Goal: Information Seeking & Learning: Check status

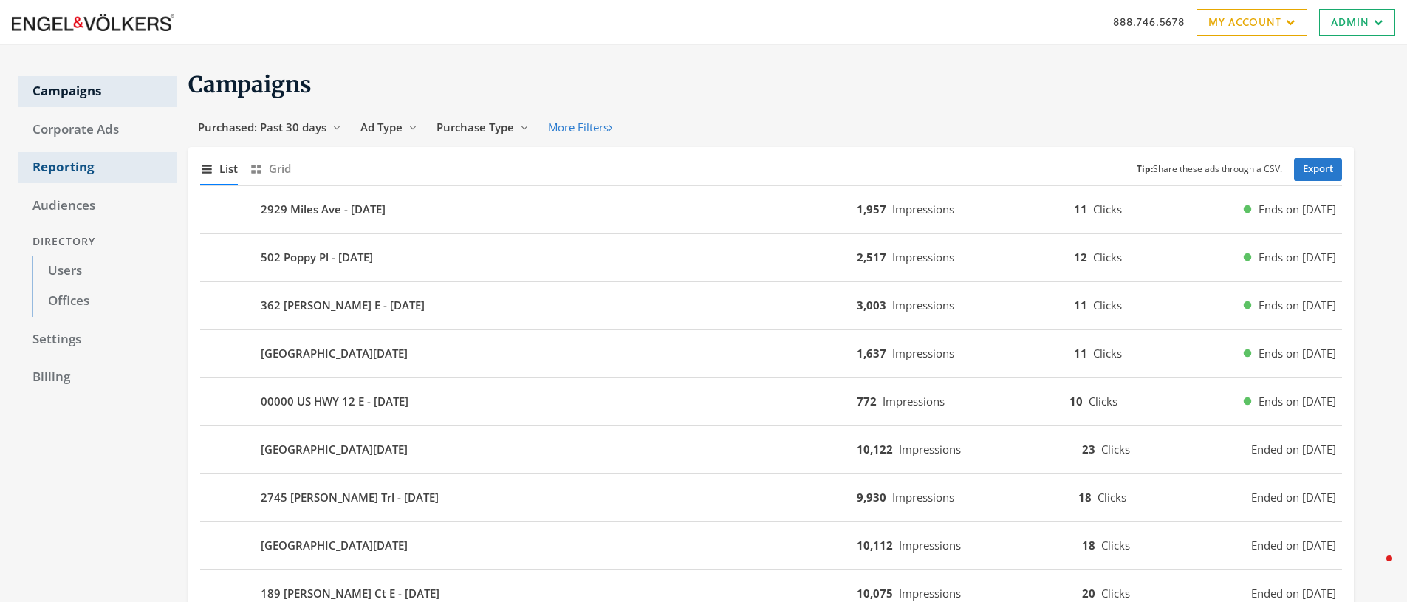
click at [66, 166] on link "Reporting" at bounding box center [97, 167] width 159 height 31
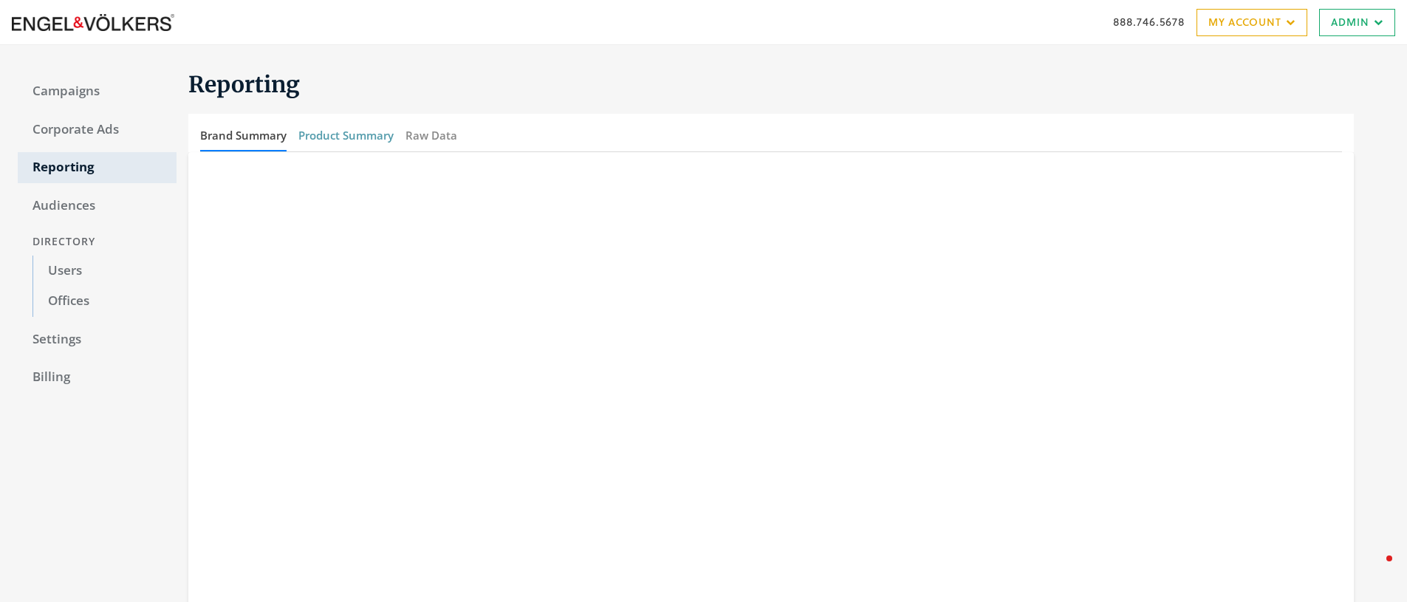
click at [357, 140] on button "Product Summary" at bounding box center [345, 136] width 95 height 32
click at [79, 97] on link "Campaigns" at bounding box center [97, 91] width 159 height 31
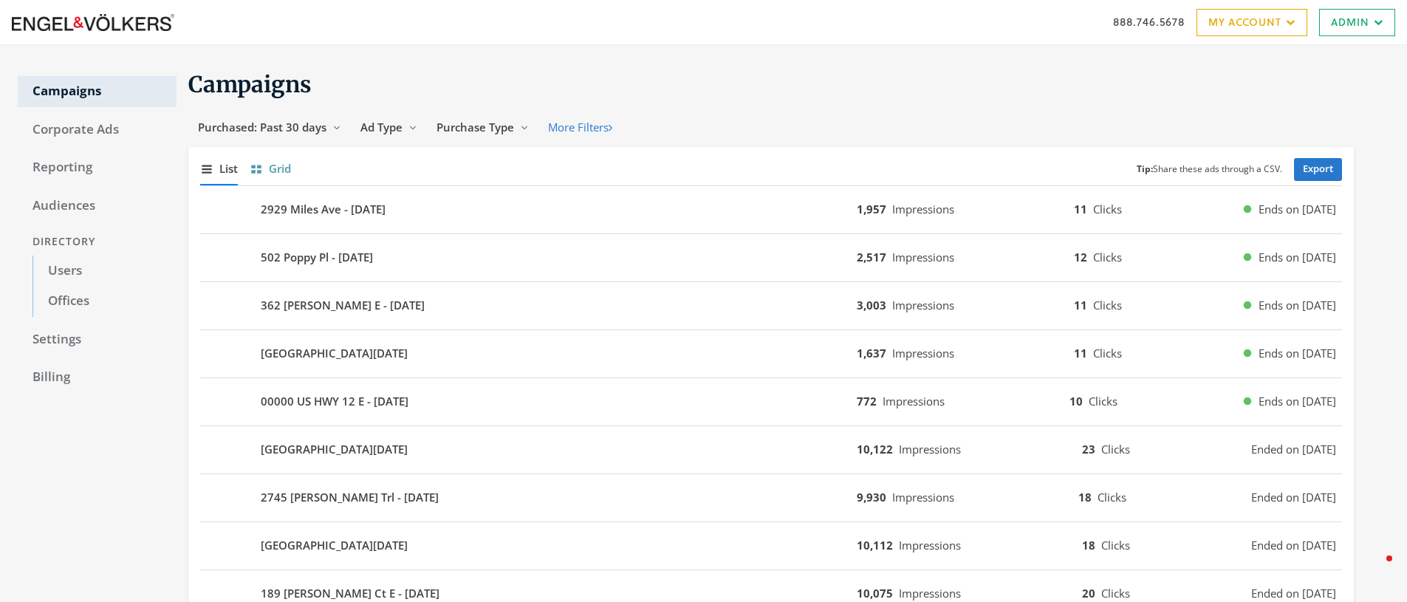
click at [286, 170] on span "Grid" at bounding box center [280, 168] width 22 height 17
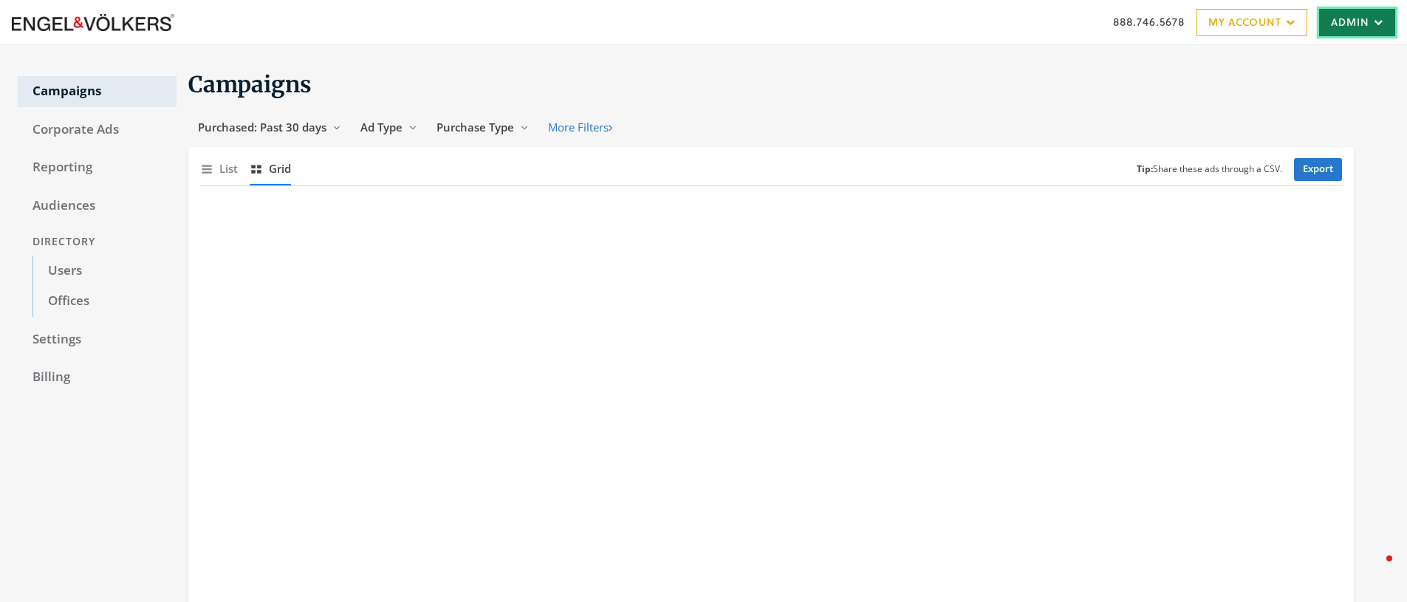
click at [1348, 27] on link "Admin" at bounding box center [1357, 22] width 76 height 27
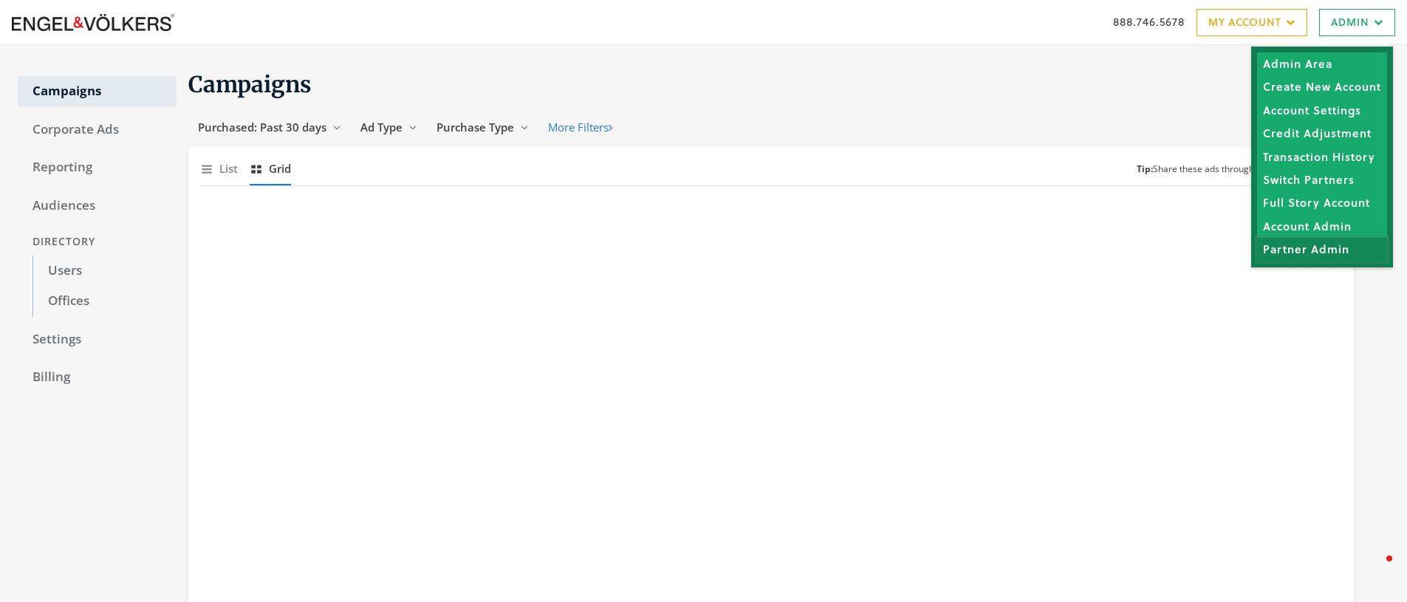
click at [1309, 245] on link "Partner Admin" at bounding box center [1322, 249] width 130 height 23
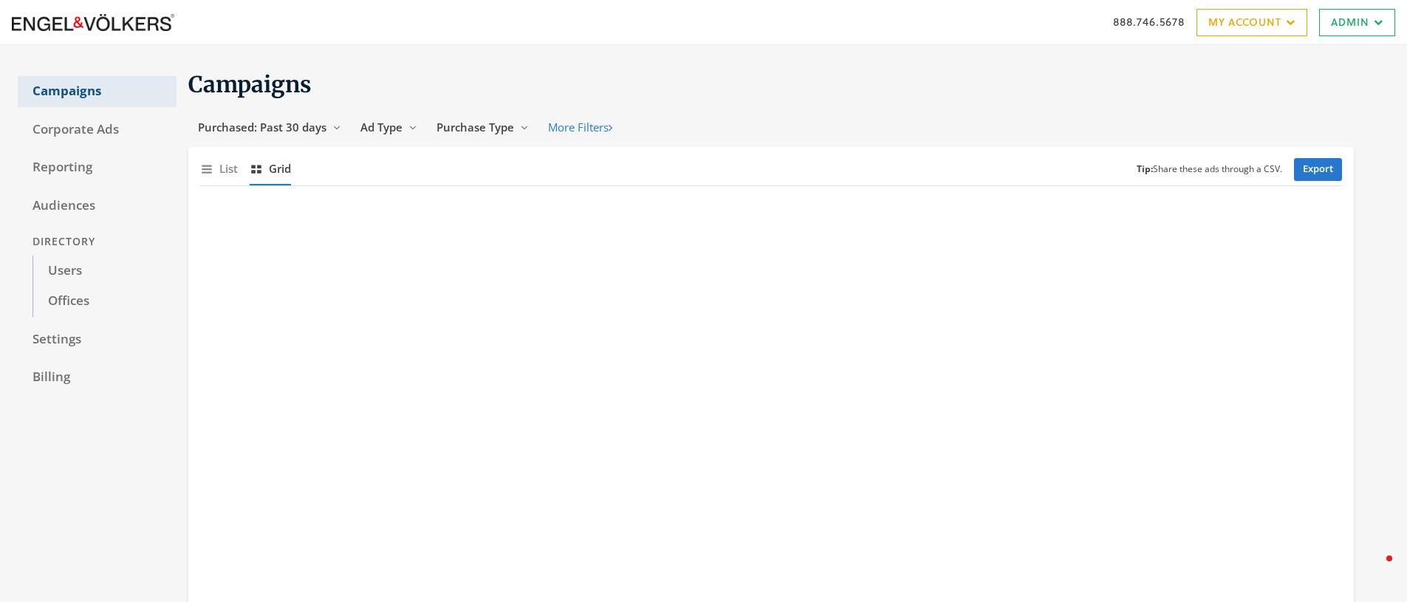
click at [78, 88] on link "Campaigns" at bounding box center [97, 91] width 159 height 31
click at [295, 126] on span "Purchased: Past 30 days" at bounding box center [262, 127] width 128 height 15
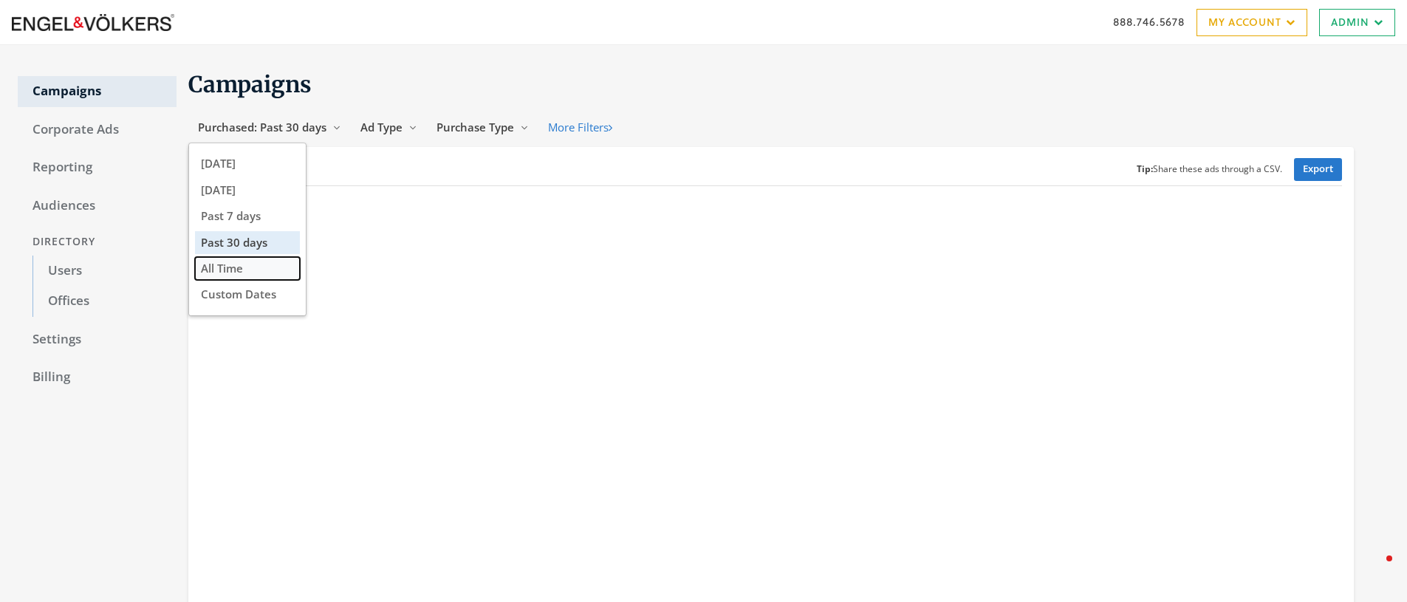
click at [253, 273] on button "All Time" at bounding box center [247, 268] width 105 height 23
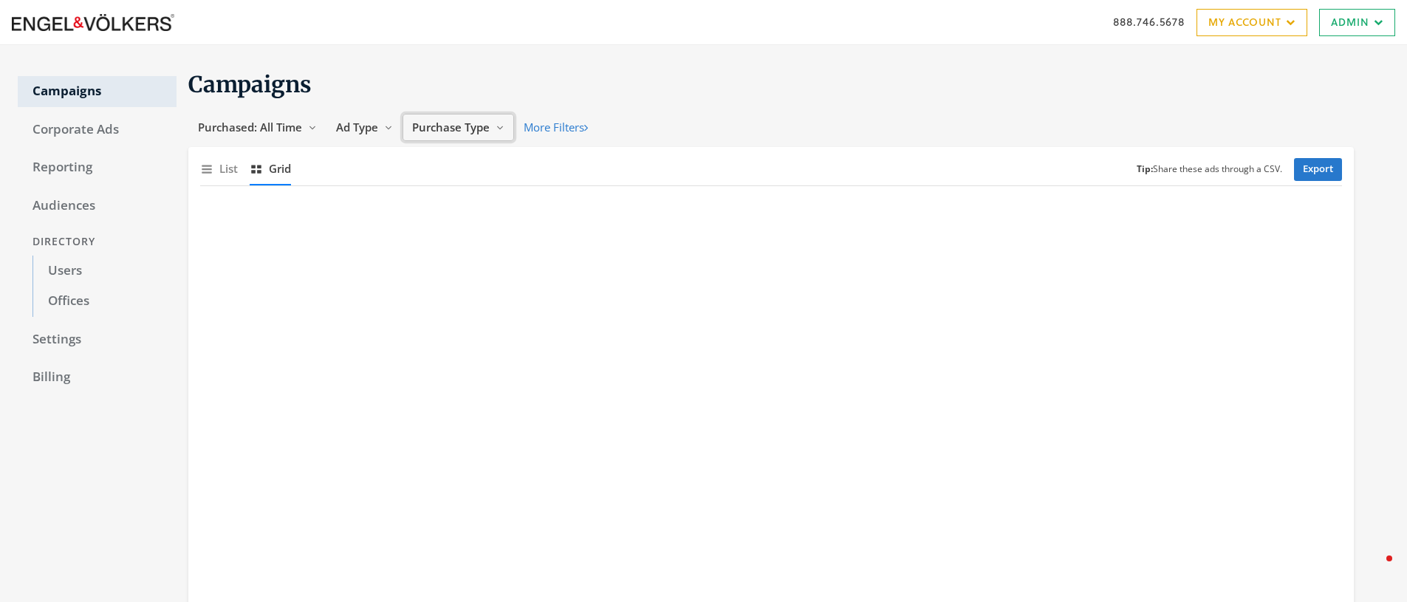
click at [457, 131] on span "Purchase Type" at bounding box center [451, 127] width 78 height 15
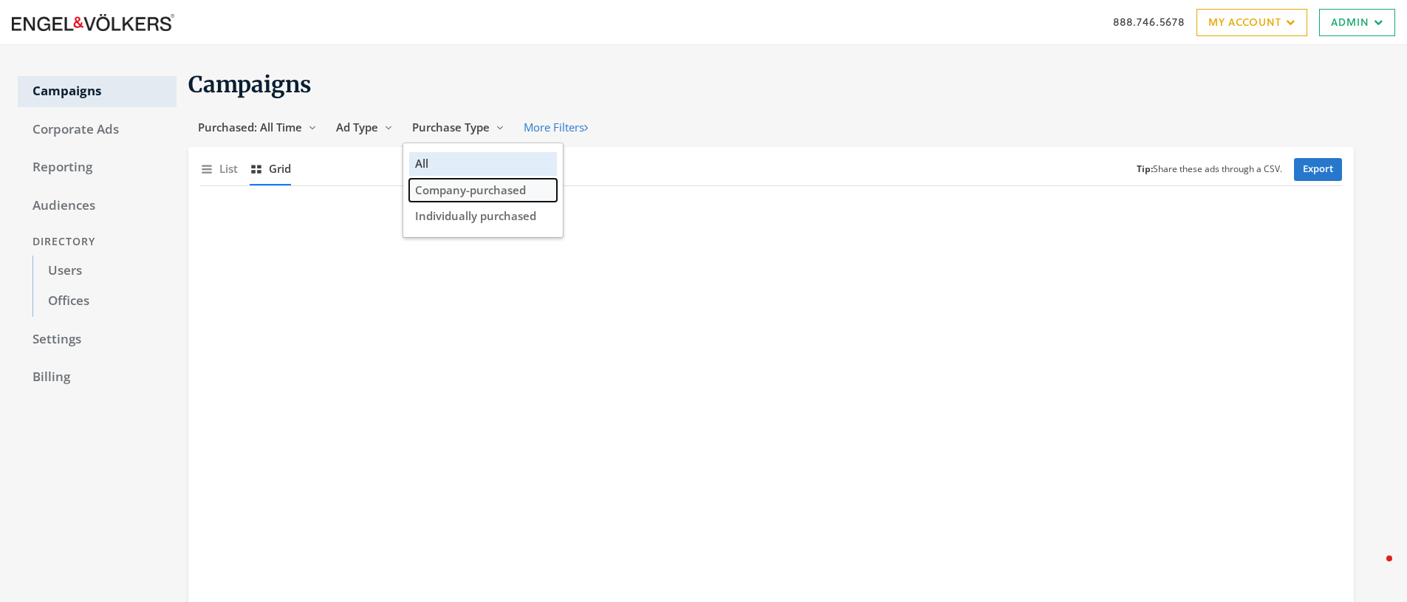
click at [470, 186] on span "Company-purchased" at bounding box center [470, 189] width 111 height 15
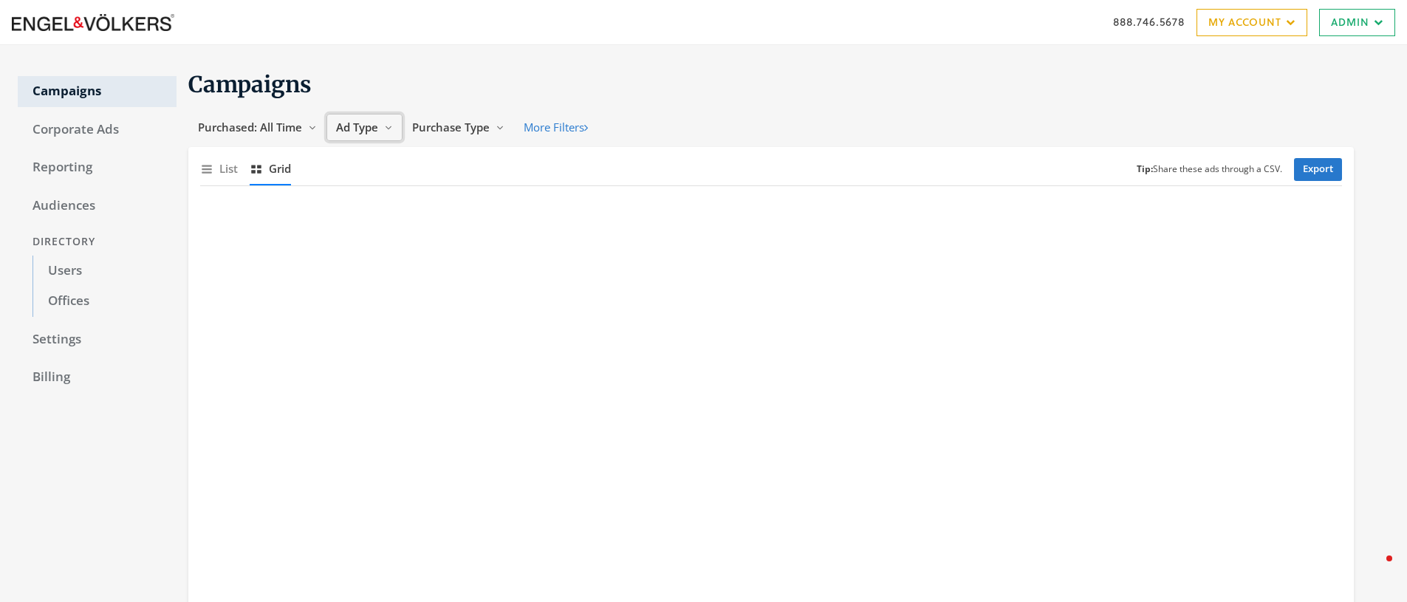
click at [366, 128] on span "Ad Type" at bounding box center [357, 127] width 42 height 15
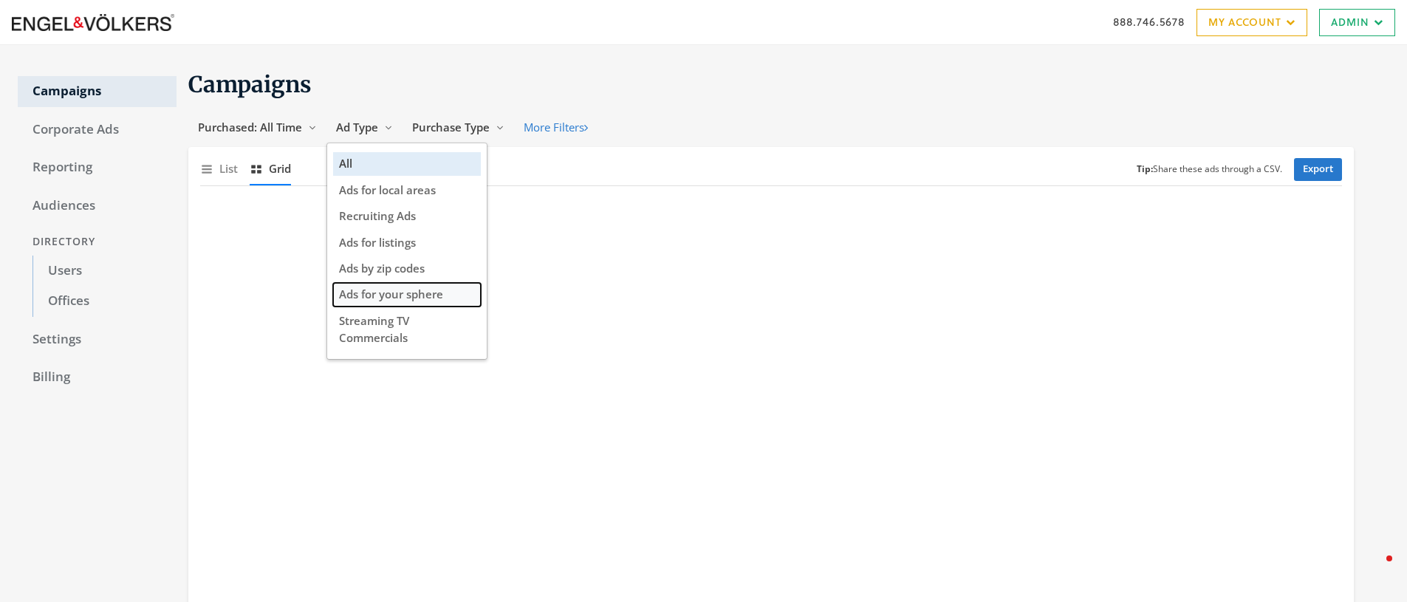
click at [397, 299] on span "Ads for your sphere" at bounding box center [391, 293] width 104 height 15
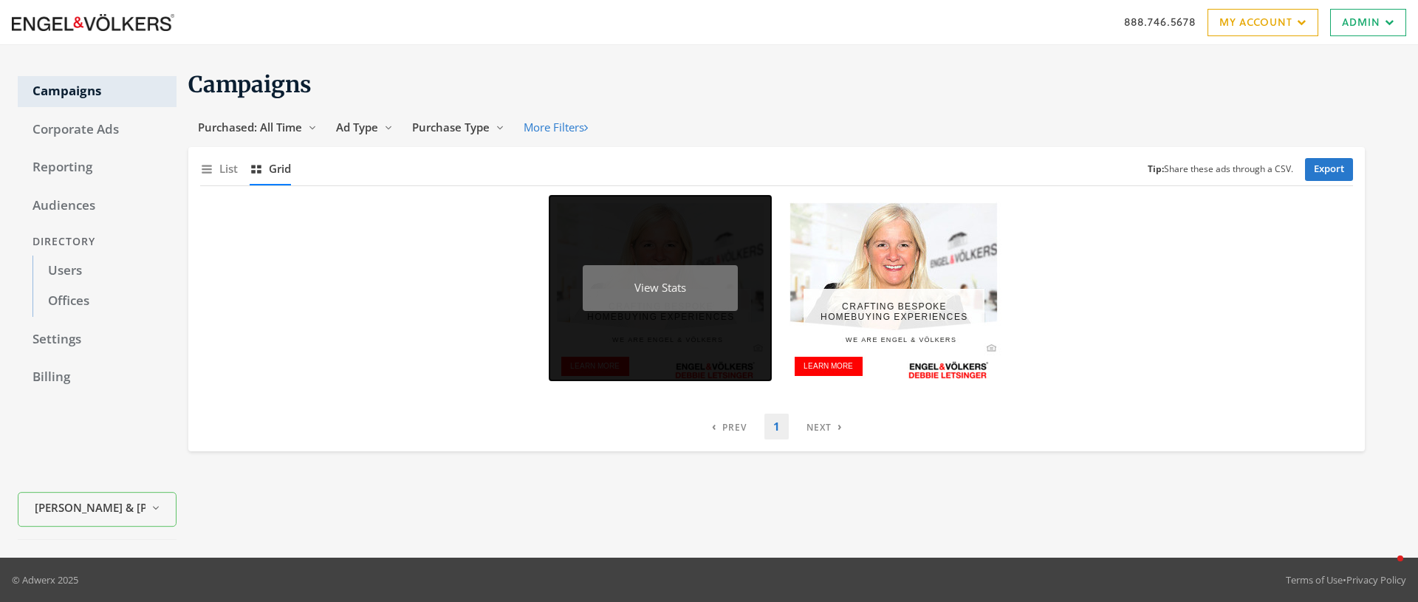
click at [677, 288] on div "View Stats" at bounding box center [660, 288] width 155 height 47
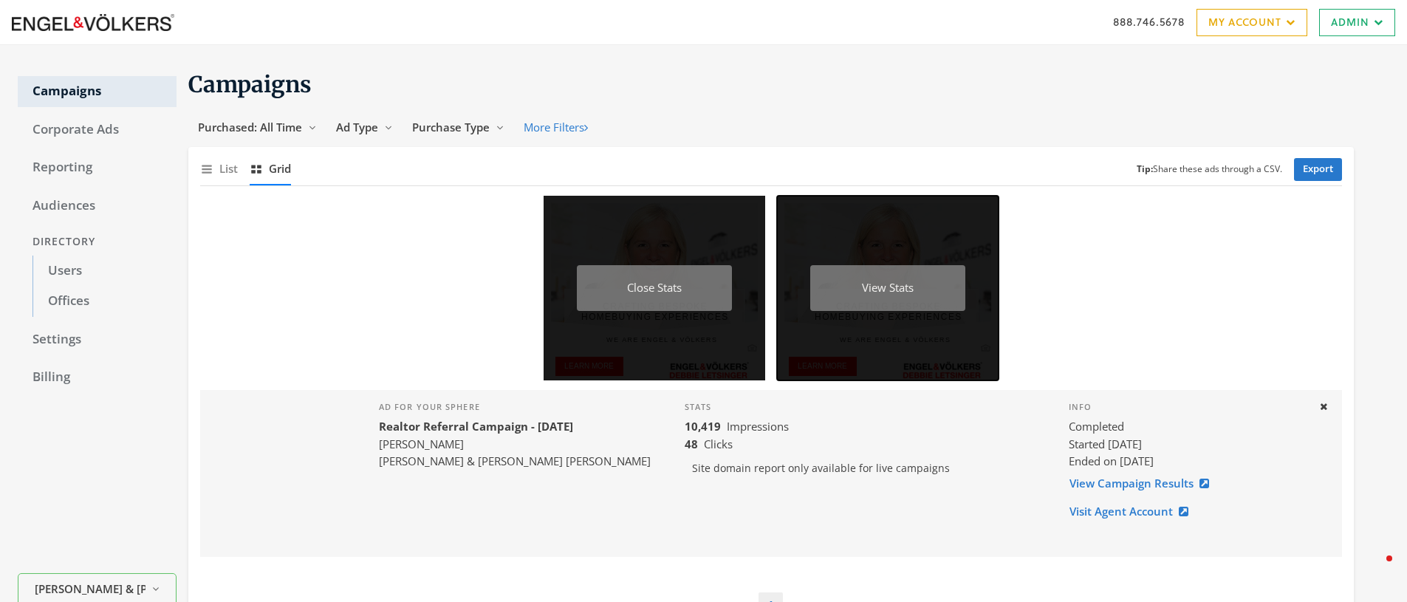
click at [918, 300] on div "View Stats" at bounding box center [887, 288] width 155 height 47
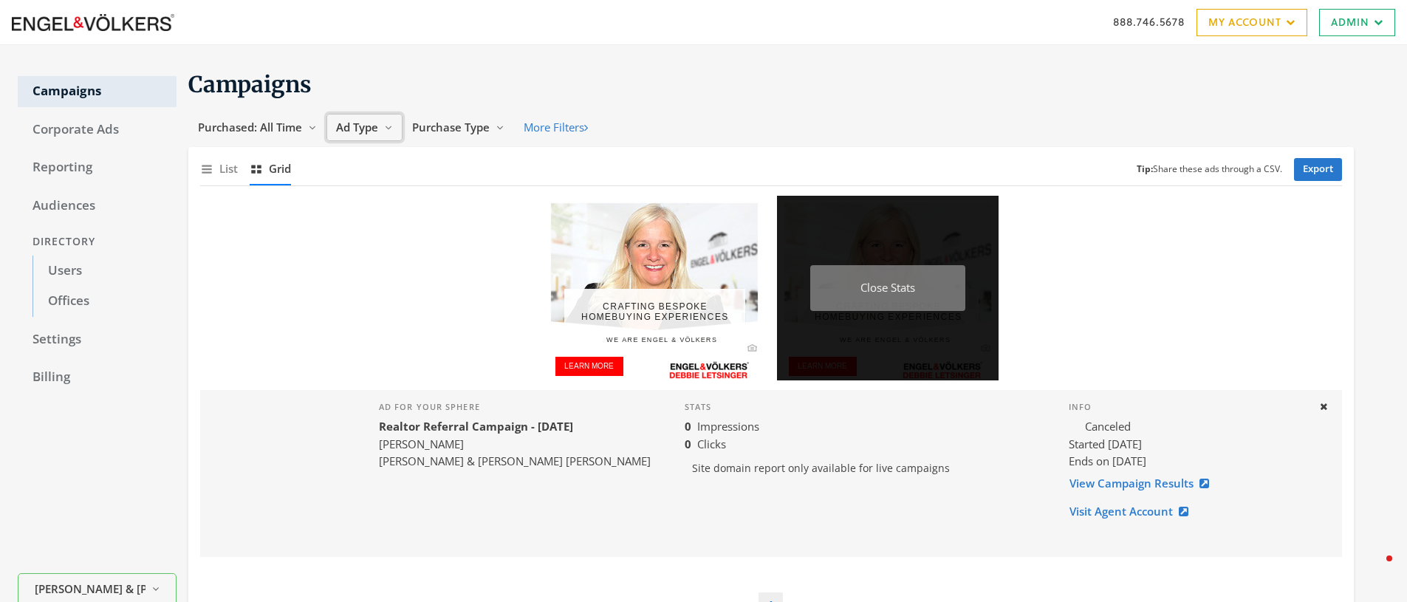
click at [360, 131] on span "Ad Type" at bounding box center [357, 127] width 42 height 15
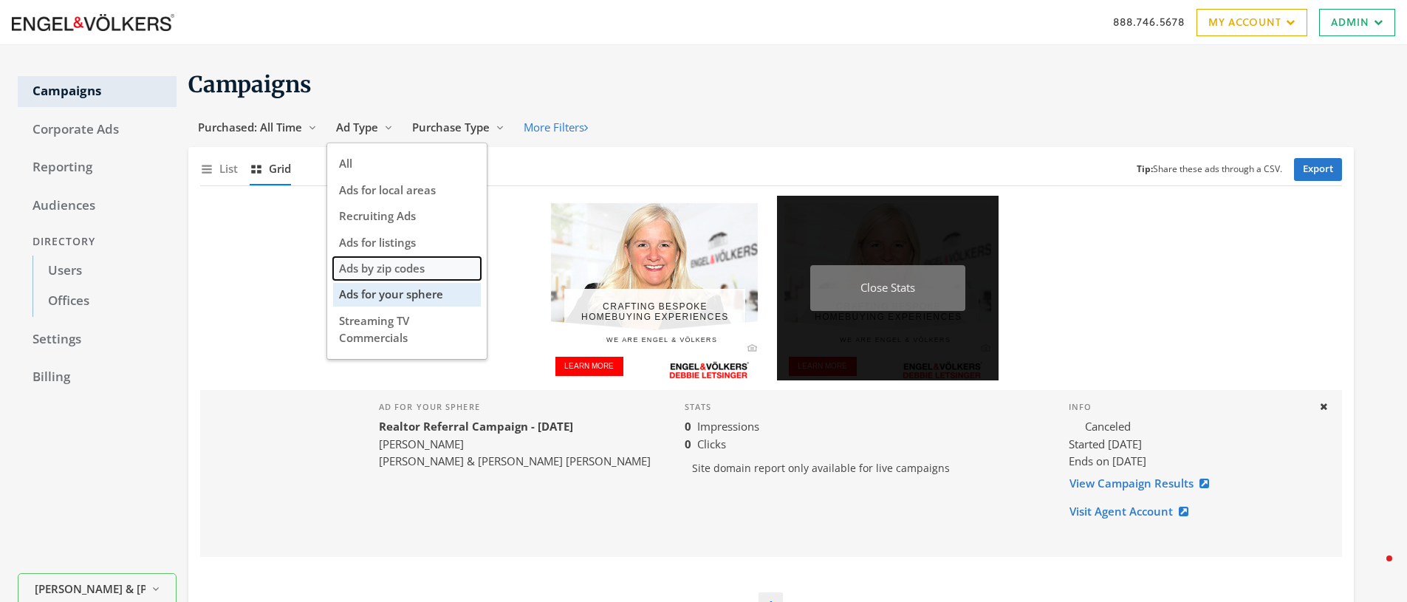
click at [389, 264] on span "Ads by zip codes" at bounding box center [382, 268] width 86 height 15
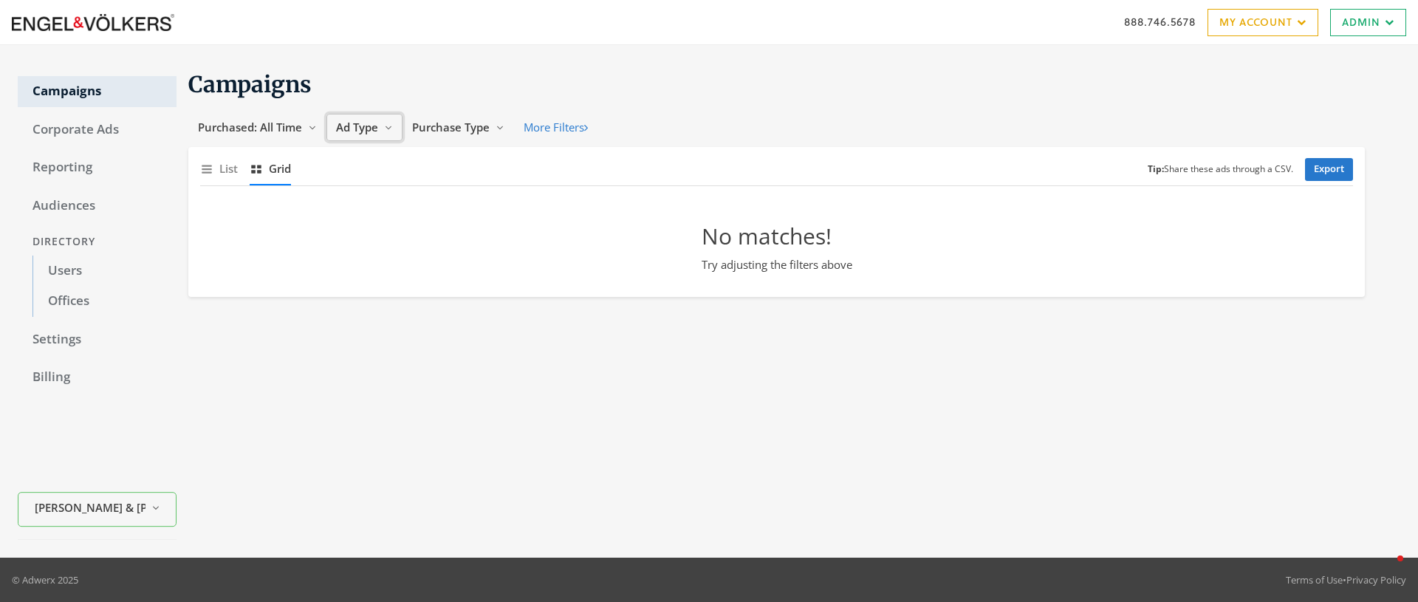
click at [365, 131] on span "Ad Type" at bounding box center [357, 127] width 42 height 15
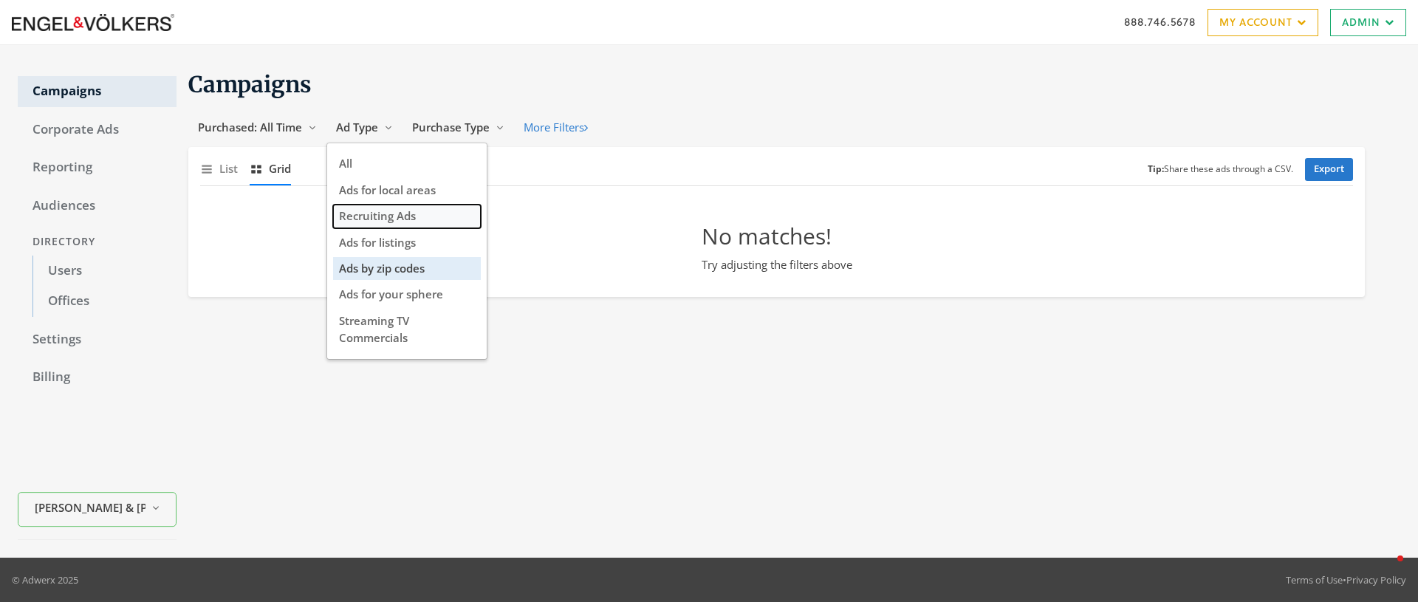
click at [403, 215] on span "Recruiting Ads" at bounding box center [377, 215] width 77 height 15
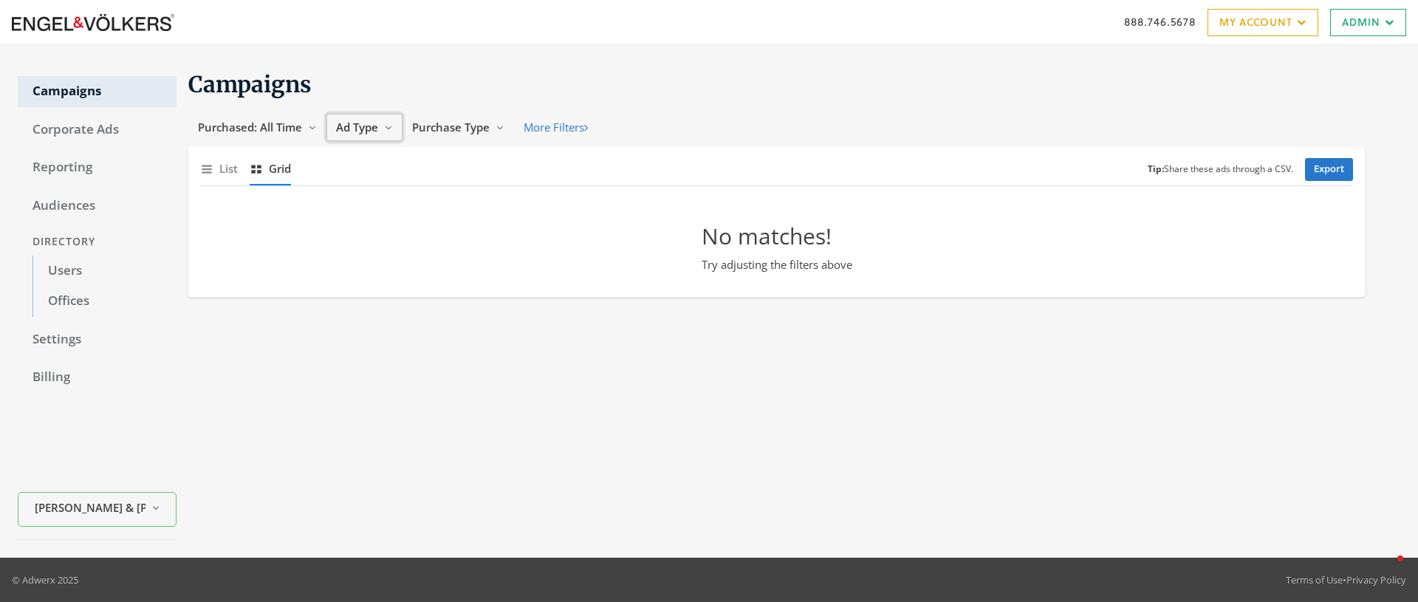
click at [361, 131] on span "Ad Type" at bounding box center [357, 127] width 42 height 15
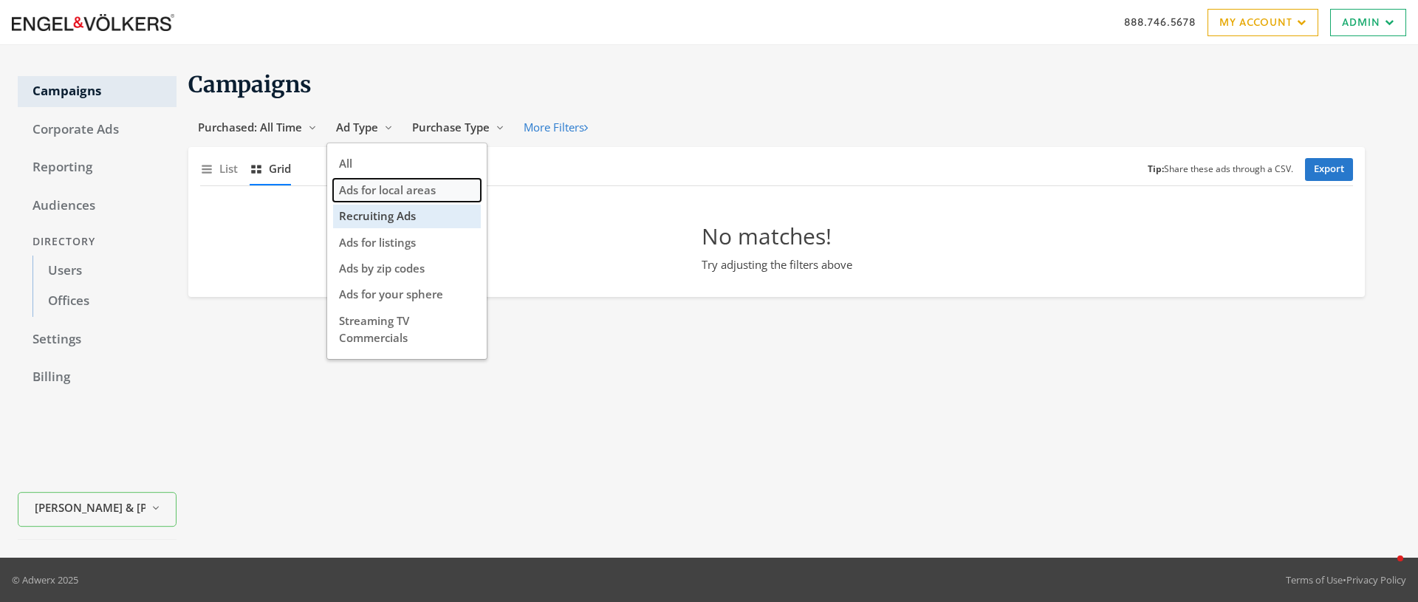
click at [406, 193] on span "Ads for local areas" at bounding box center [387, 189] width 97 height 15
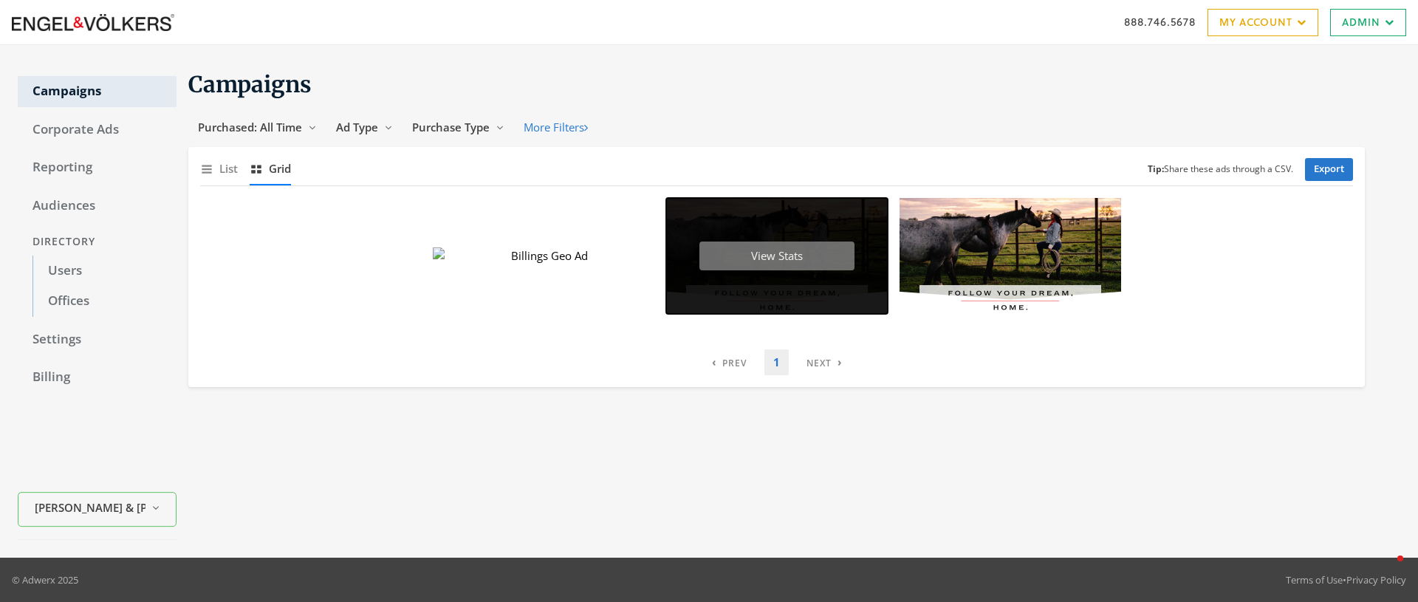
click at [745, 265] on div "View Stats" at bounding box center [776, 255] width 155 height 29
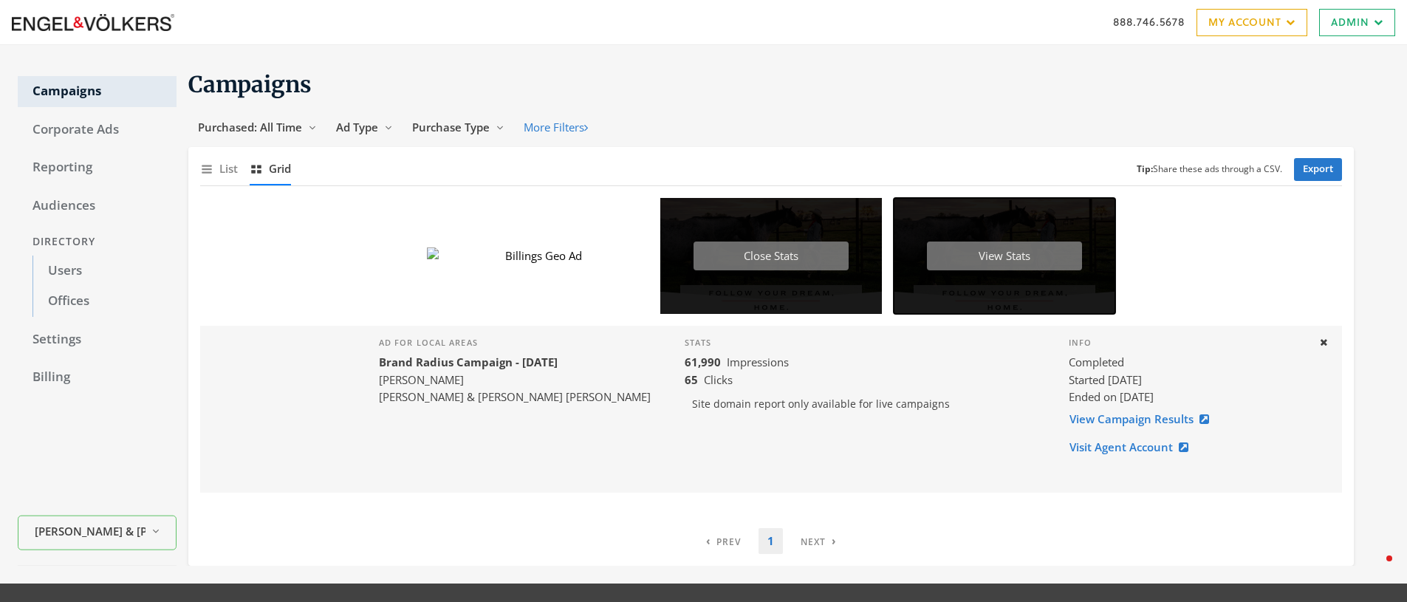
click at [974, 266] on div "View Stats" at bounding box center [1004, 255] width 155 height 29
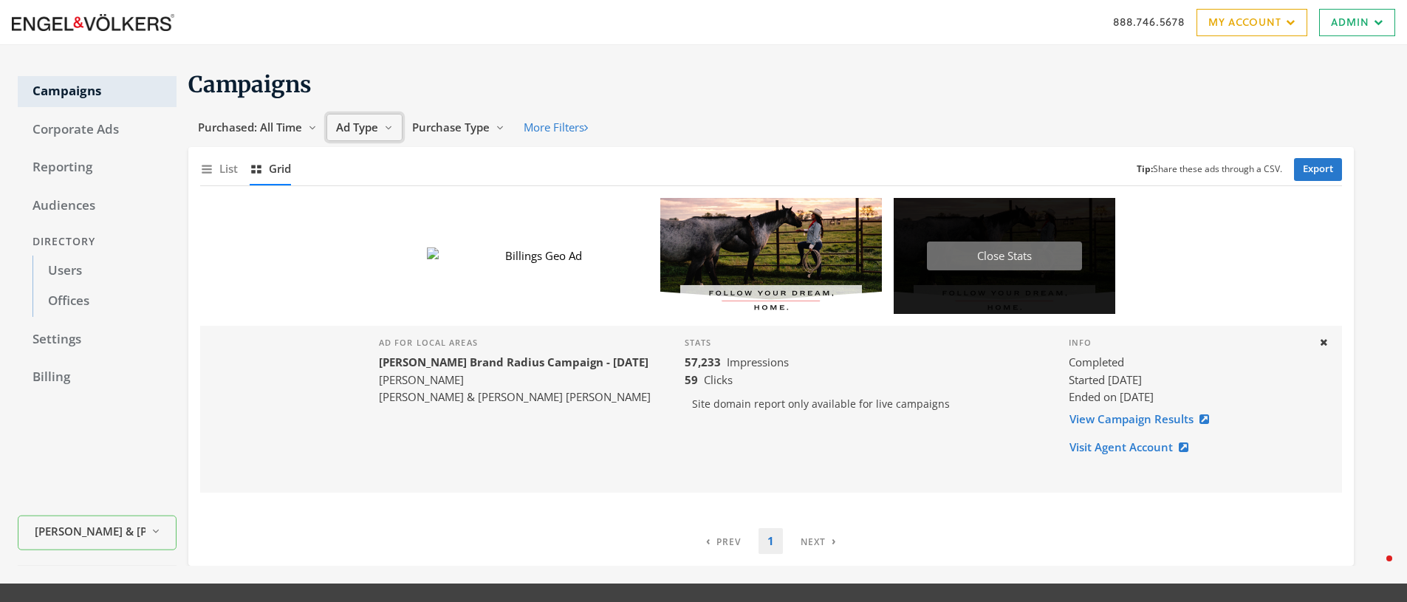
click at [351, 126] on span "Ad Type" at bounding box center [357, 127] width 42 height 15
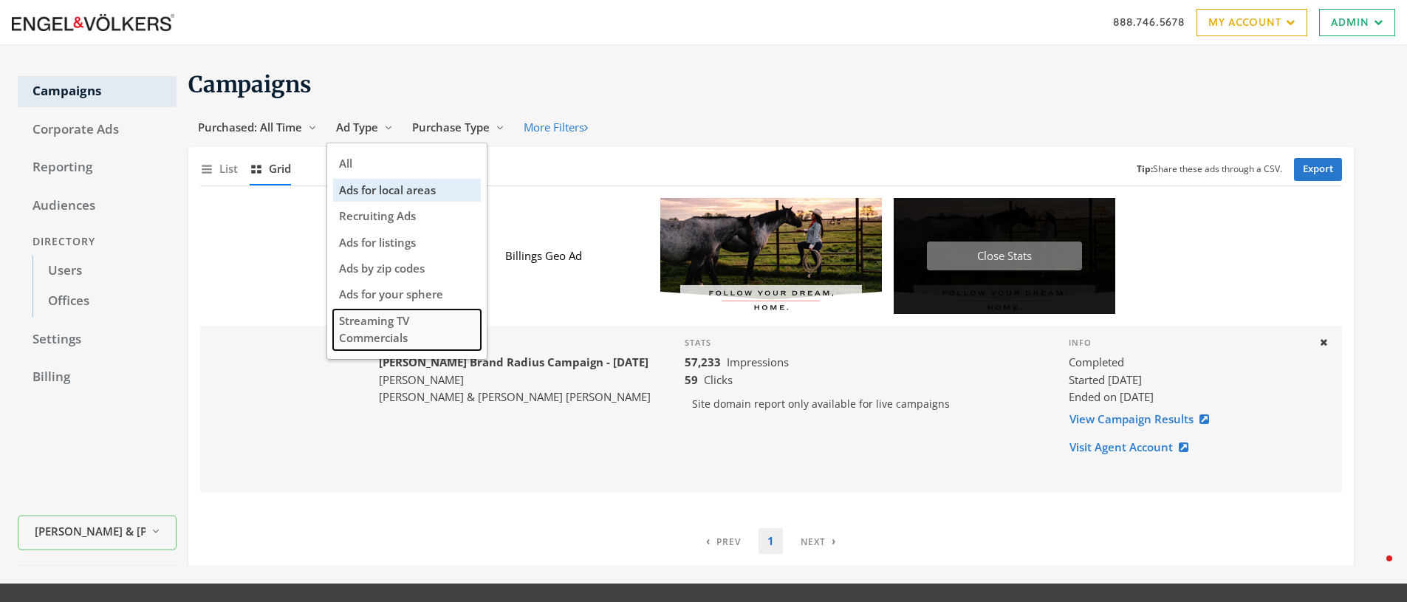
click at [400, 324] on span "Streaming TV Commercials" at bounding box center [374, 329] width 70 height 32
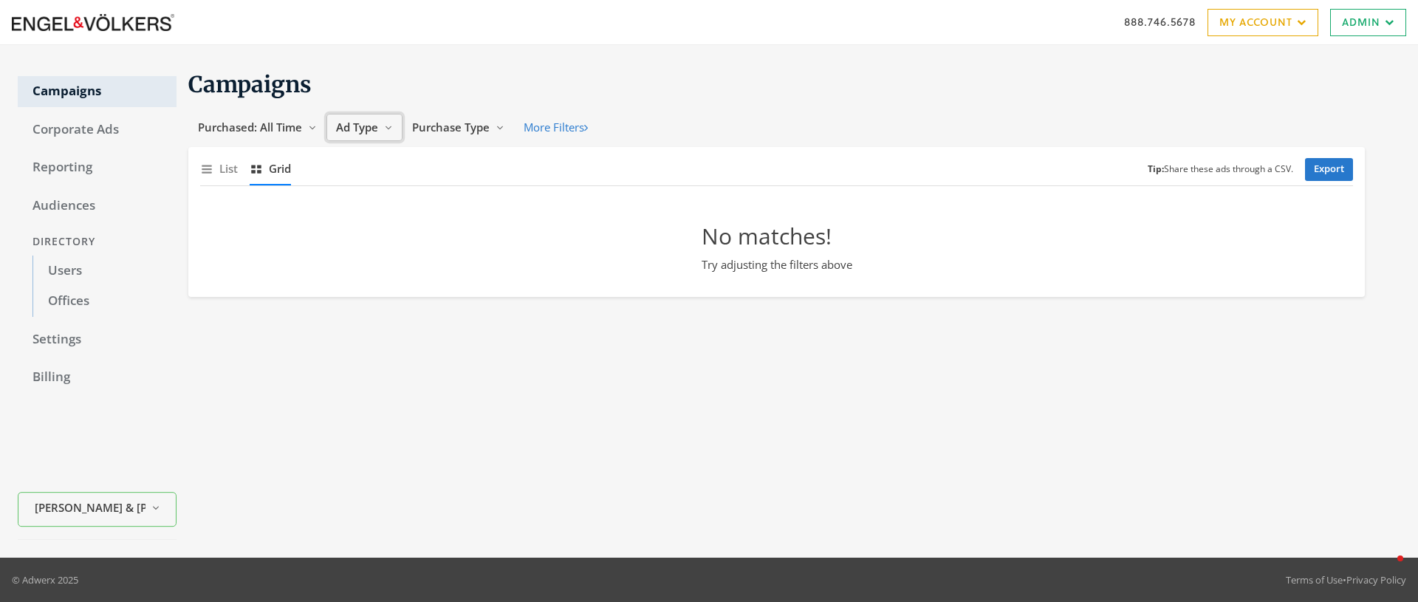
click at [362, 129] on span "Ad Type" at bounding box center [357, 127] width 42 height 15
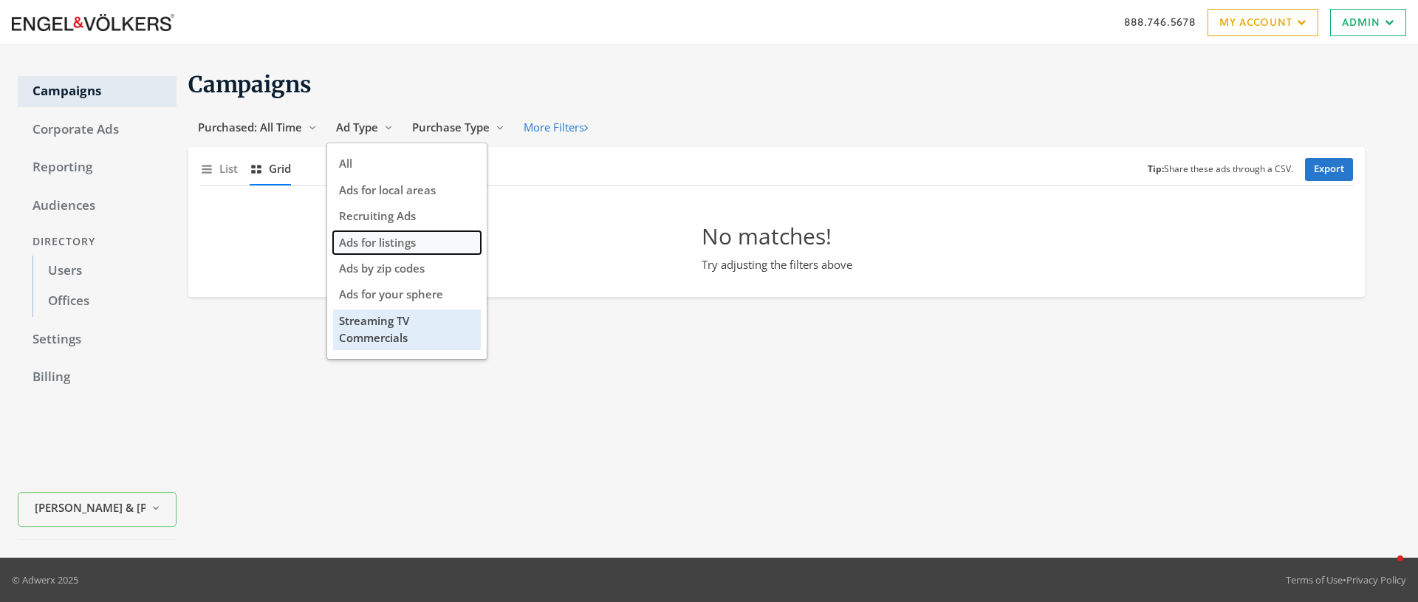
click at [381, 237] on span "Ads for listings" at bounding box center [377, 242] width 77 height 15
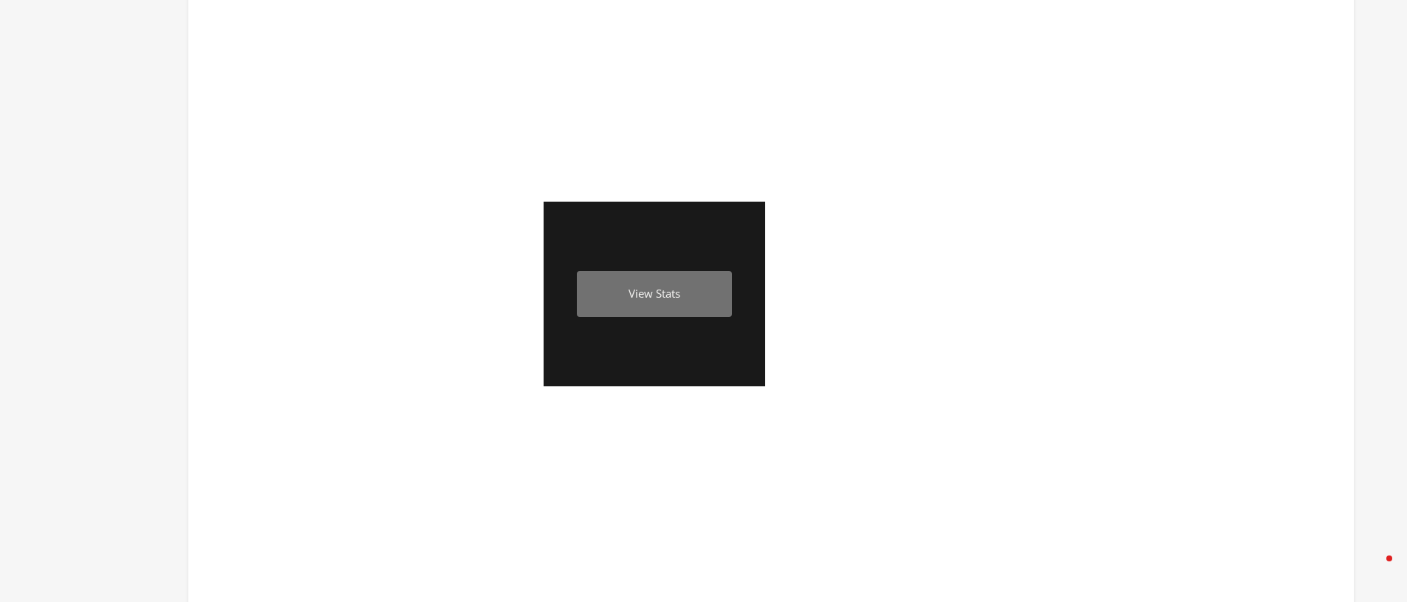
scroll to position [871, 0]
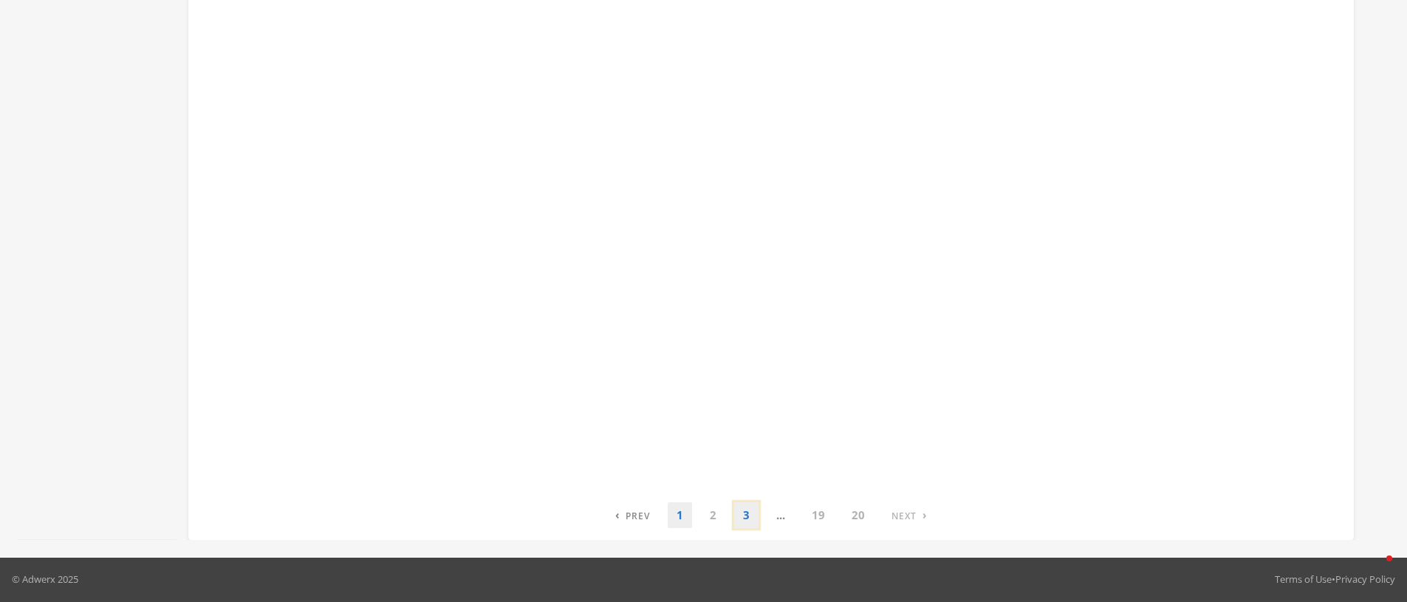
click at [749, 512] on link "3" at bounding box center [746, 515] width 24 height 26
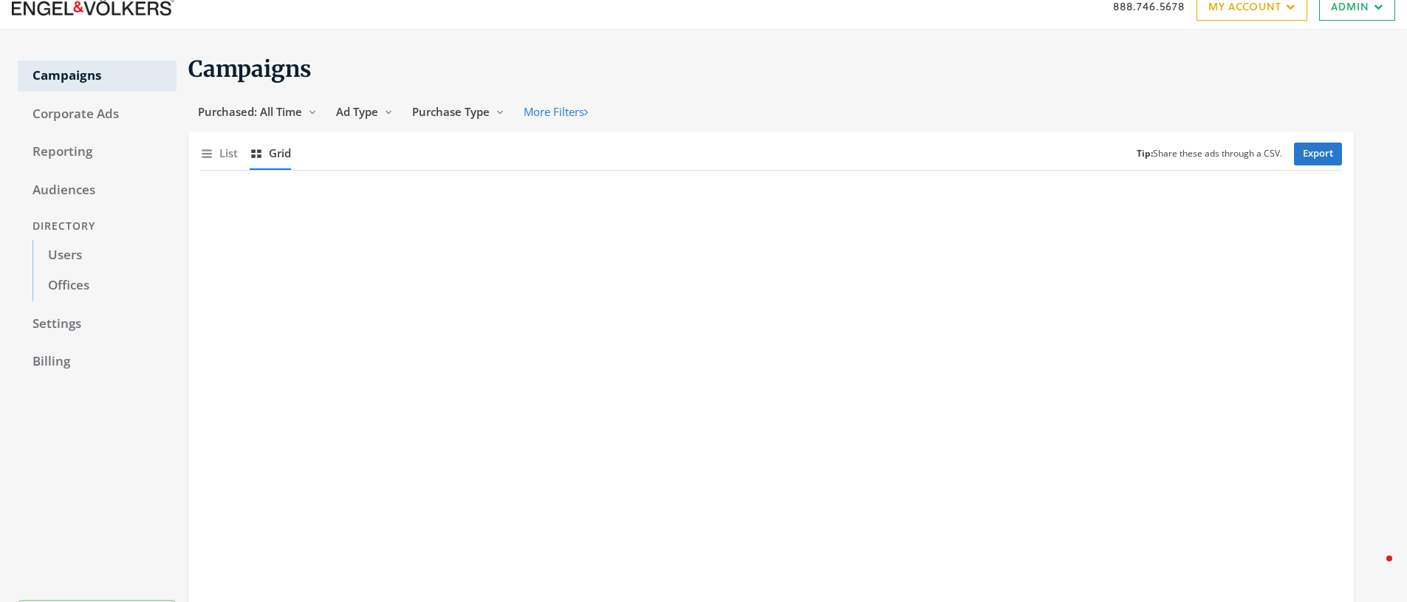
scroll to position [0, 0]
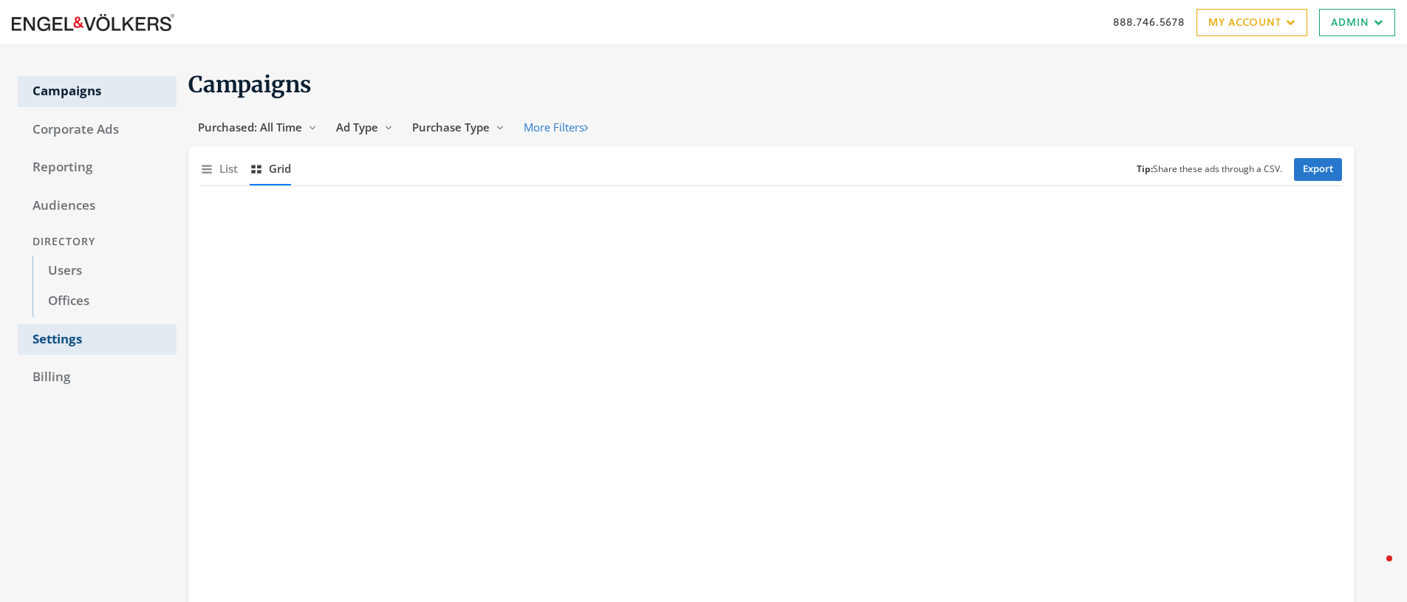
click at [58, 340] on link "Settings" at bounding box center [97, 339] width 159 height 31
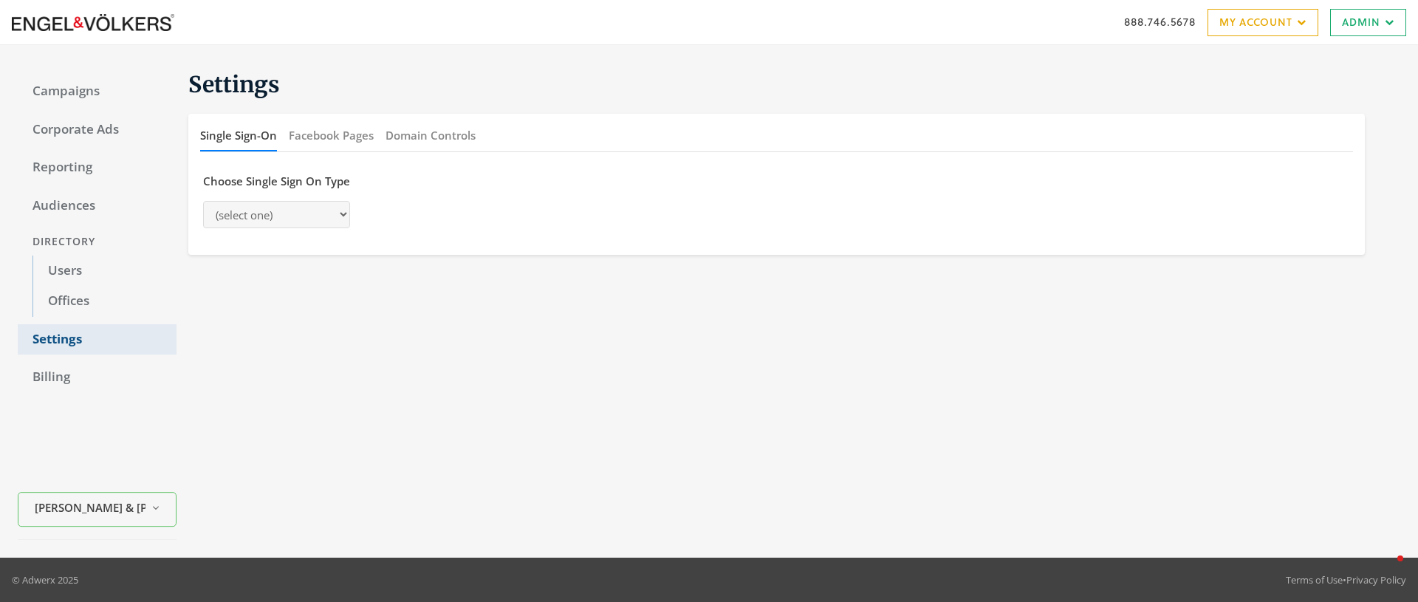
select select "saml"
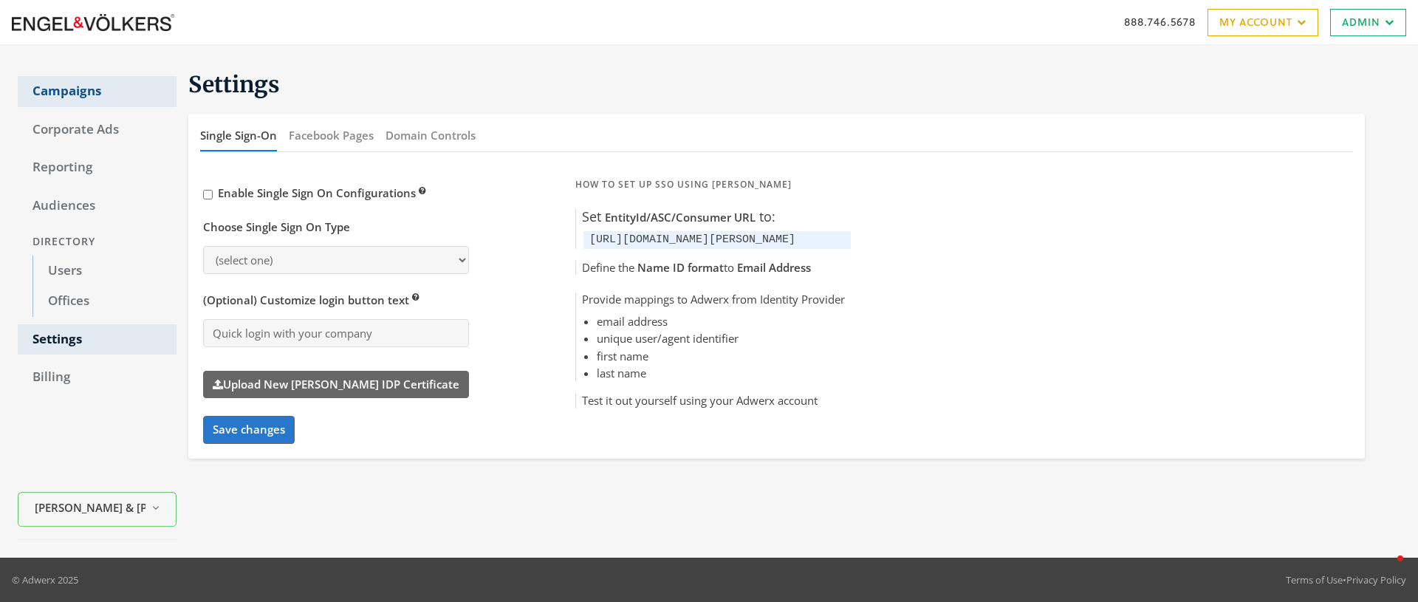
click at [68, 89] on link "Campaigns" at bounding box center [97, 91] width 159 height 31
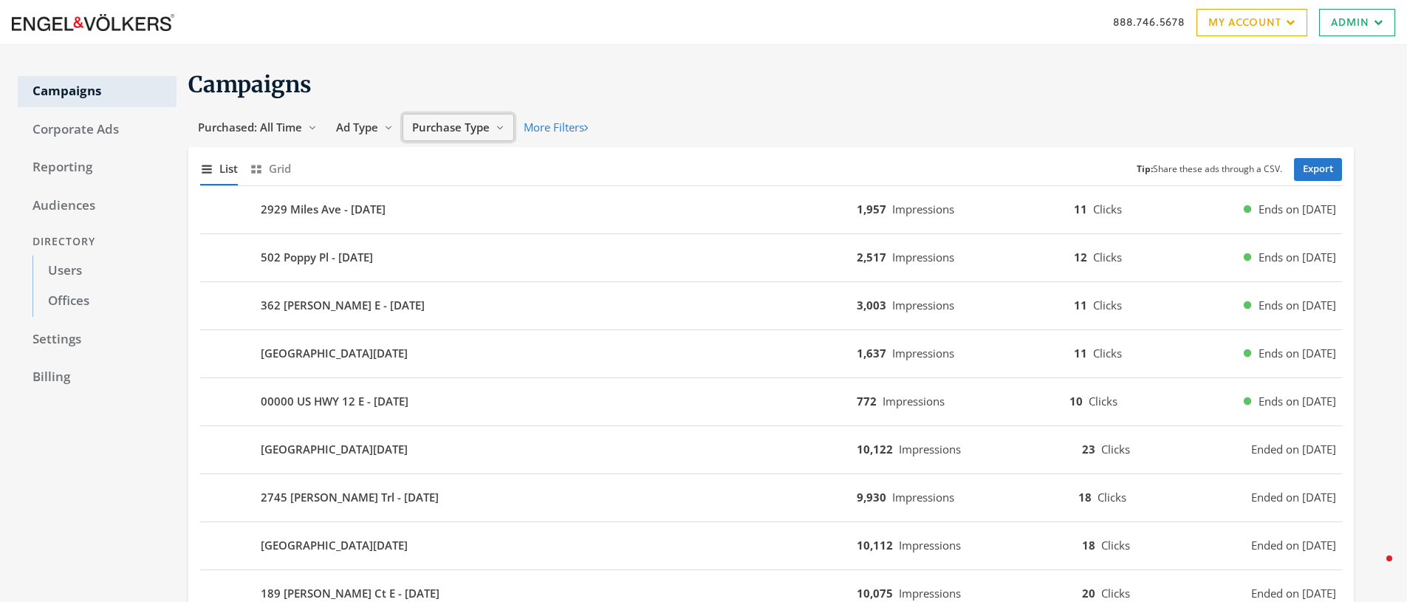
click at [453, 128] on span "Purchase Type" at bounding box center [451, 127] width 78 height 15
click at [577, 127] on button "More Filters" at bounding box center [555, 127] width 83 height 27
click at [1348, 24] on link "Admin" at bounding box center [1357, 22] width 76 height 27
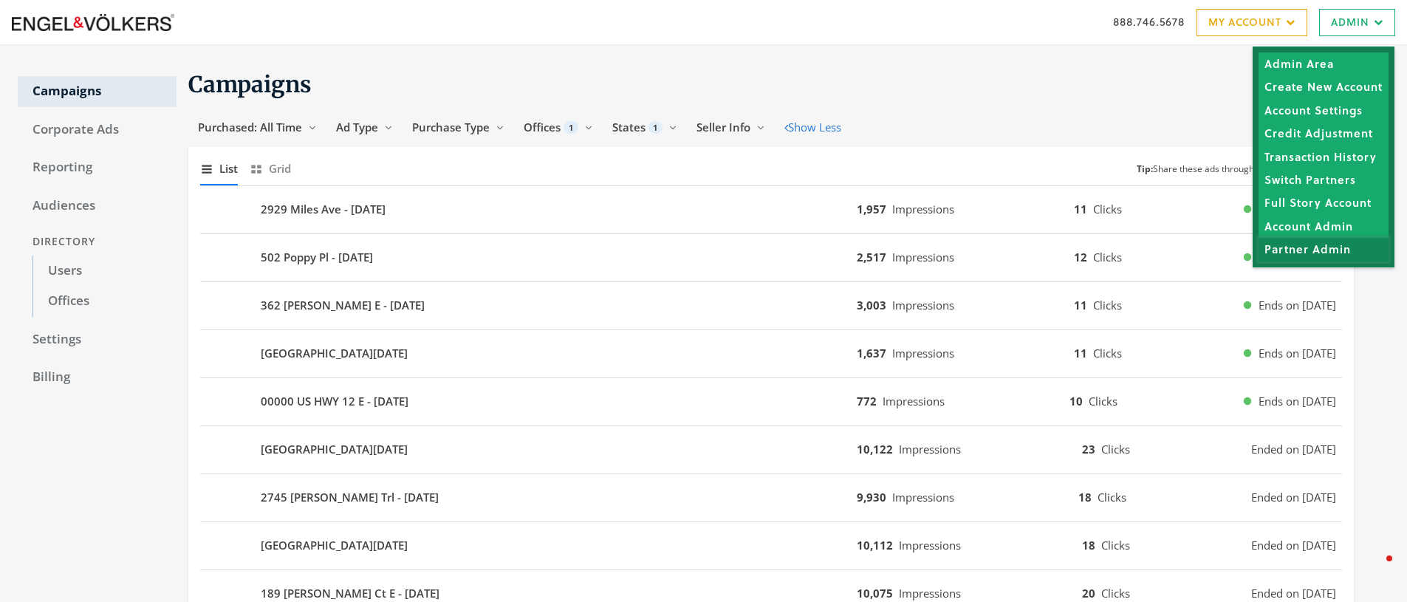
click at [1315, 247] on link "Partner Admin" at bounding box center [1323, 249] width 130 height 23
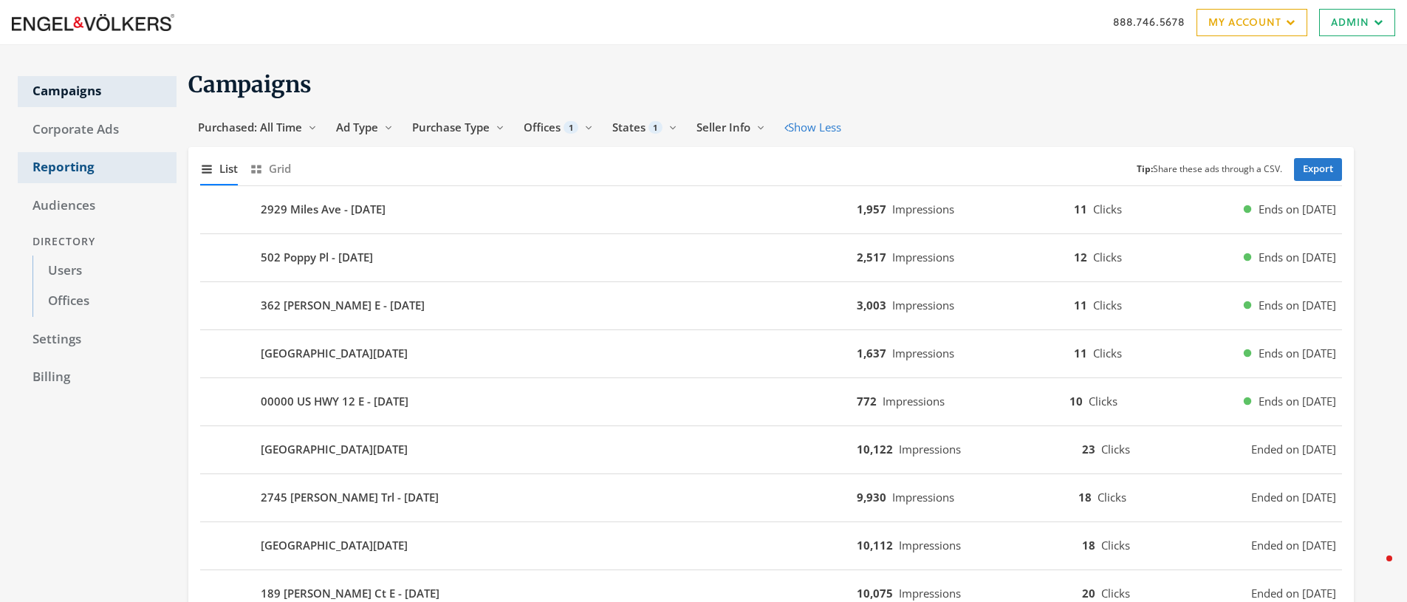
click at [85, 173] on link "Reporting" at bounding box center [97, 167] width 159 height 31
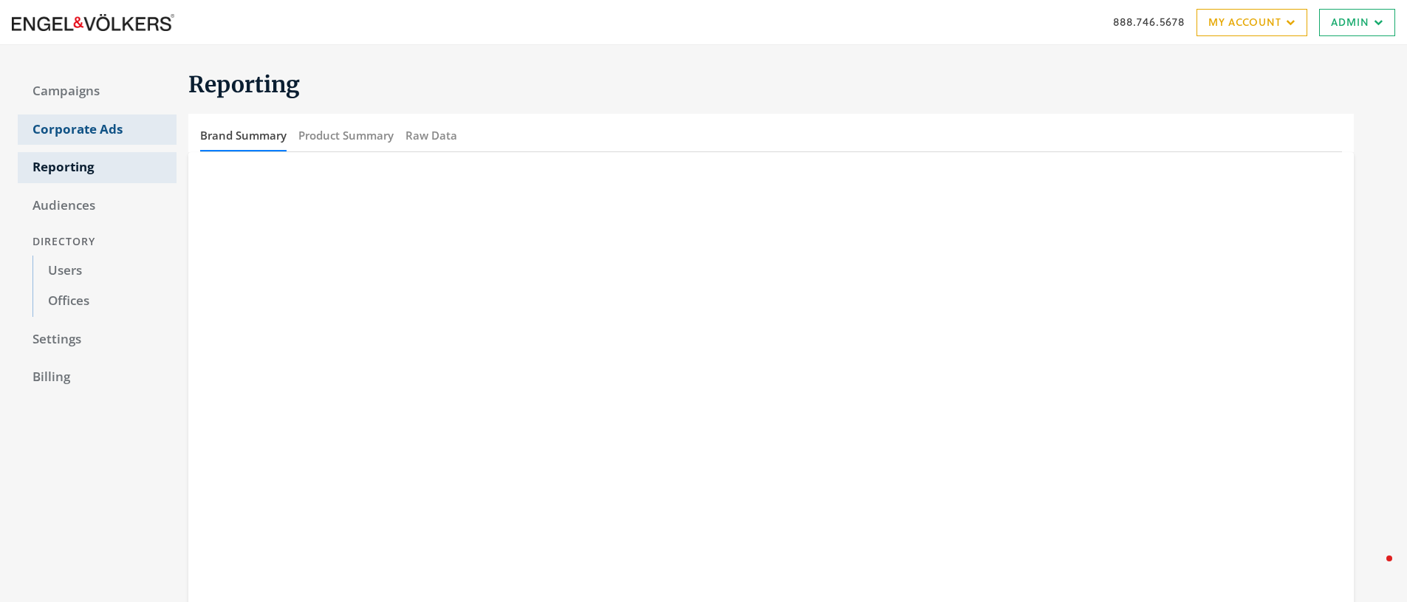
click at [86, 126] on link "Corporate Ads" at bounding box center [97, 129] width 159 height 31
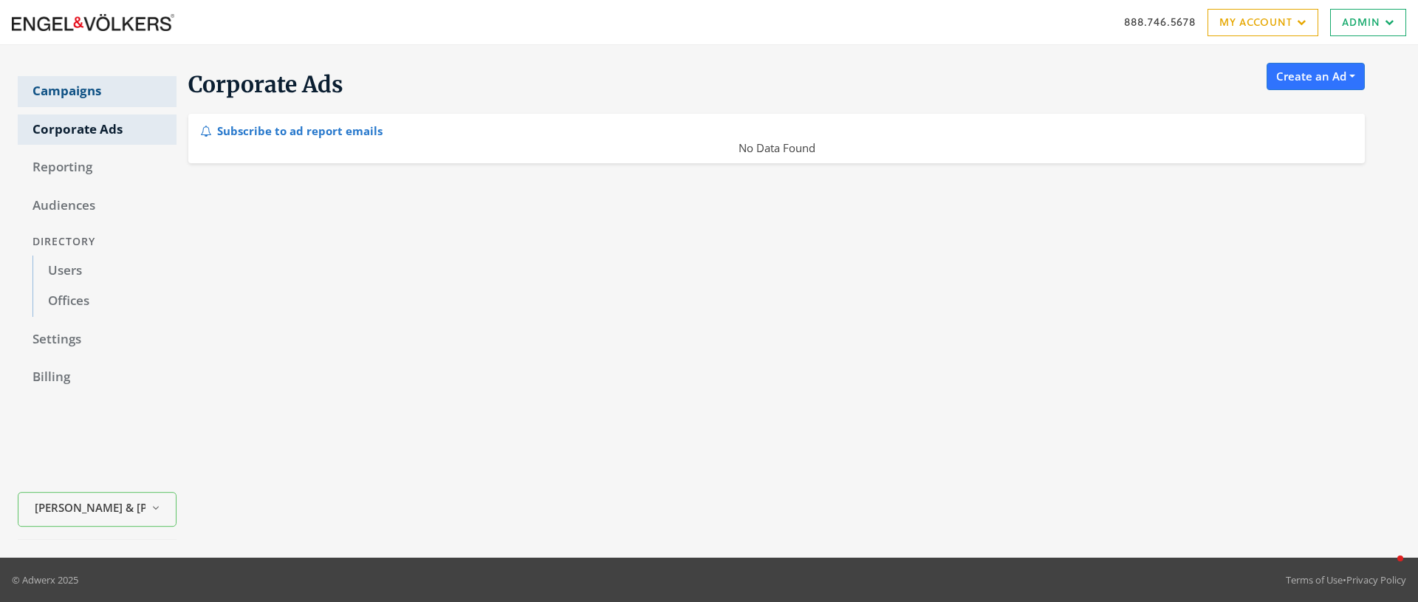
click at [75, 86] on link "Campaigns" at bounding box center [97, 91] width 159 height 31
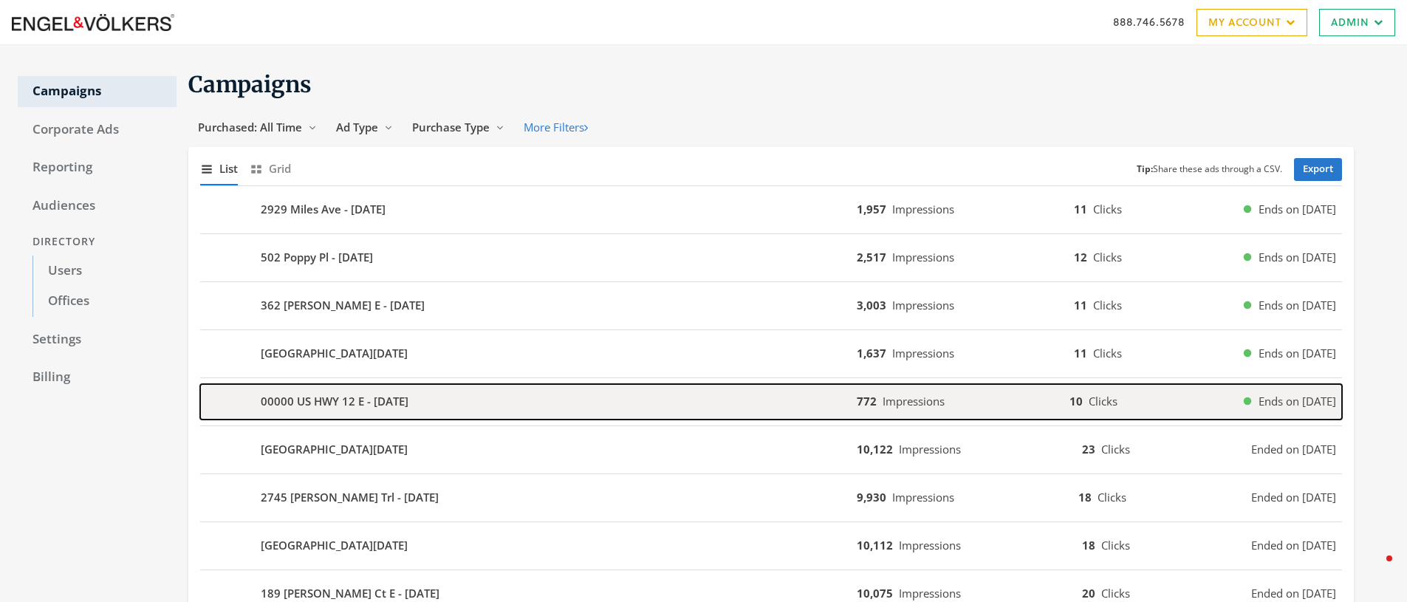
click at [543, 397] on div "00000 US HWY 12 E - 2025-08-05" at bounding box center [528, 401] width 656 height 35
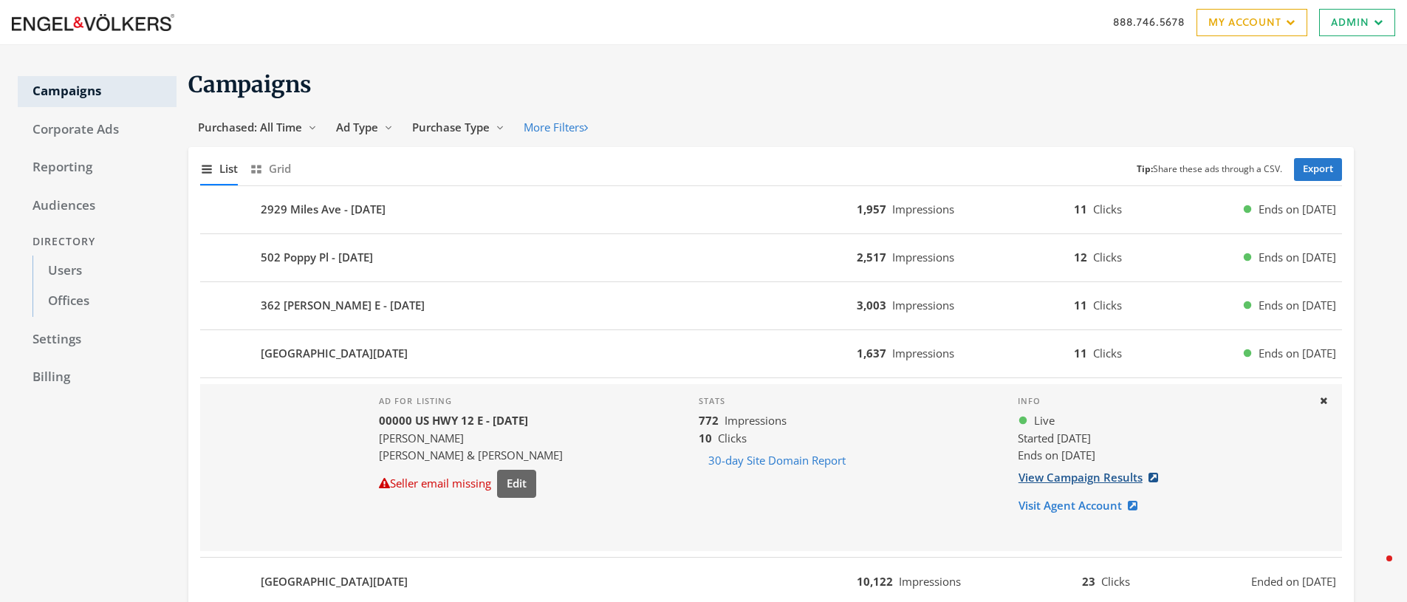
click at [1079, 481] on link "View Campaign Results" at bounding box center [1093, 477] width 150 height 27
click at [72, 276] on link "Users" at bounding box center [104, 270] width 144 height 31
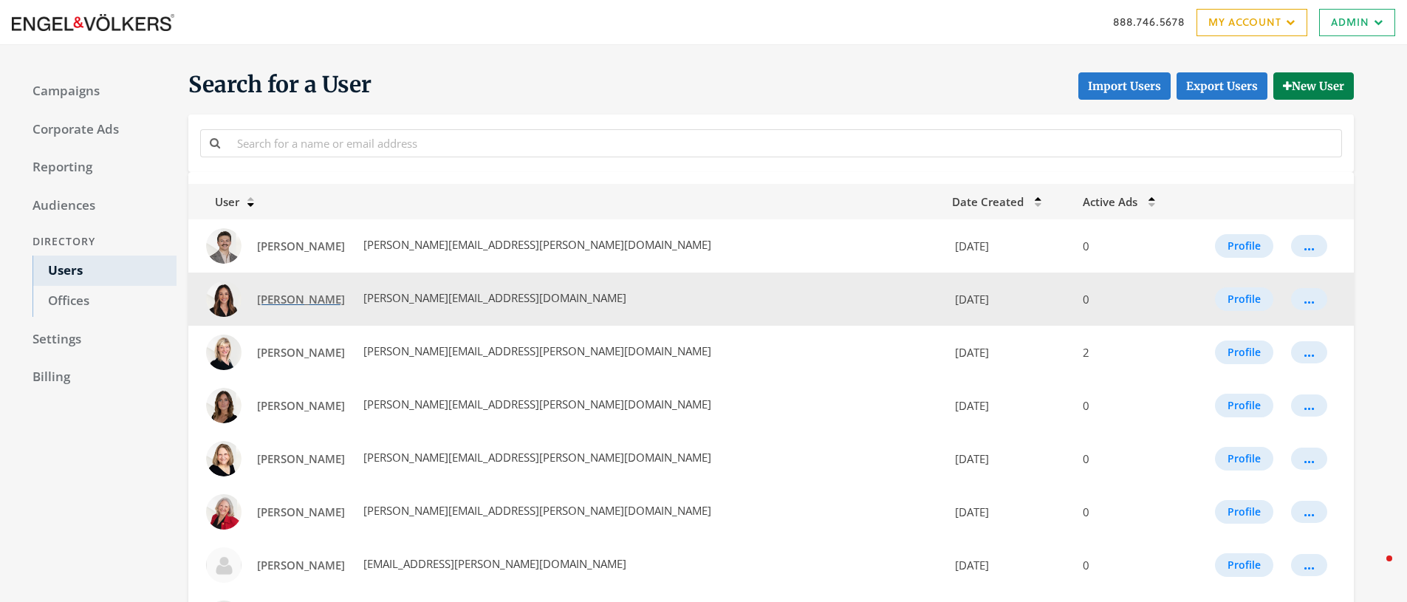
click at [270, 301] on span "Ashley Kale" at bounding box center [301, 299] width 88 height 15
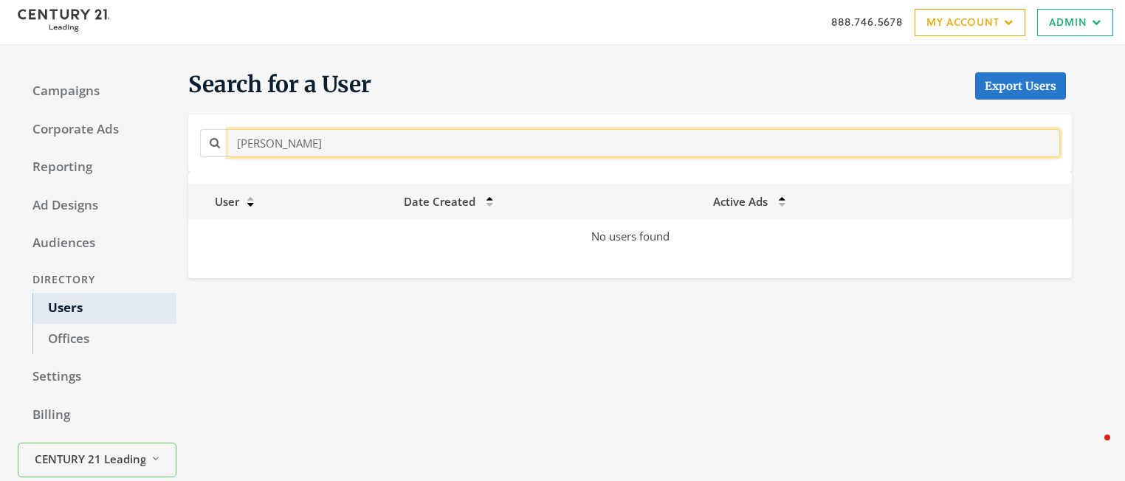
click at [350, 142] on input "[PERSON_NAME]" at bounding box center [644, 142] width 832 height 27
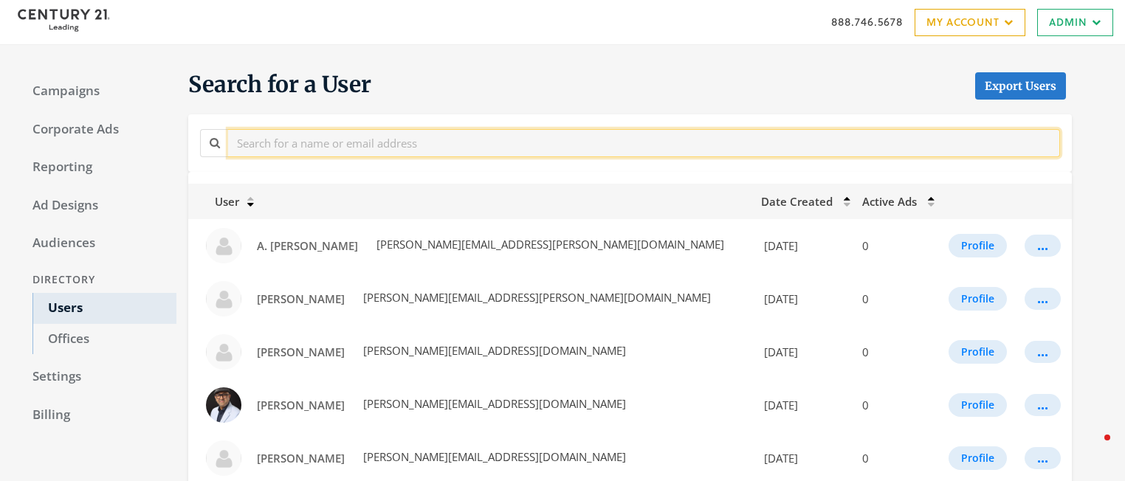
click at [299, 147] on input "text" at bounding box center [644, 142] width 832 height 27
type input "with"
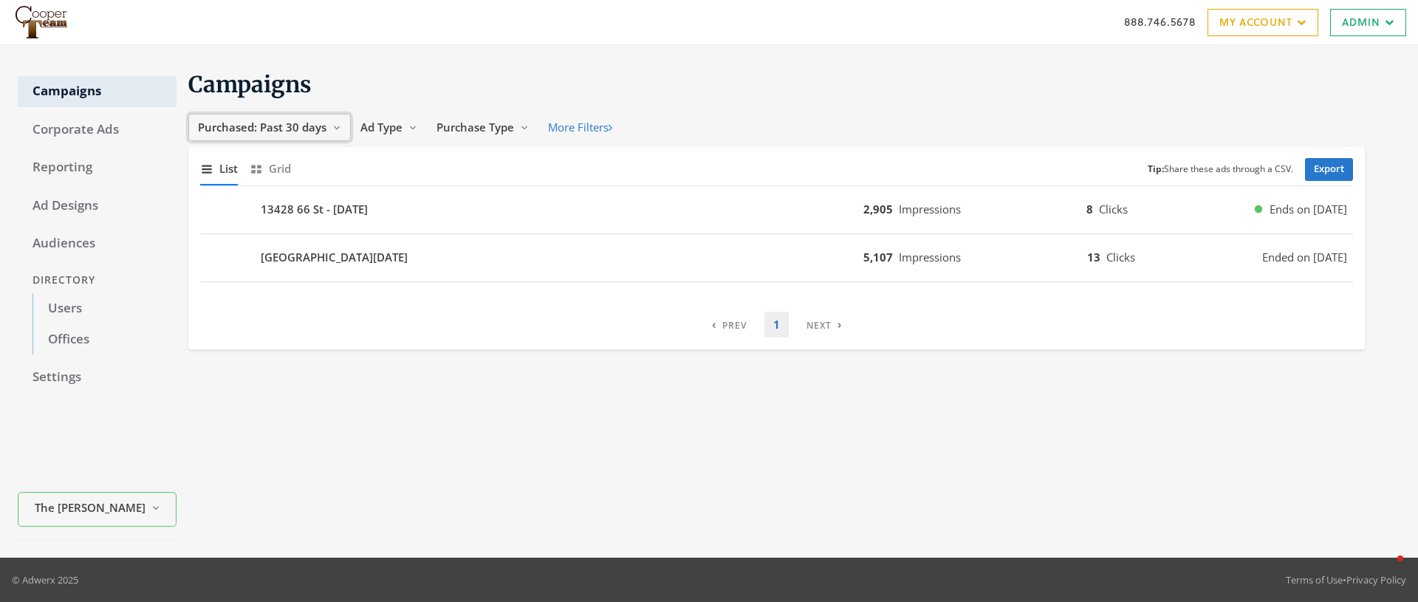
click at [284, 126] on span "Purchased: Past 30 days" at bounding box center [262, 127] width 128 height 15
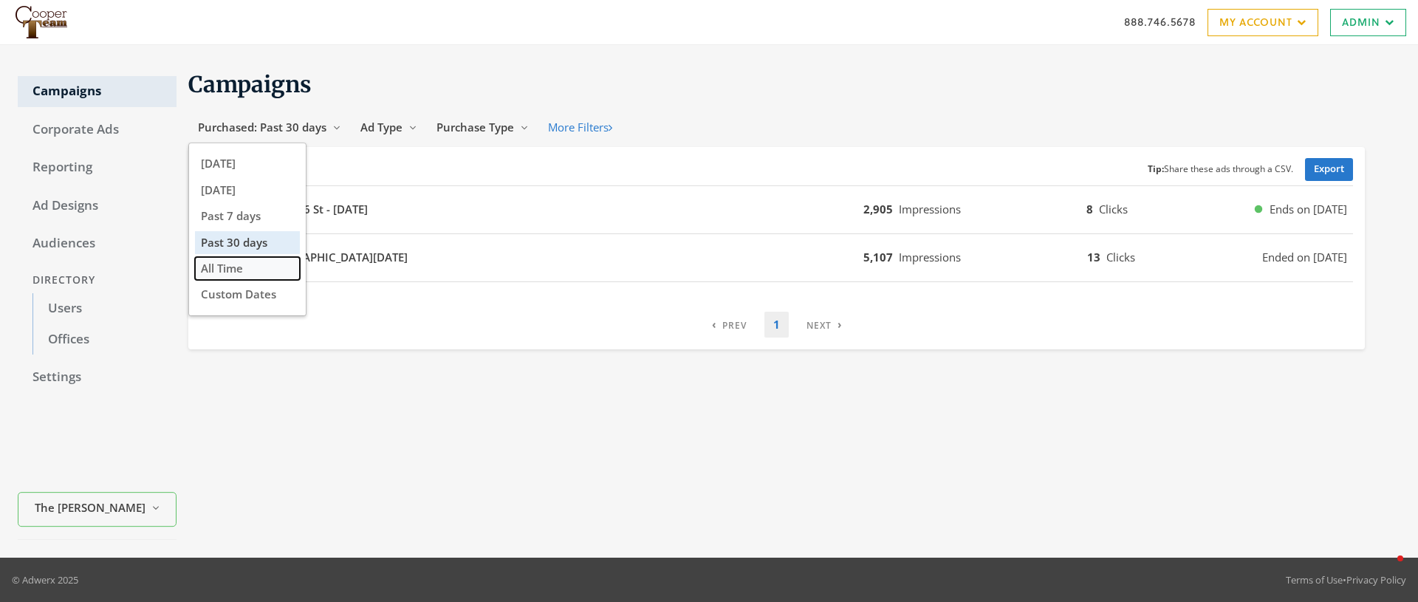
click at [240, 268] on span "All Time" at bounding box center [222, 268] width 42 height 15
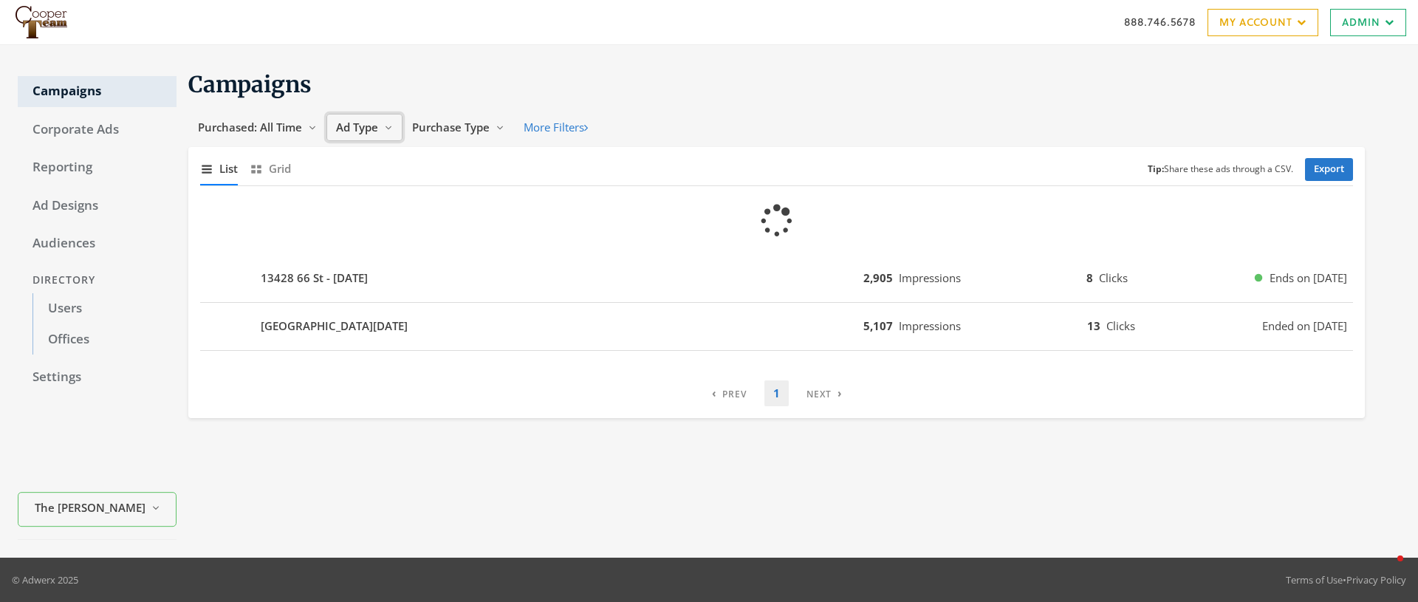
click at [366, 125] on span "Ad Type" at bounding box center [357, 127] width 42 height 15
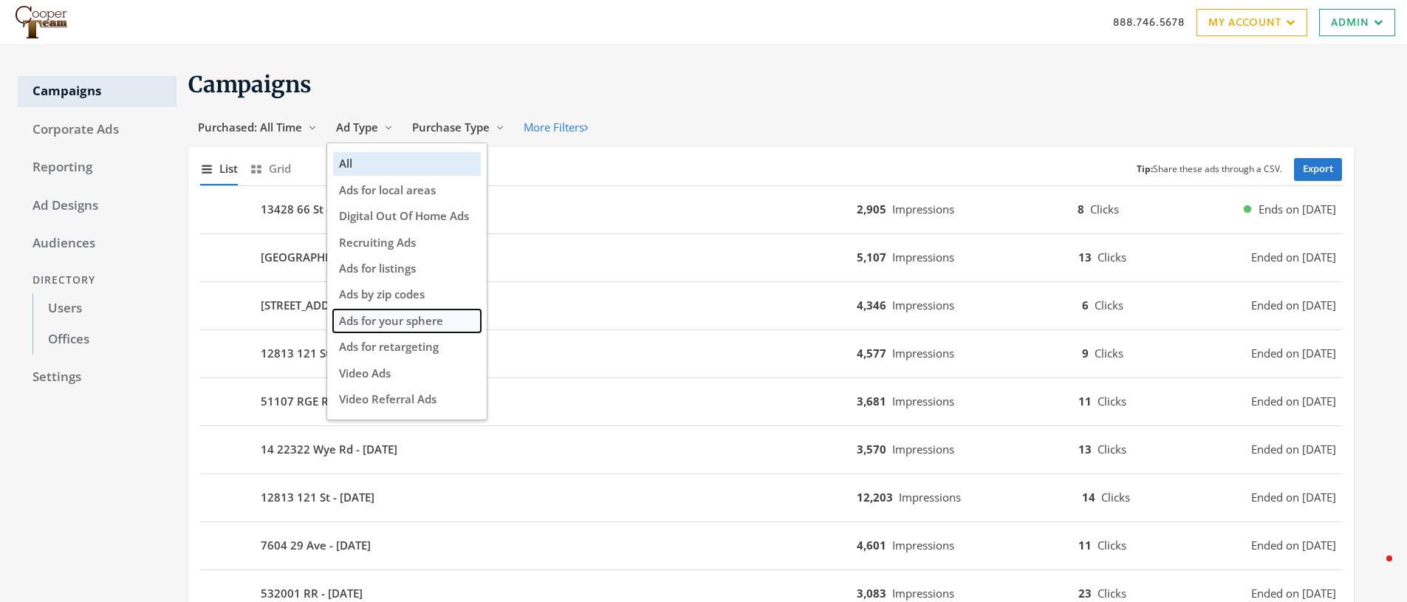
click at [408, 318] on span "Ads for your sphere" at bounding box center [391, 320] width 104 height 15
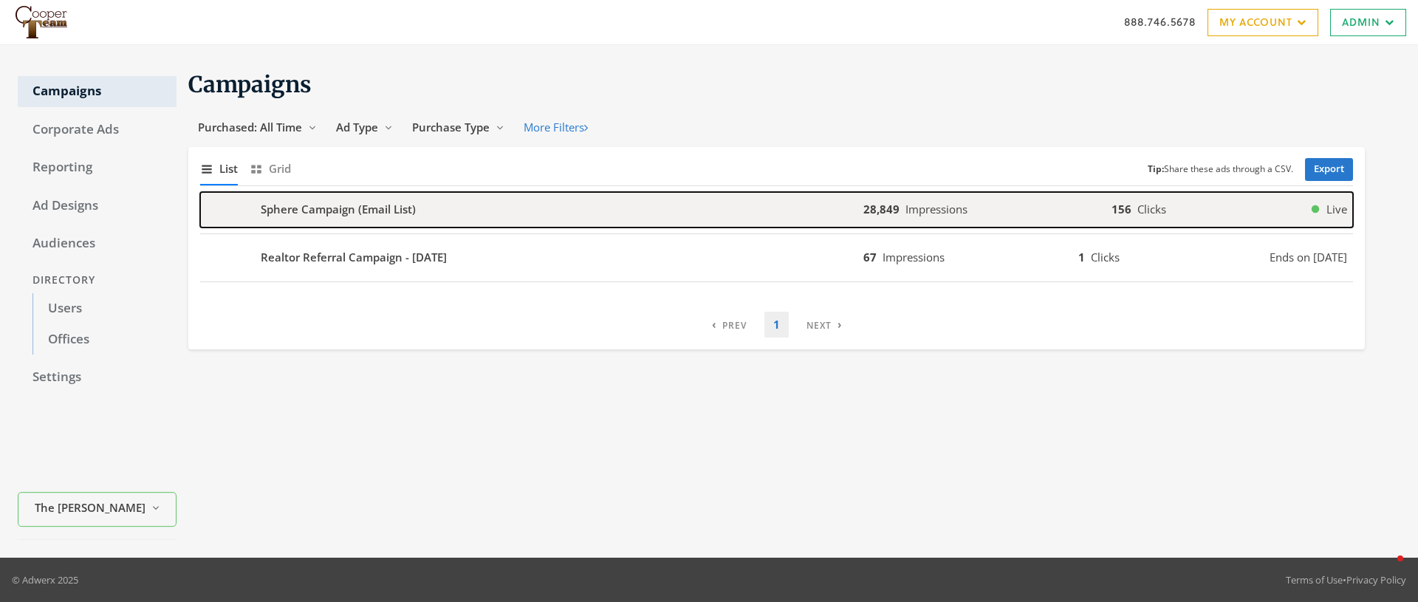
click at [504, 207] on div "Sphere Campaign (Email List)" at bounding box center [531, 209] width 663 height 35
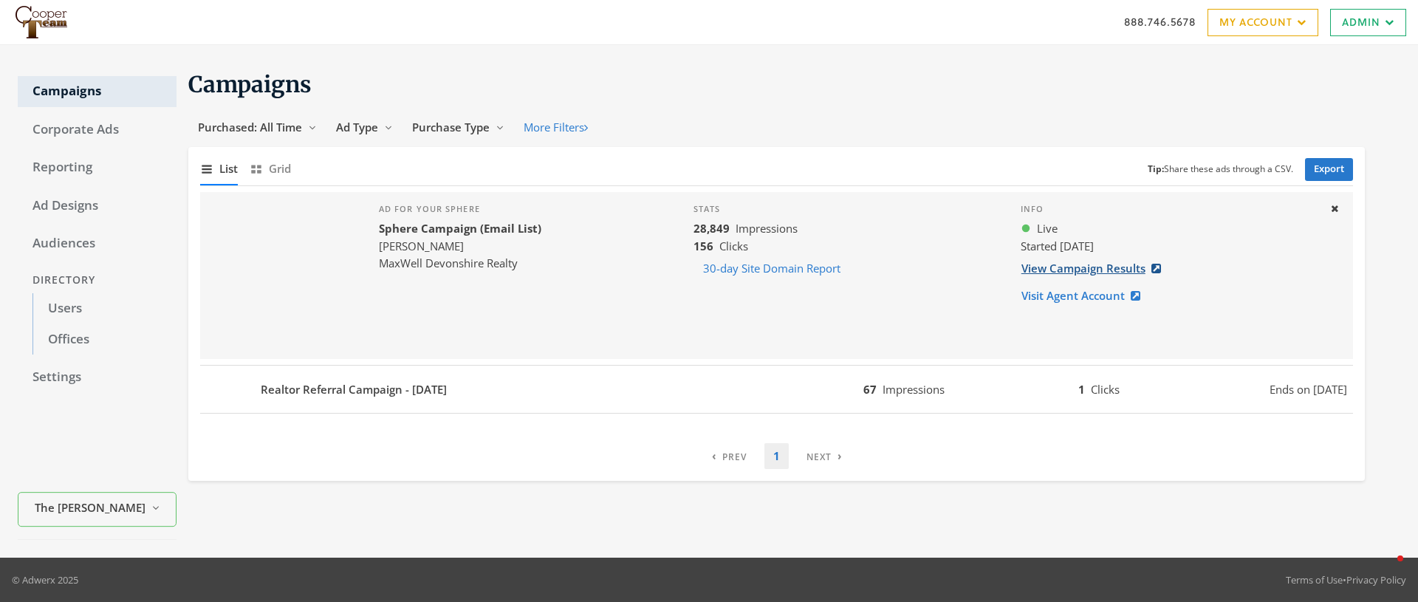
click at [1092, 268] on link "View Campaign Results" at bounding box center [1095, 268] width 150 height 27
click at [1113, 266] on link "View Campaign Results" at bounding box center [1095, 268] width 150 height 27
click at [1352, 22] on link "Admin" at bounding box center [1368, 22] width 76 height 27
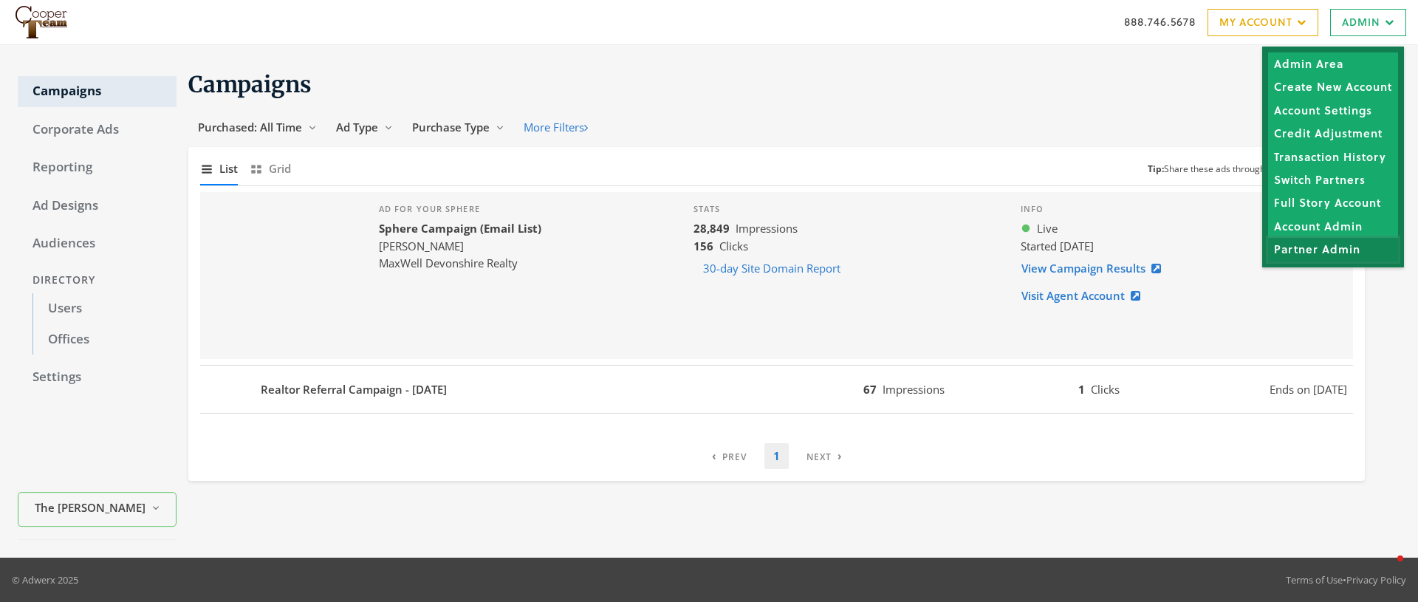
click at [1305, 251] on link "Partner Admin" at bounding box center [1333, 249] width 130 height 23
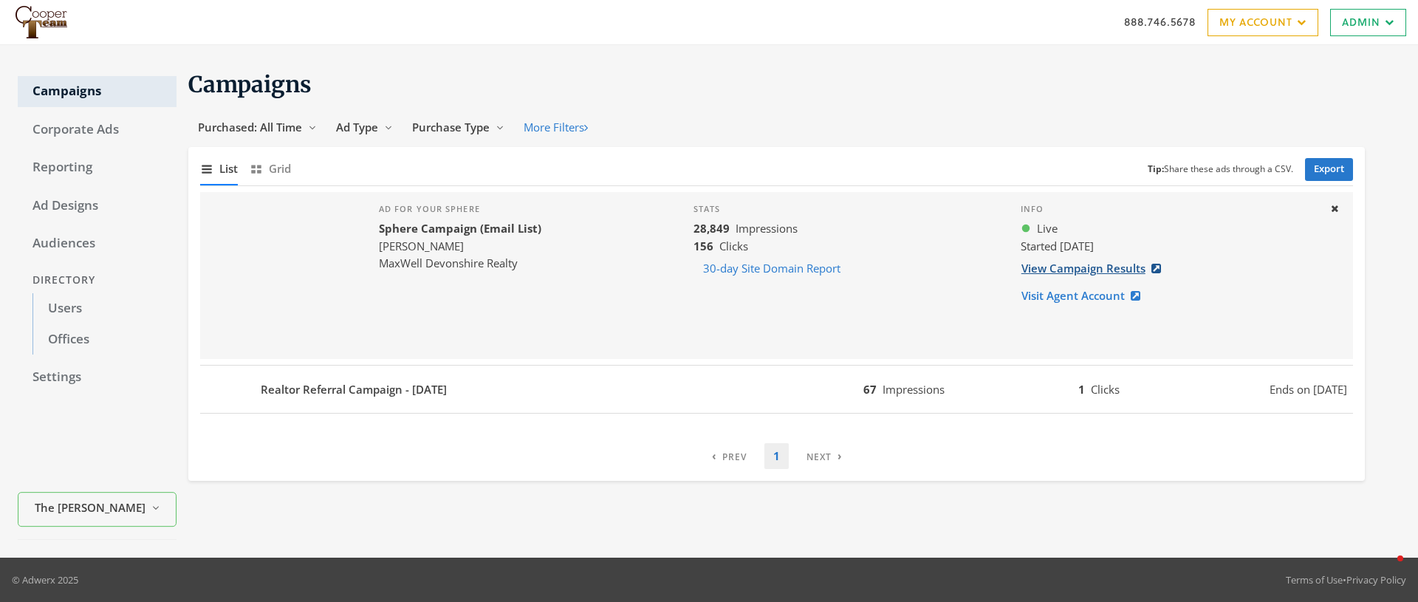
click at [1085, 265] on link "View Campaign Results" at bounding box center [1095, 268] width 150 height 27
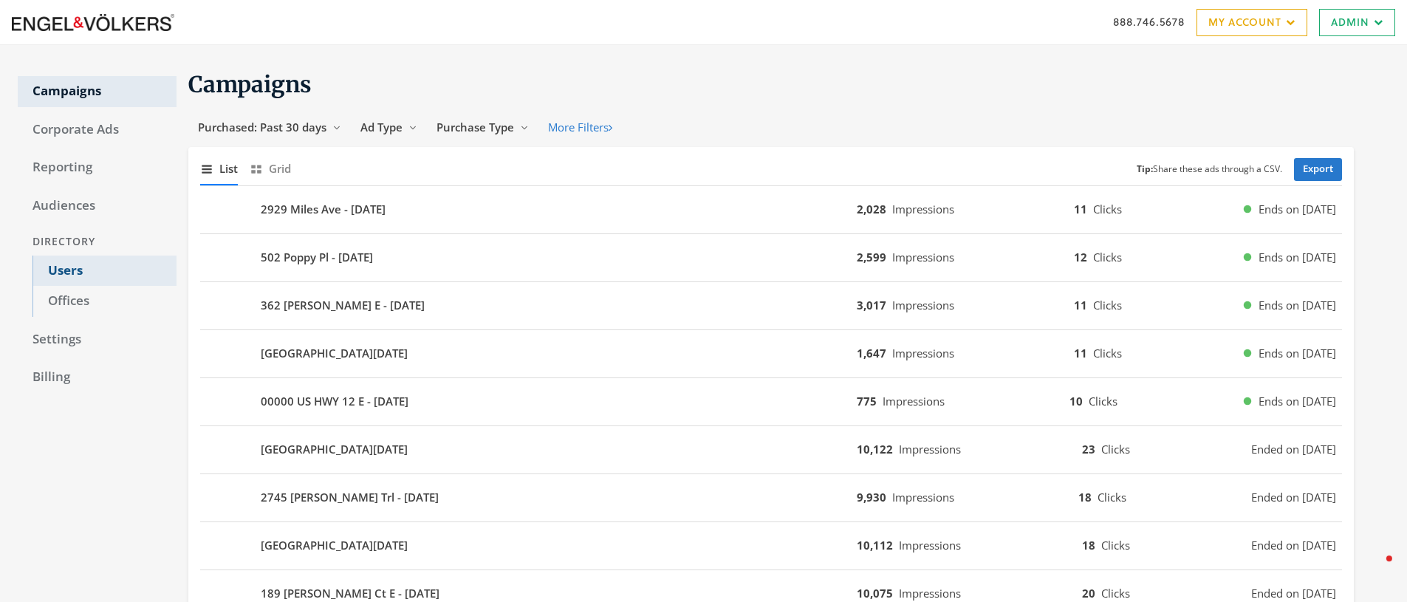
click at [64, 268] on link "Users" at bounding box center [104, 270] width 144 height 31
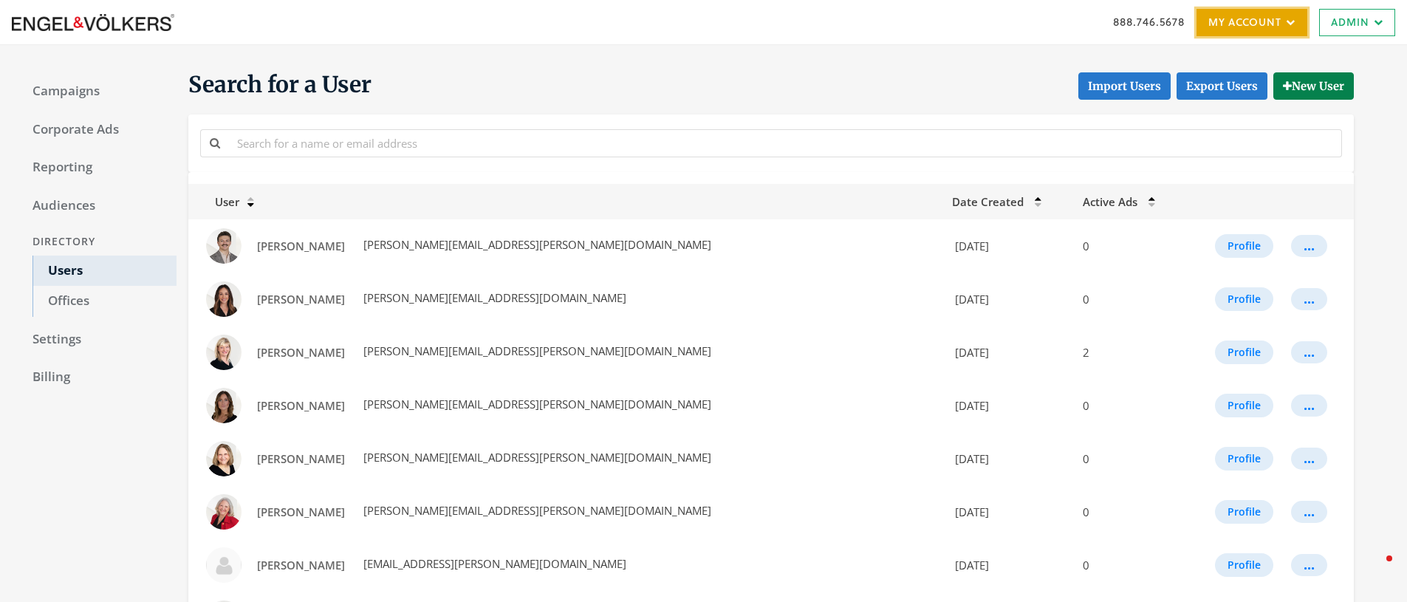
click at [1245, 24] on link "My Account" at bounding box center [1251, 22] width 111 height 27
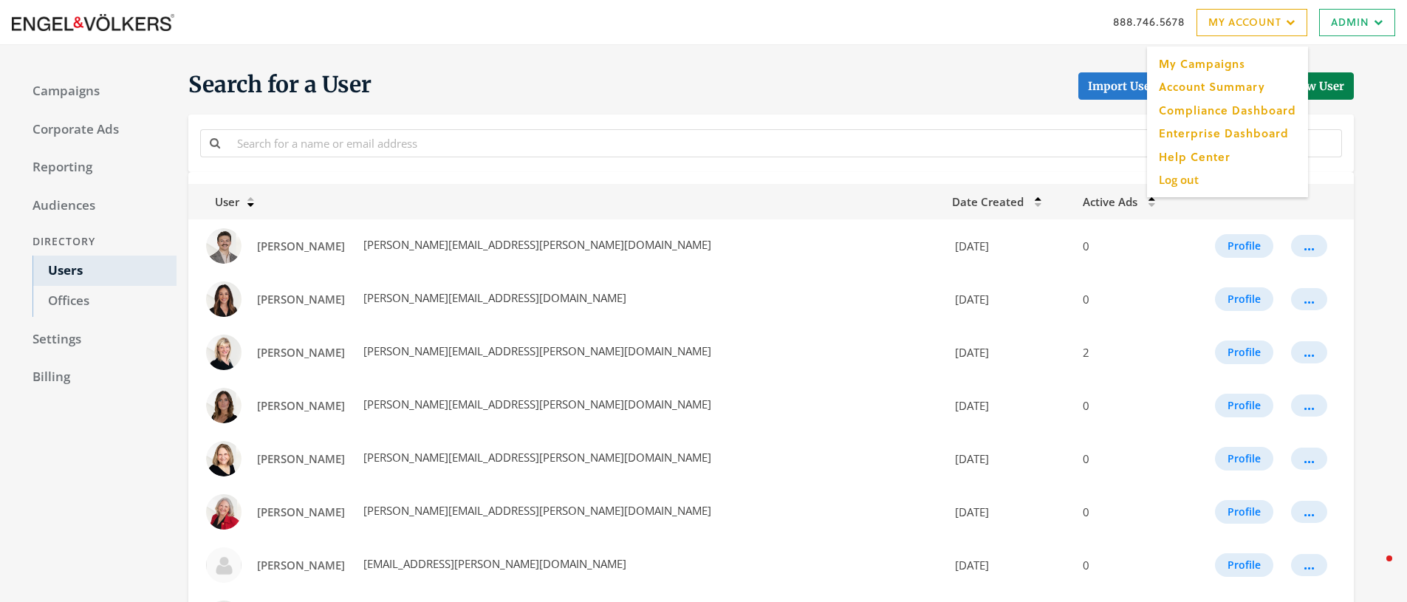
click at [792, 103] on div "Search for a User Import Users Export Users New User" at bounding box center [764, 121] width 1177 height 102
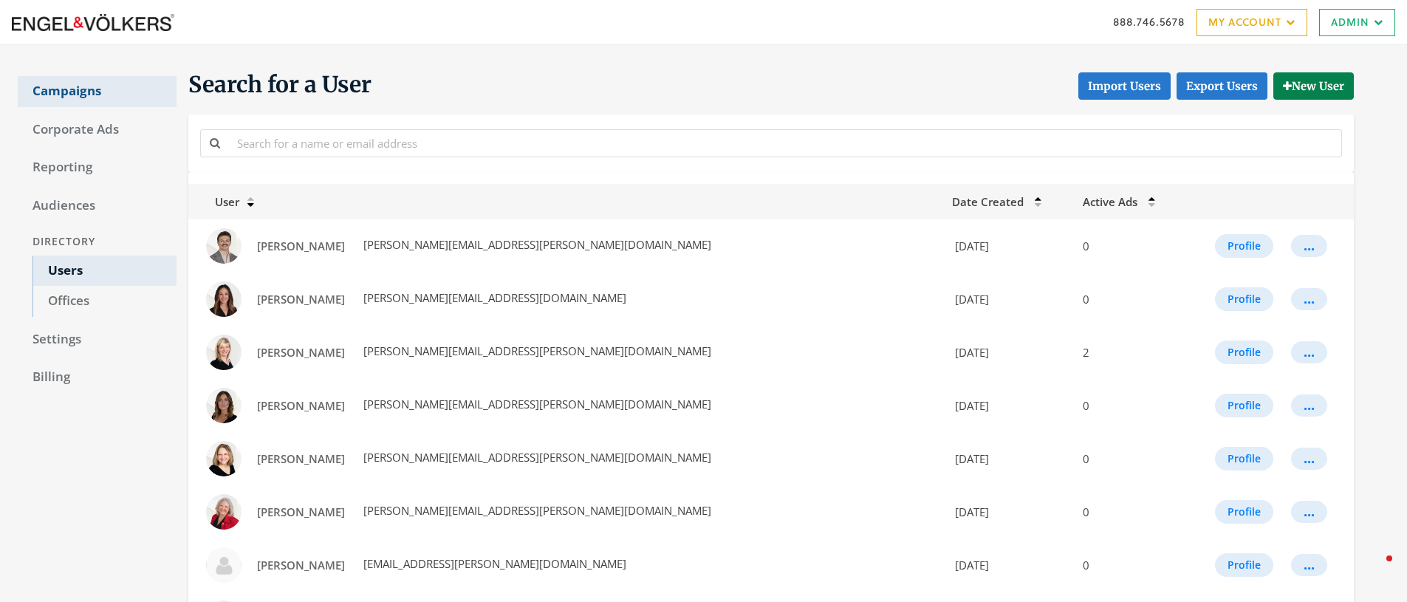
click at [61, 91] on link "Campaigns" at bounding box center [97, 91] width 159 height 31
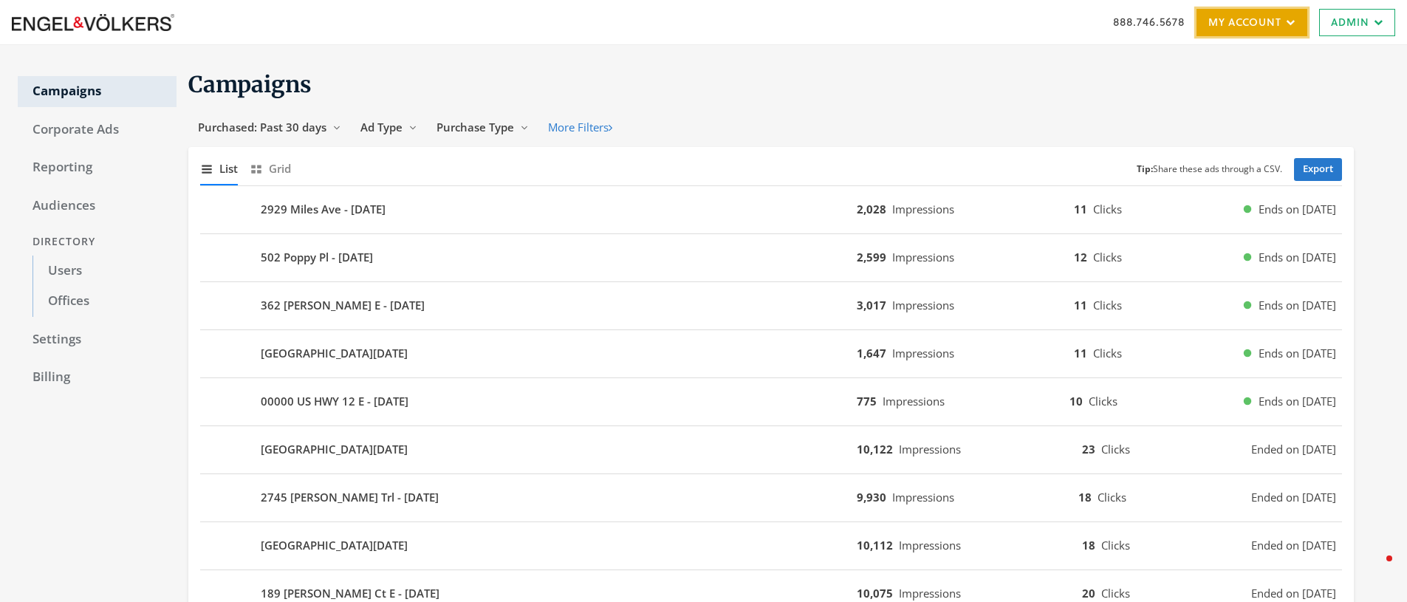
click at [1273, 31] on link "My Account" at bounding box center [1251, 22] width 111 height 27
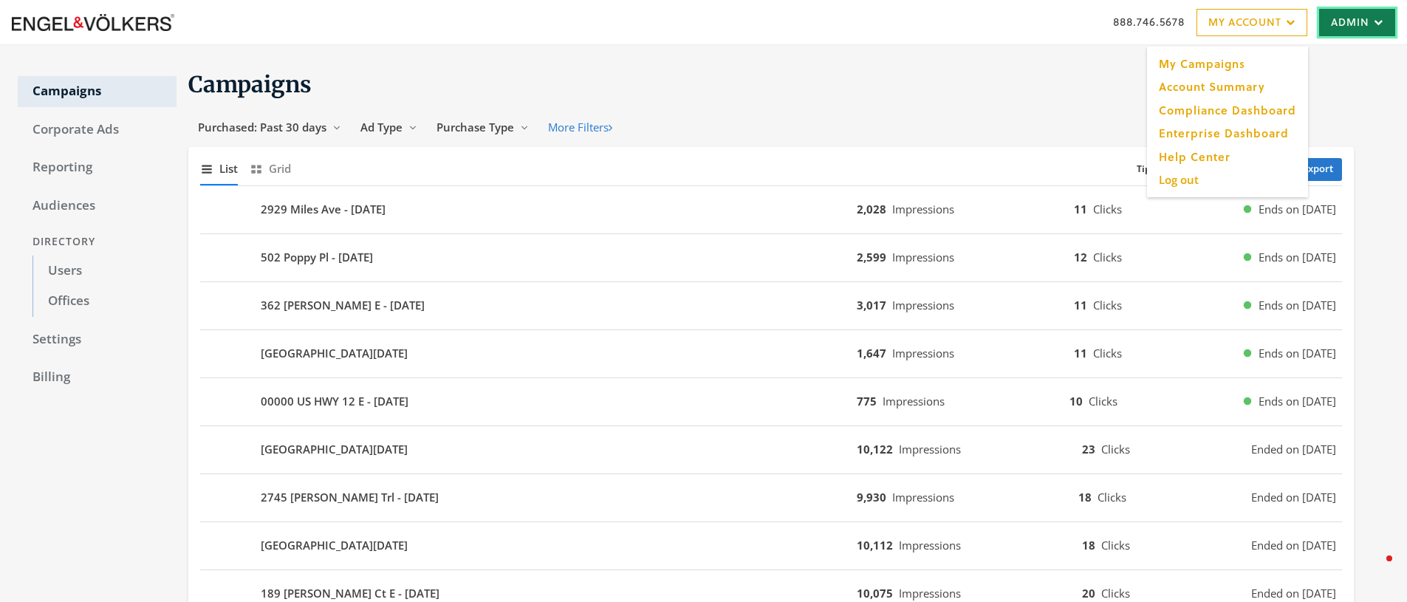
click at [1375, 29] on link "Admin" at bounding box center [1357, 22] width 76 height 27
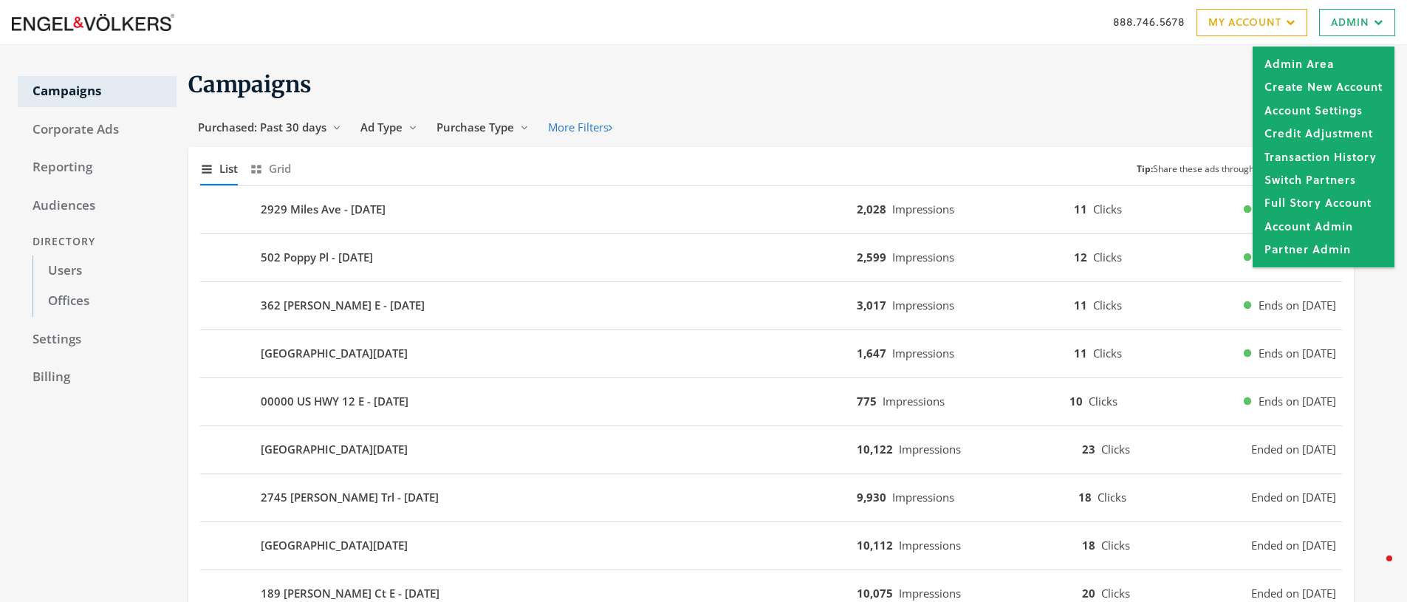
click at [1024, 99] on section "Campaigns Purchased: Past 30 days Reveal list of Purchased: Past 30 days Ad Typ…" at bounding box center [764, 425] width 1177 height 711
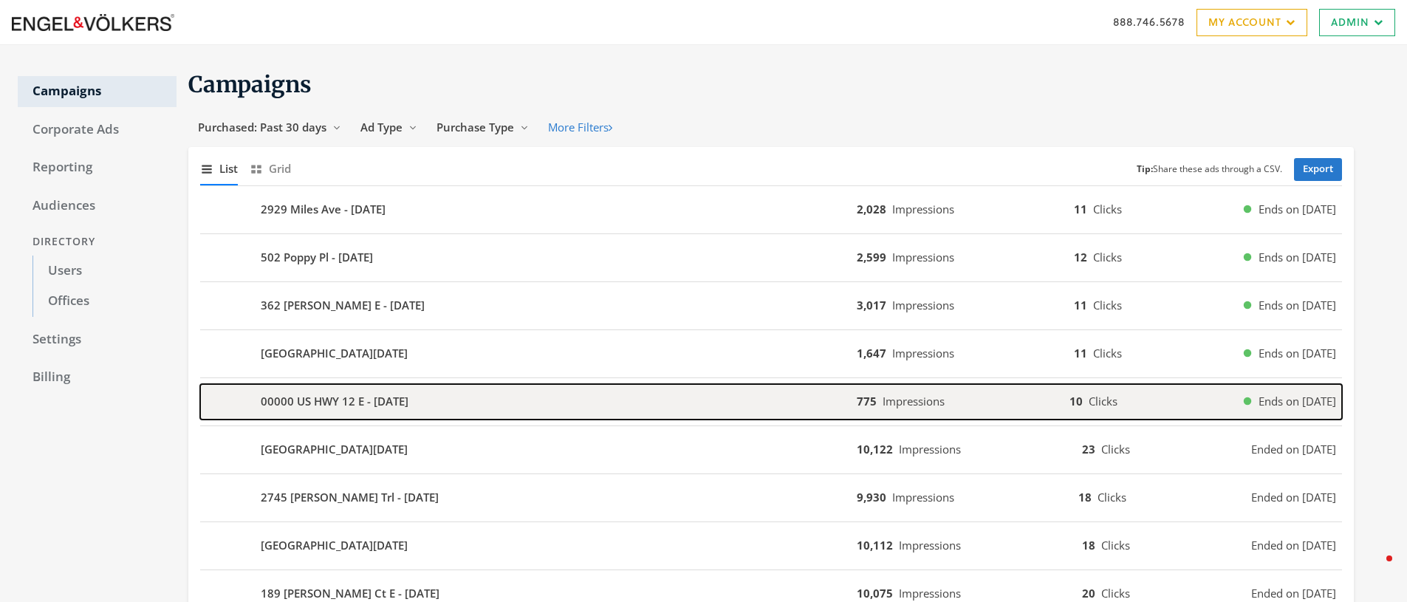
click at [352, 405] on b "00000 US HWY 12 E - [DATE]" at bounding box center [335, 401] width 148 height 17
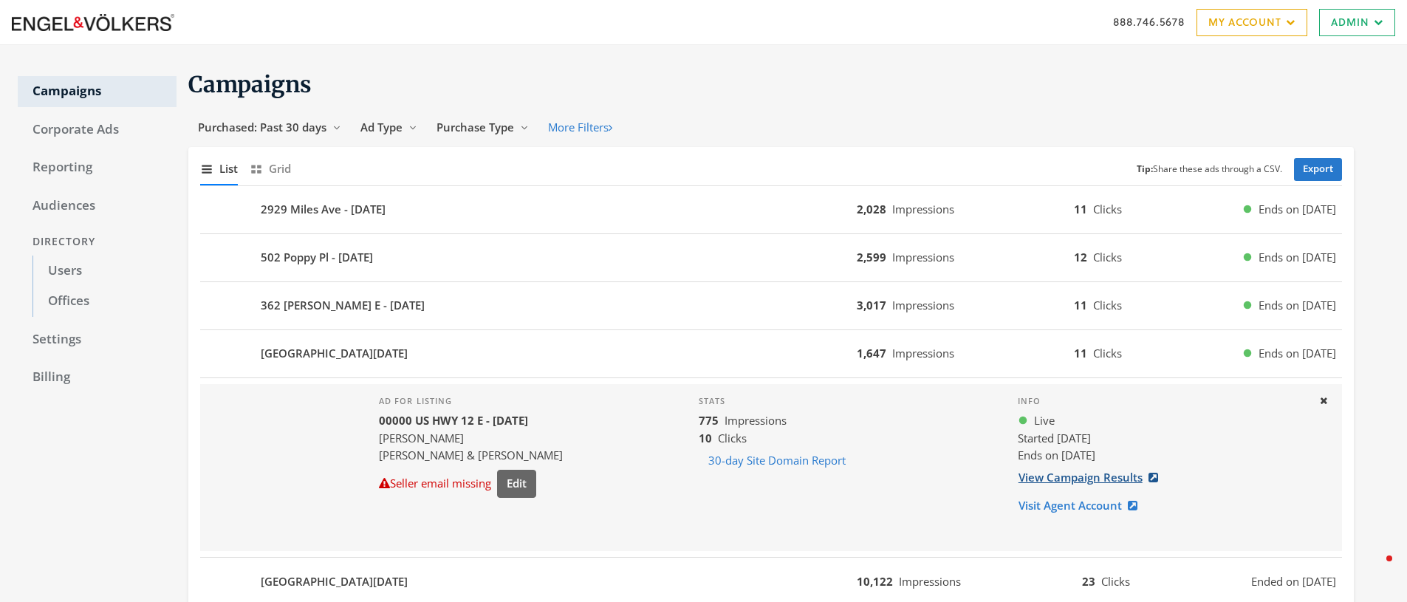
click at [1097, 478] on link "View Campaign Results" at bounding box center [1093, 477] width 150 height 27
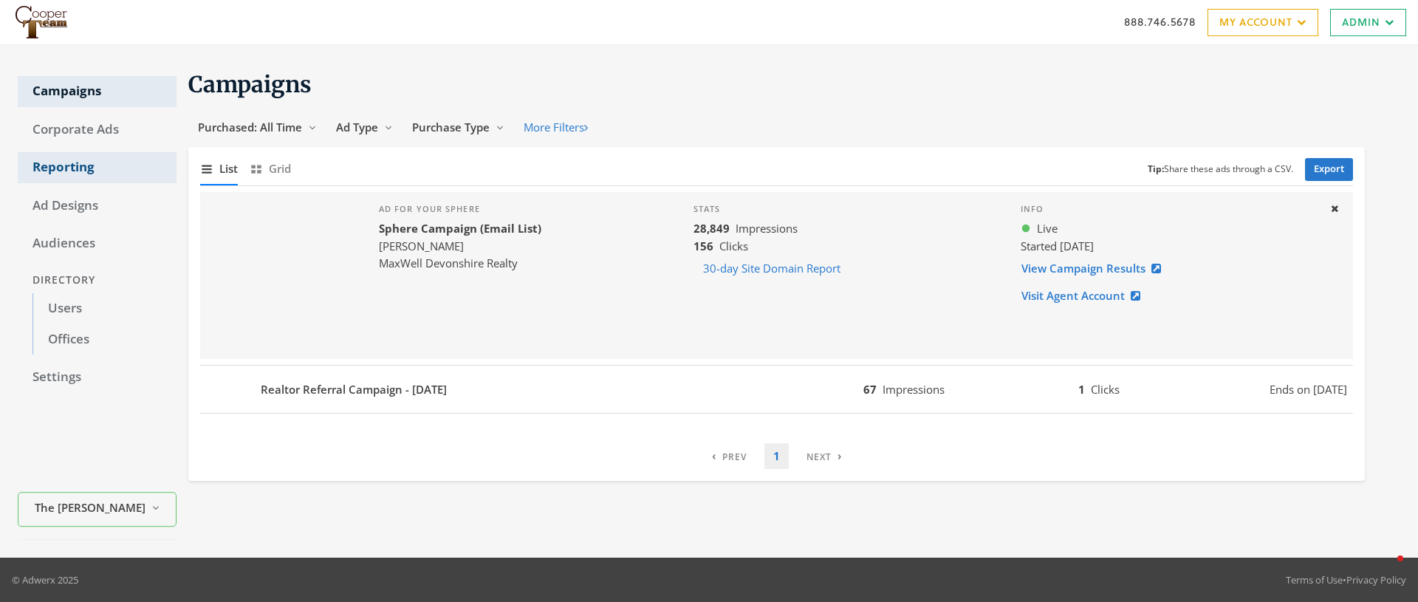
click at [56, 171] on link "Reporting" at bounding box center [97, 167] width 159 height 31
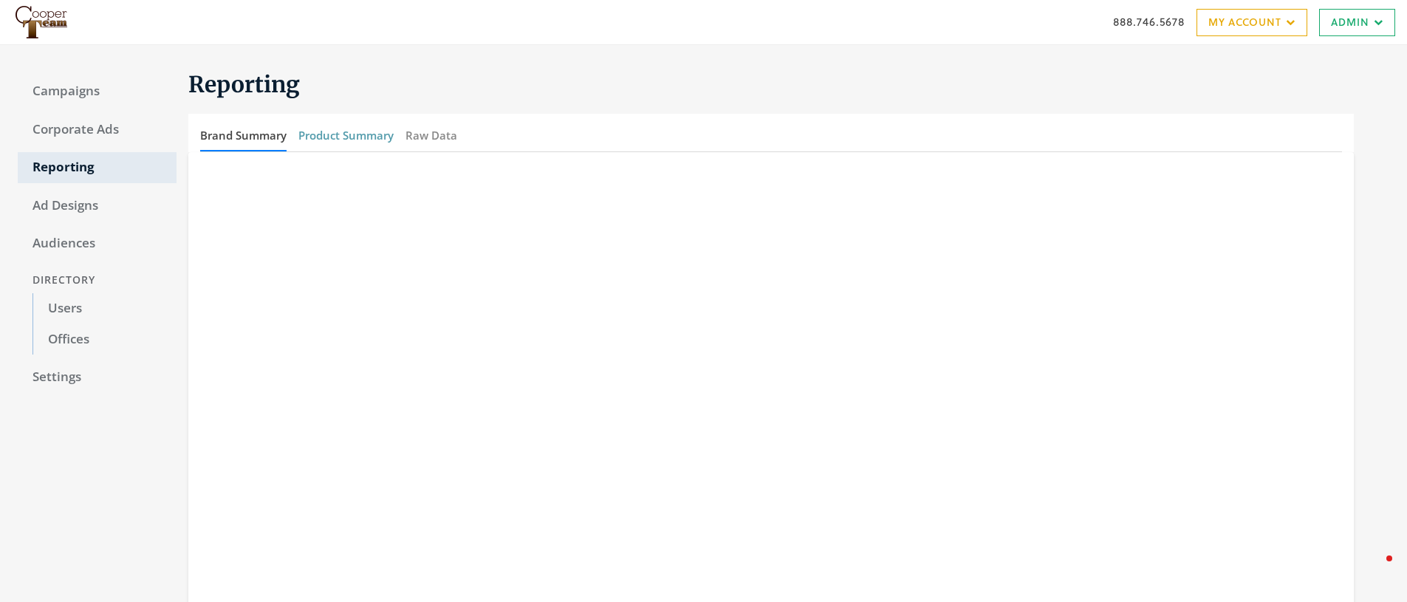
click at [368, 134] on button "Product Summary" at bounding box center [345, 136] width 95 height 32
click at [69, 91] on link "Campaigns" at bounding box center [97, 91] width 159 height 31
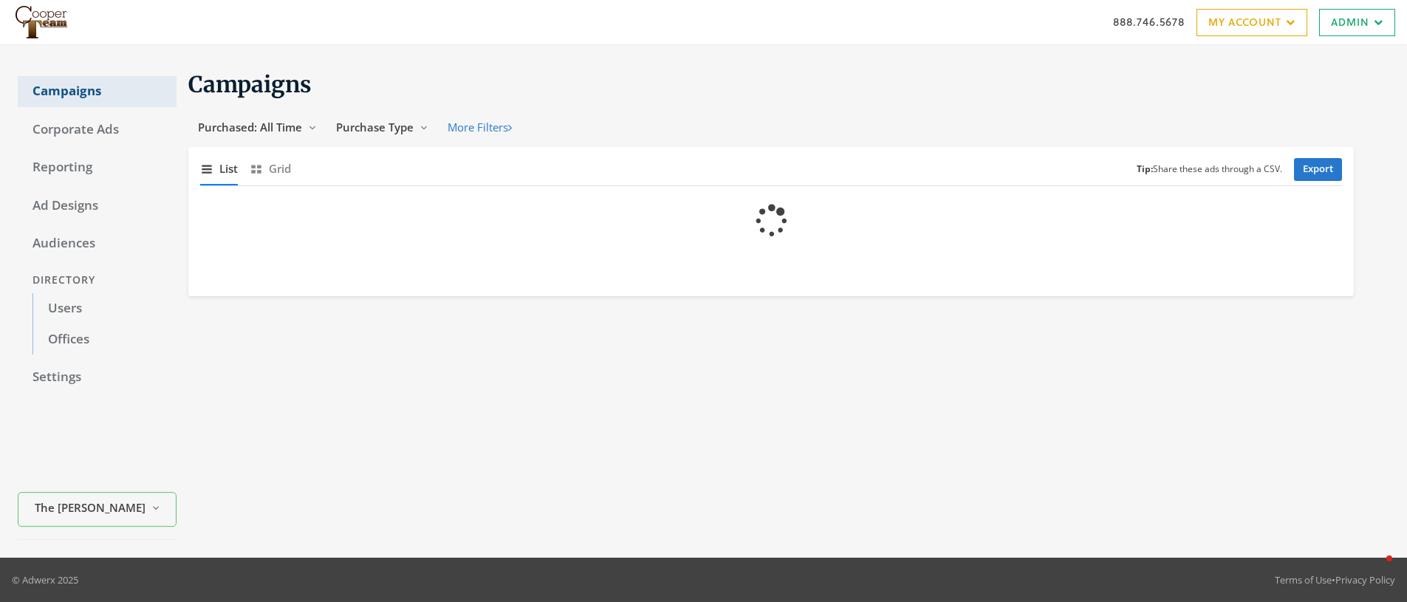
click at [69, 91] on link "Campaigns" at bounding box center [97, 91] width 159 height 31
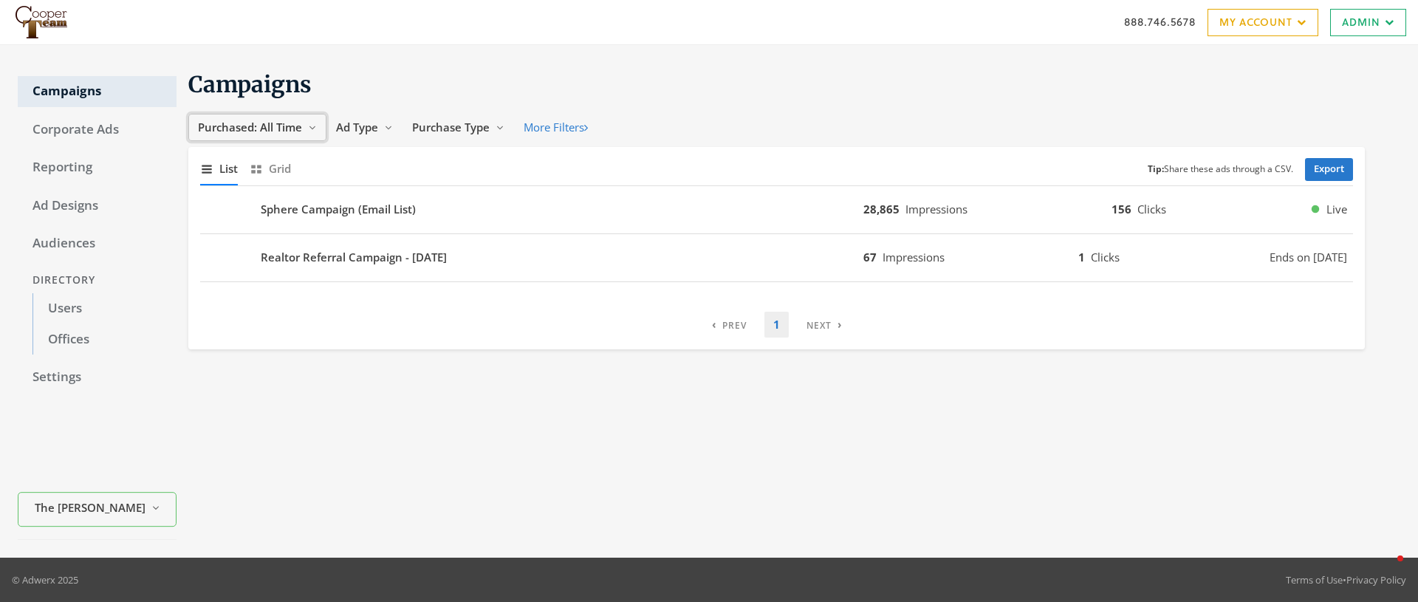
click at [283, 131] on span "Purchased: All Time" at bounding box center [250, 127] width 104 height 15
click at [231, 261] on span "All Time" at bounding box center [222, 268] width 42 height 15
click at [372, 128] on span "Ad Type" at bounding box center [357, 127] width 42 height 15
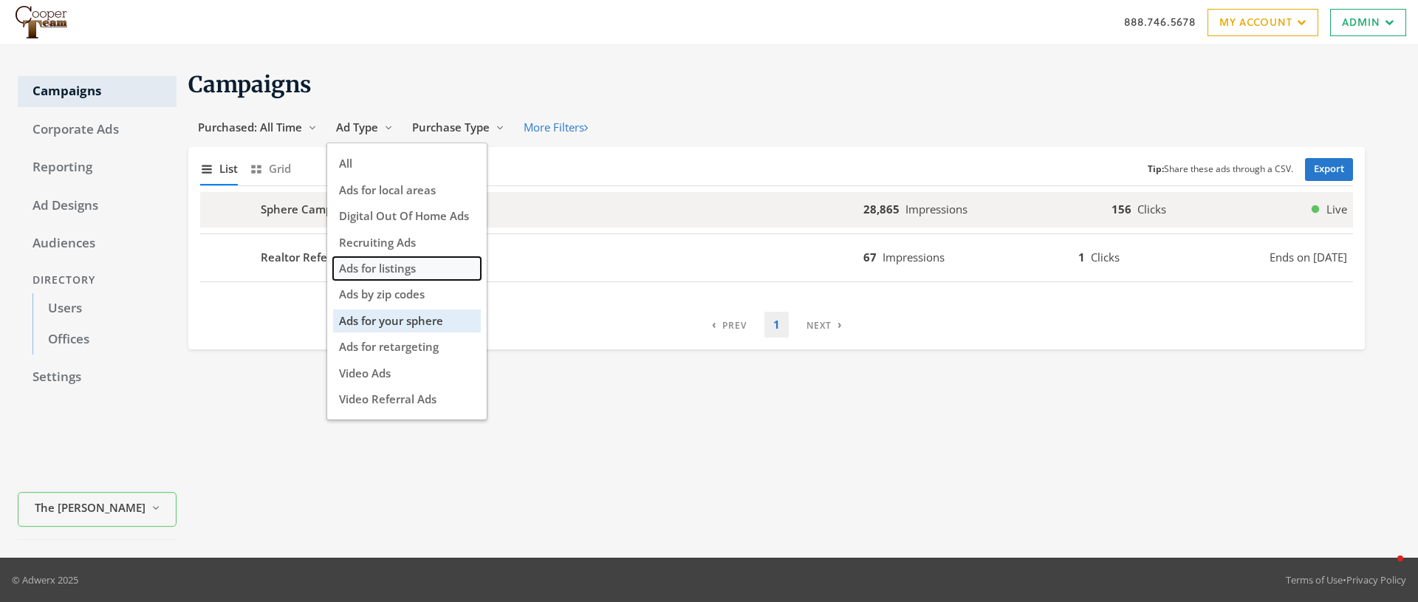
click at [413, 264] on span "Ads for listings" at bounding box center [377, 268] width 77 height 15
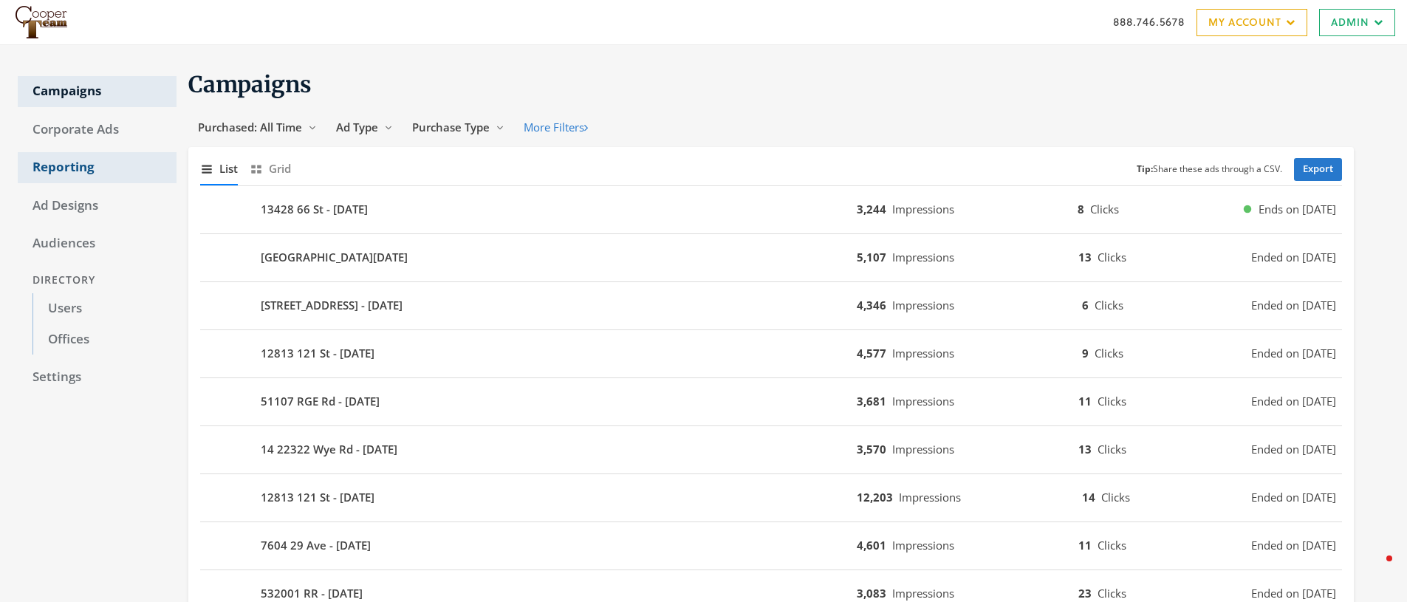
click at [73, 170] on link "Reporting" at bounding box center [97, 167] width 159 height 31
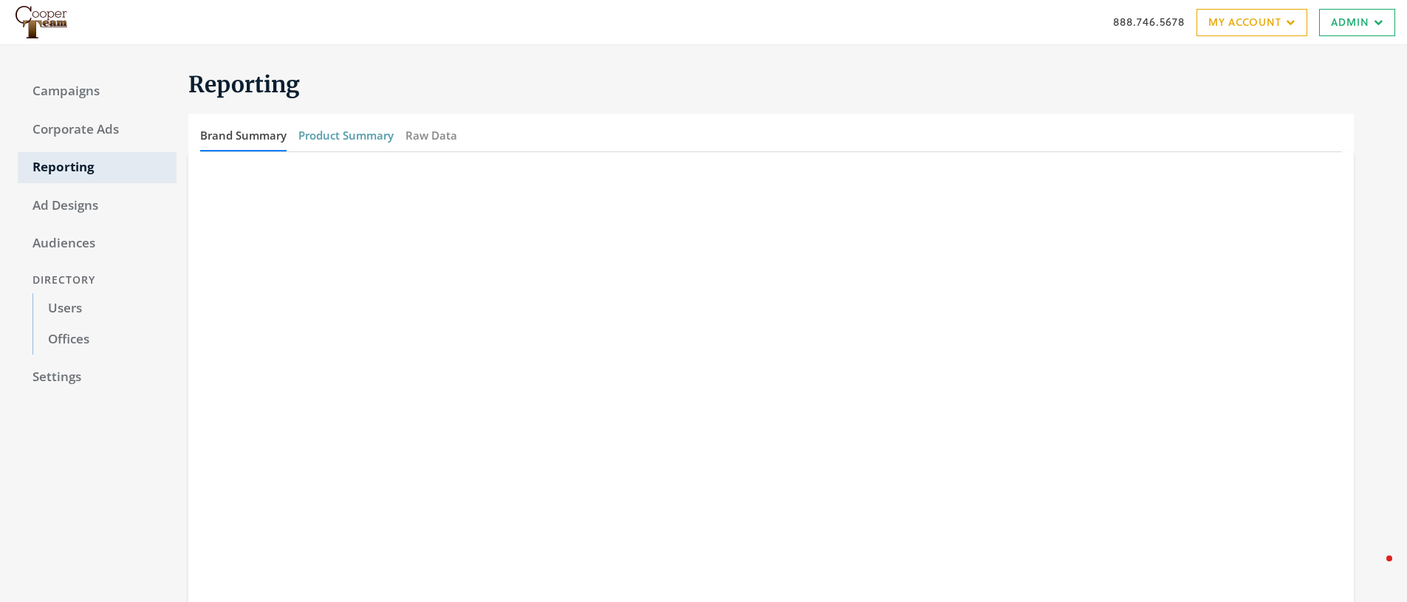
click at [364, 134] on button "Product Summary" at bounding box center [345, 136] width 95 height 32
click at [72, 92] on link "Campaigns" at bounding box center [97, 91] width 159 height 31
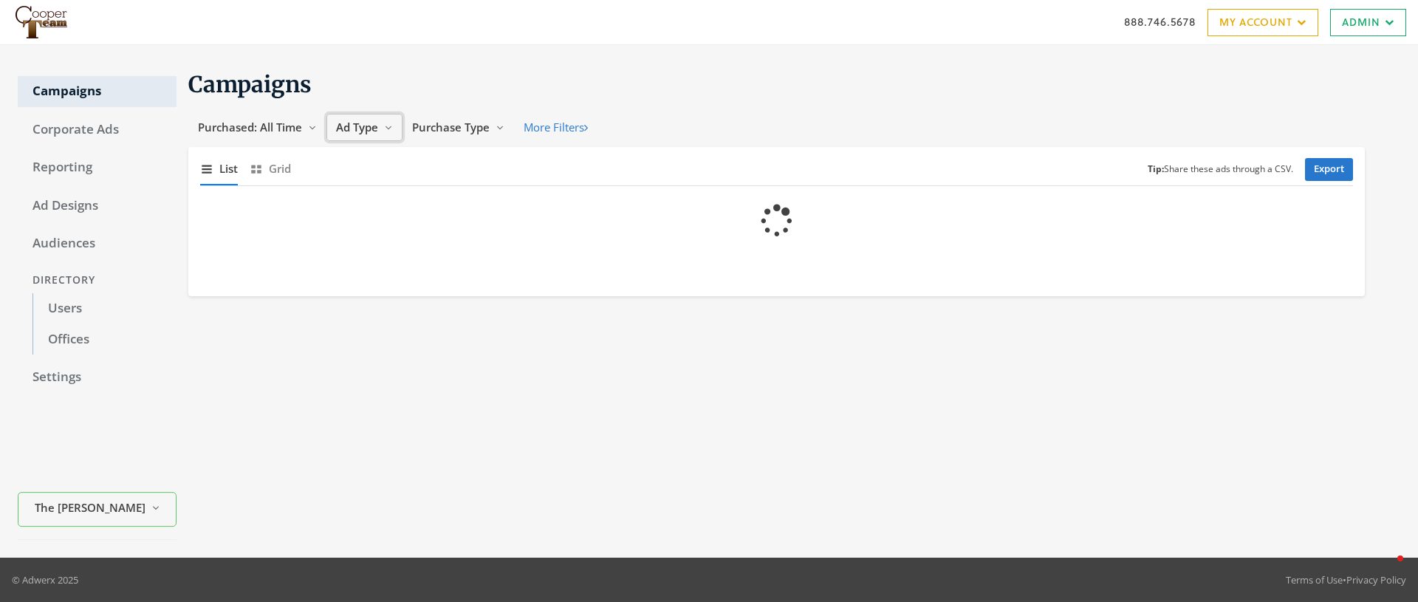
click at [355, 128] on span "Ad Type" at bounding box center [357, 127] width 42 height 15
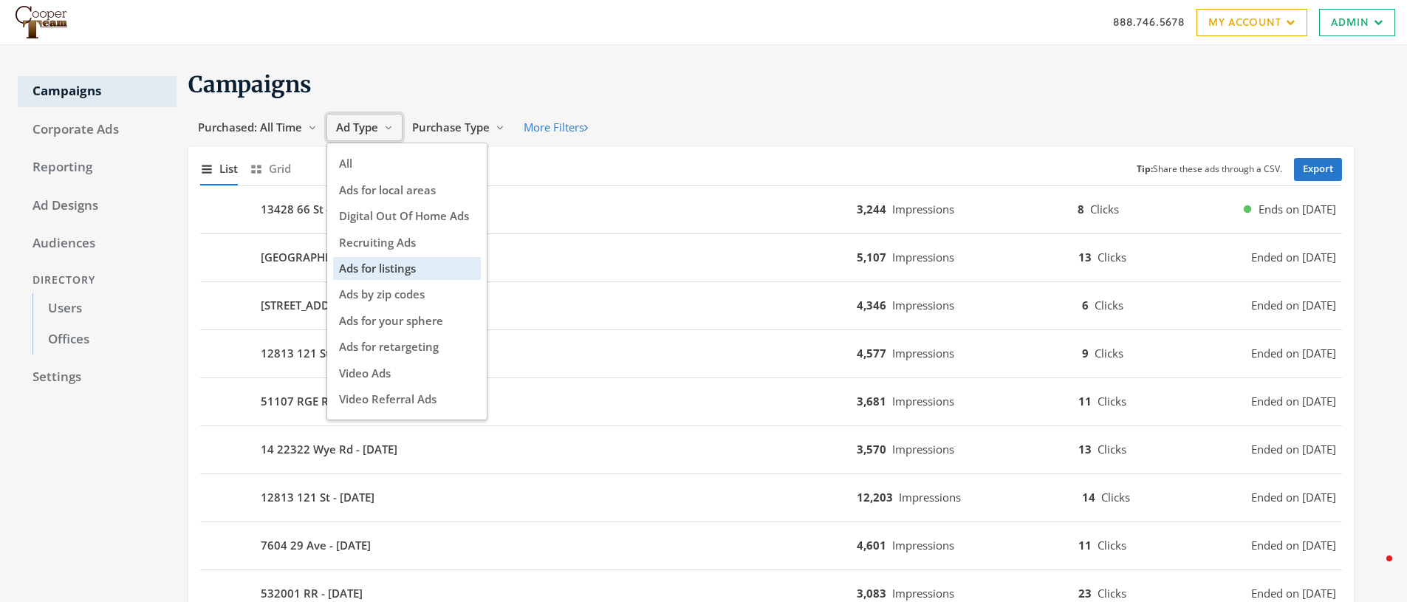
click at [355, 127] on span "Ad Type" at bounding box center [357, 127] width 42 height 15
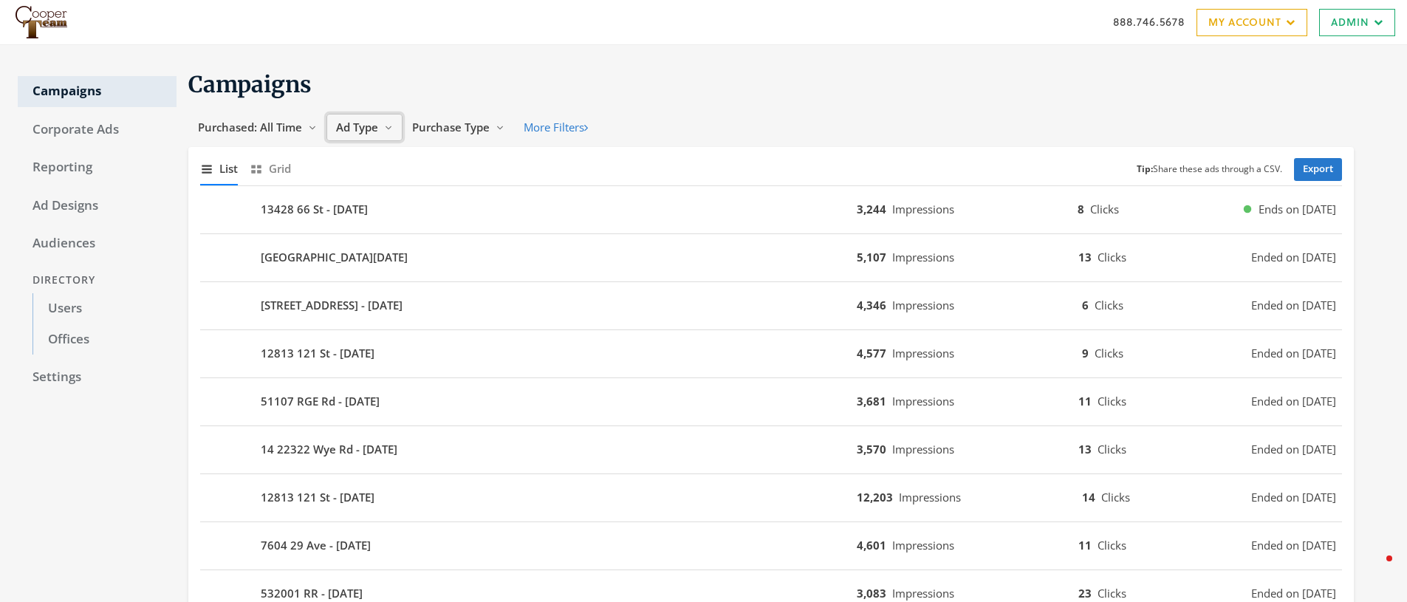
click at [355, 127] on span "Ad Type" at bounding box center [357, 127] width 42 height 15
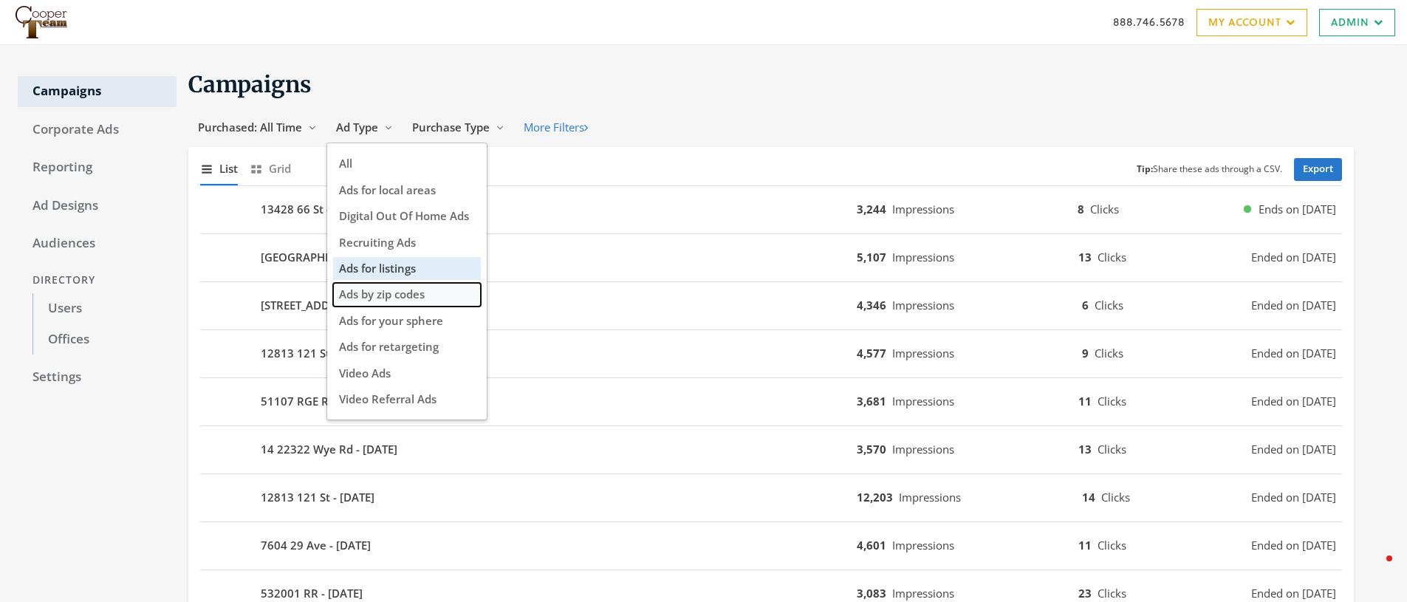
click at [394, 288] on span "Ads by zip codes" at bounding box center [382, 293] width 86 height 15
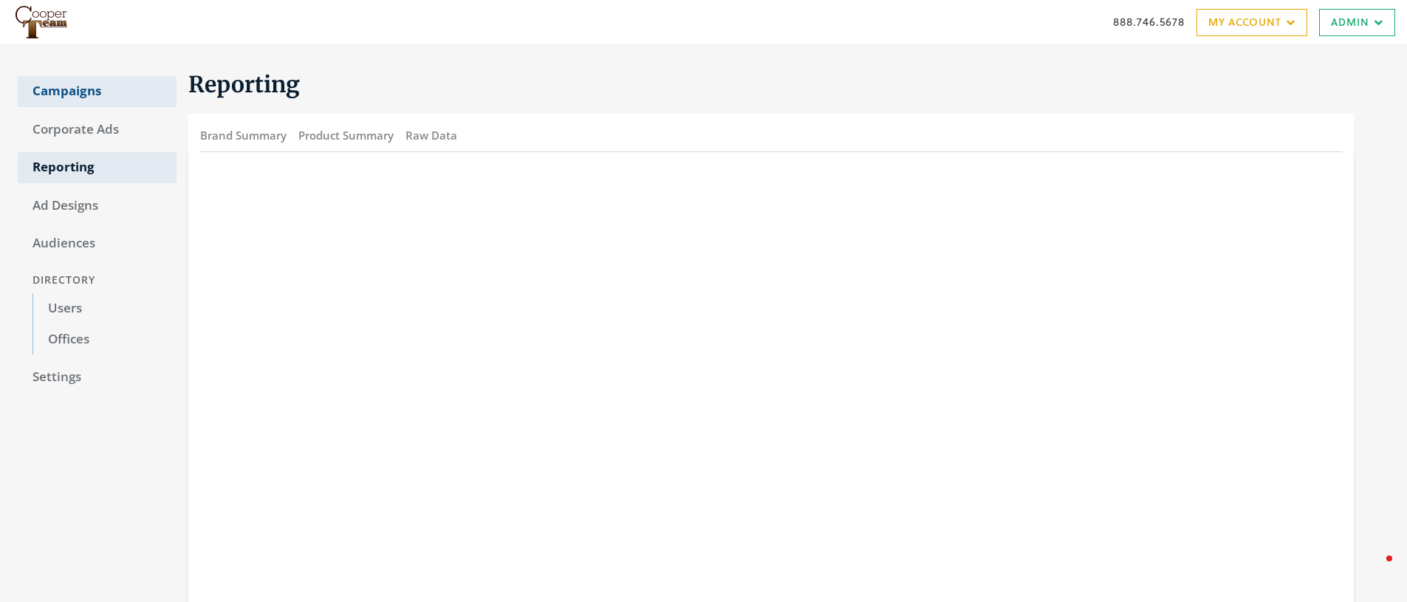
click at [60, 89] on link "Campaigns" at bounding box center [97, 91] width 159 height 31
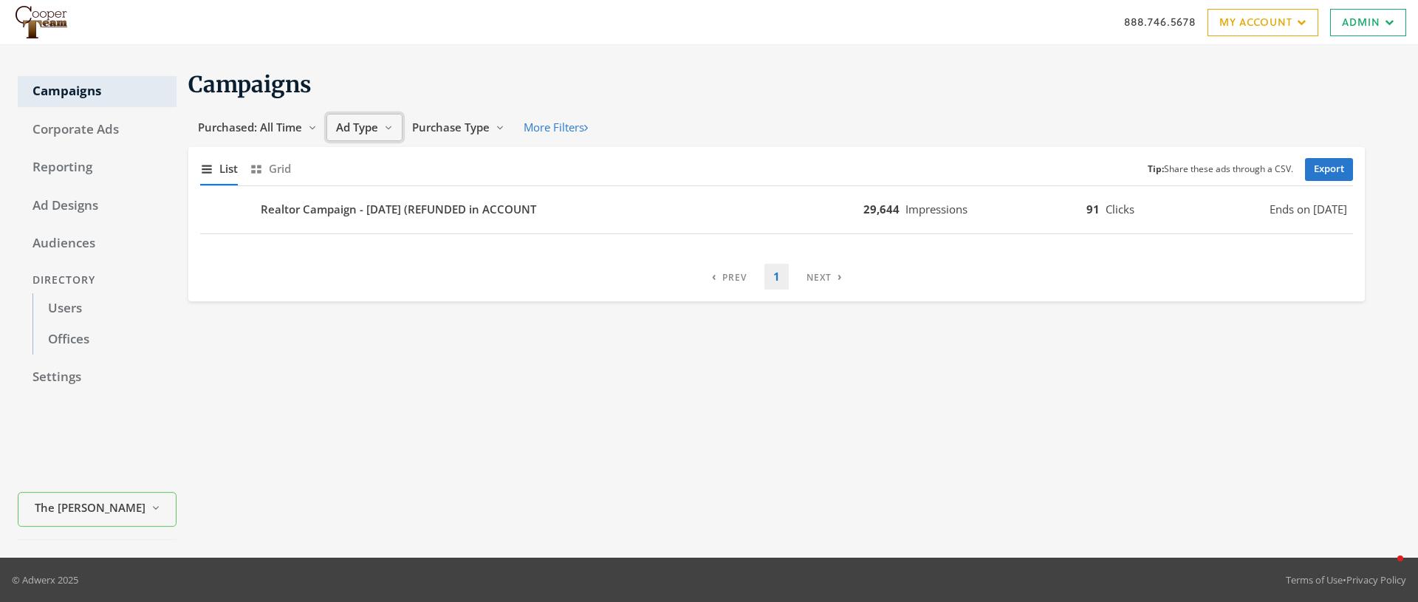
click at [357, 123] on span "Ad Type" at bounding box center [357, 127] width 42 height 15
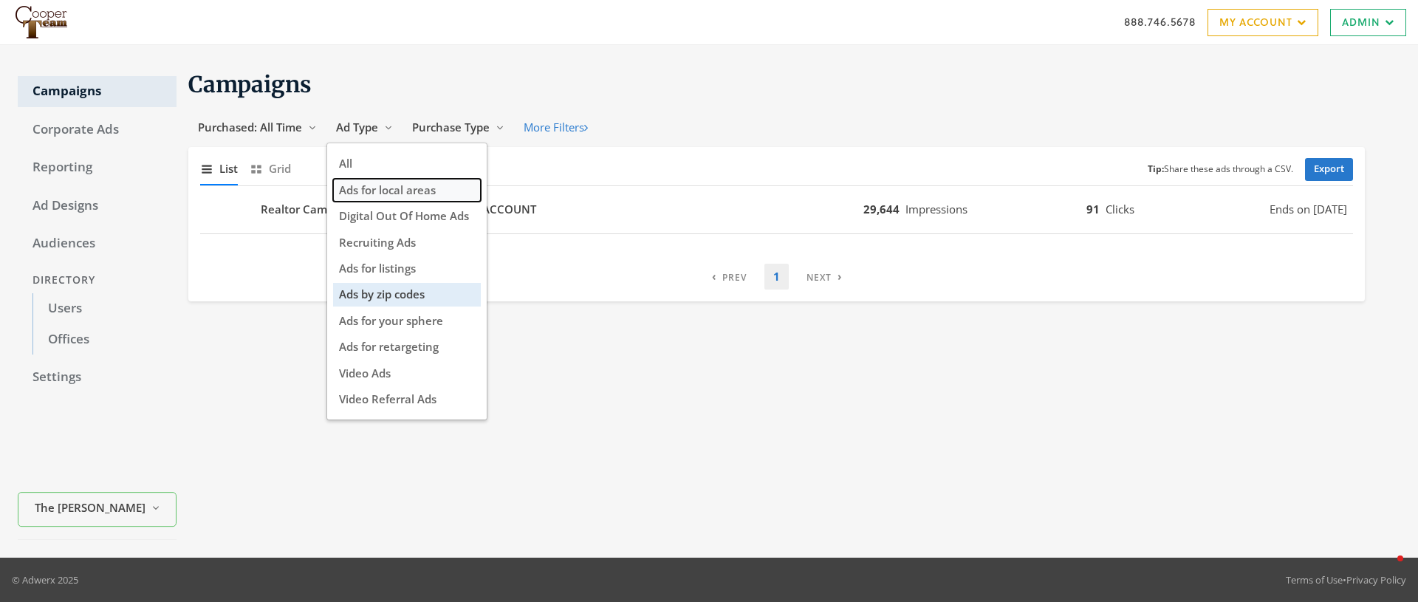
click at [419, 184] on span "Ads for local areas" at bounding box center [387, 189] width 97 height 15
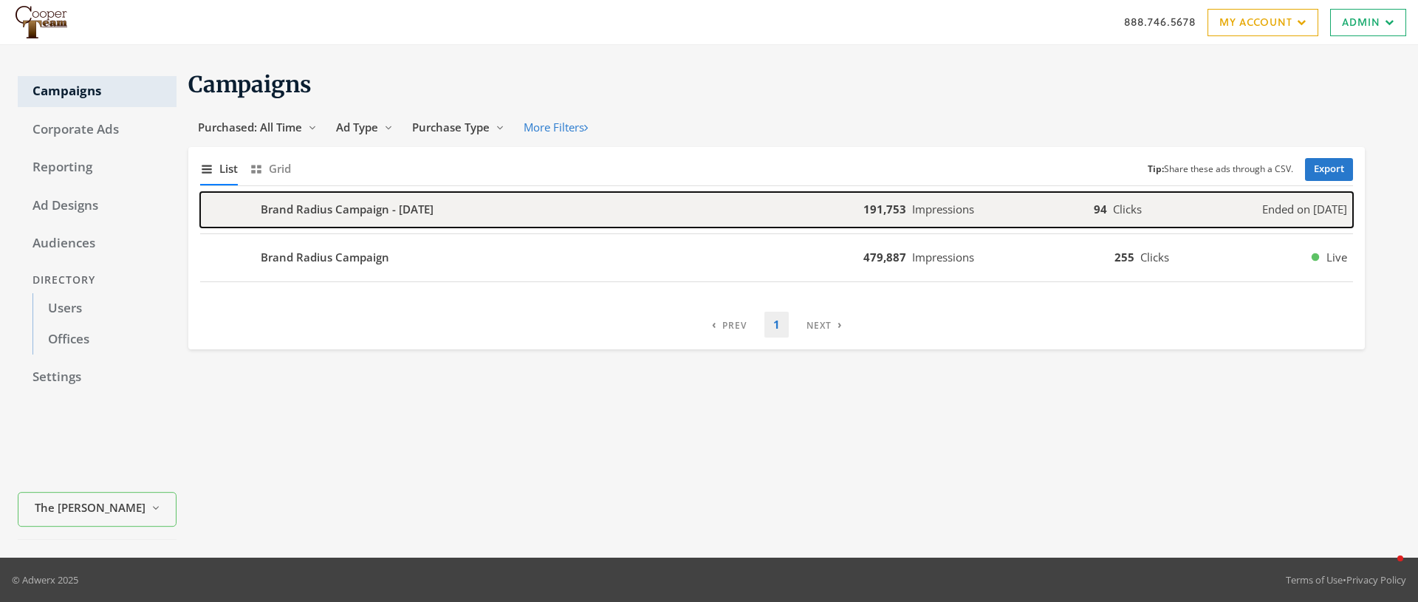
click at [465, 202] on div "Brand Radius Campaign - [DATE]" at bounding box center [531, 209] width 663 height 35
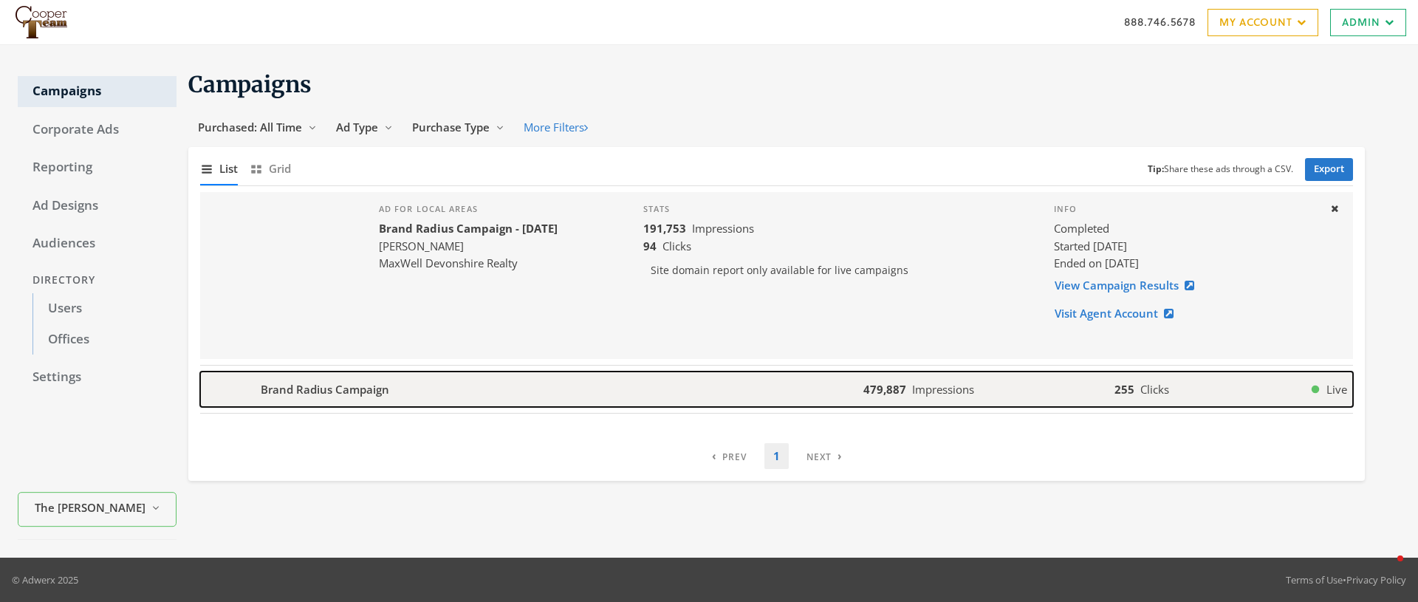
click at [592, 394] on div "Brand Radius Campaign" at bounding box center [531, 388] width 663 height 35
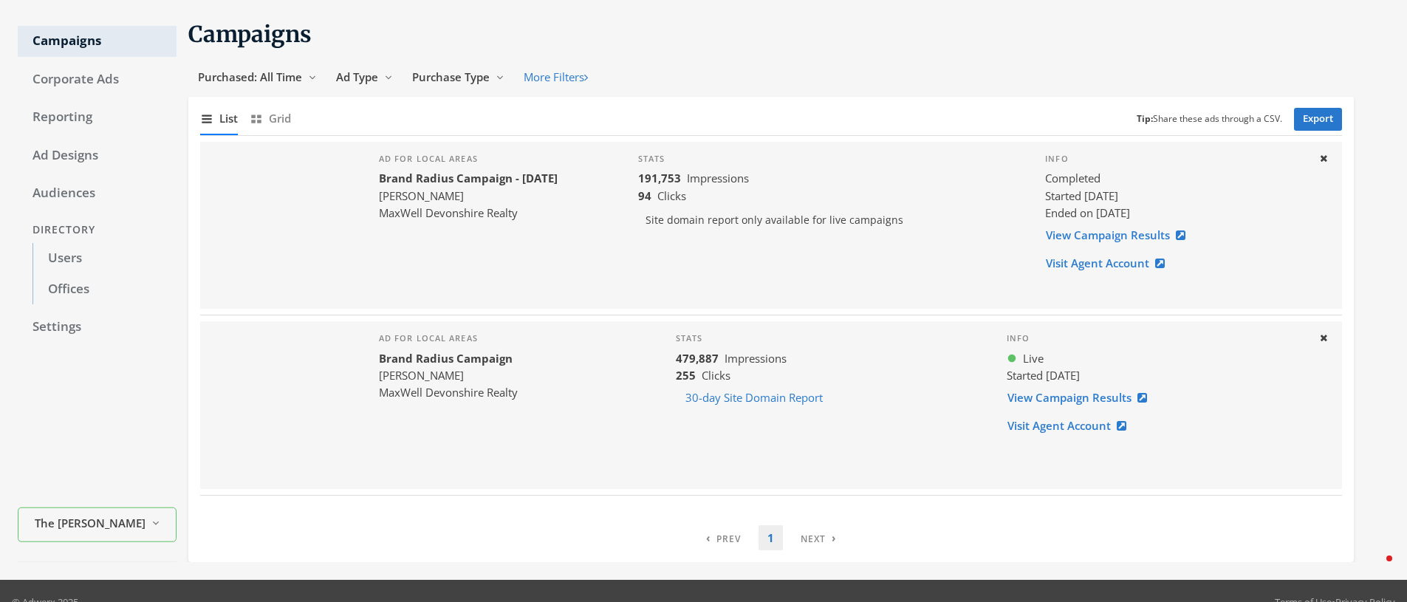
scroll to position [72, 0]
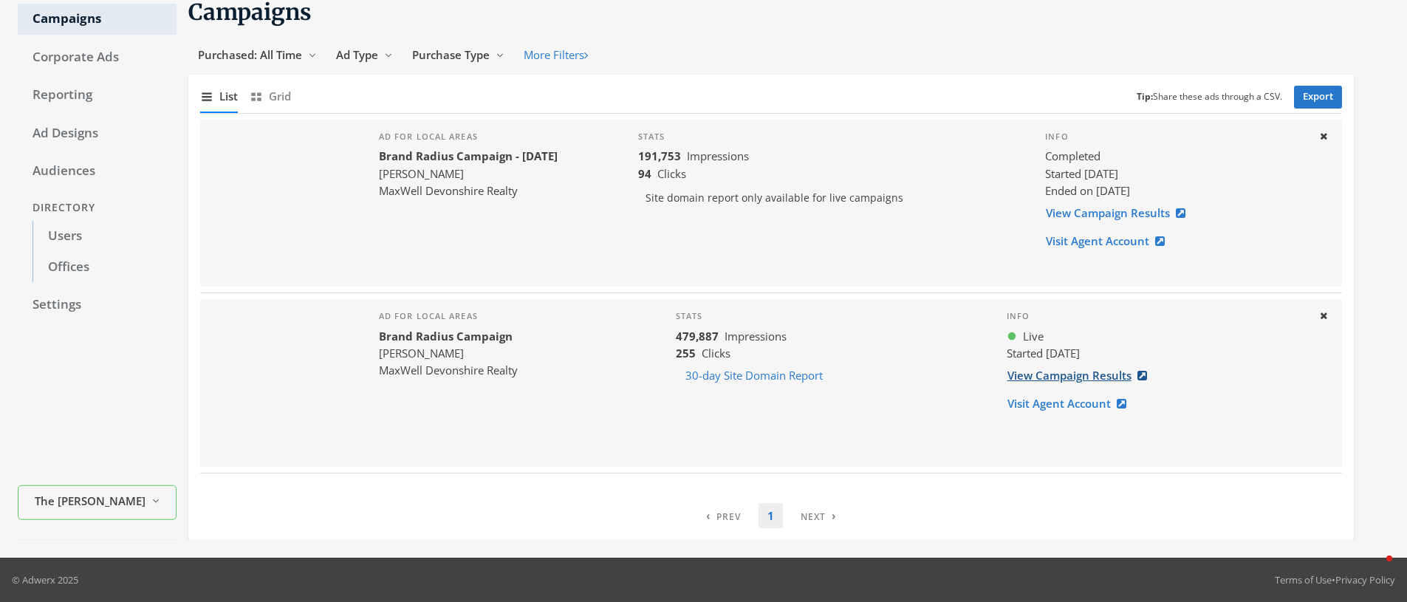
click at [1065, 379] on link "View Campaign Results" at bounding box center [1081, 375] width 150 height 27
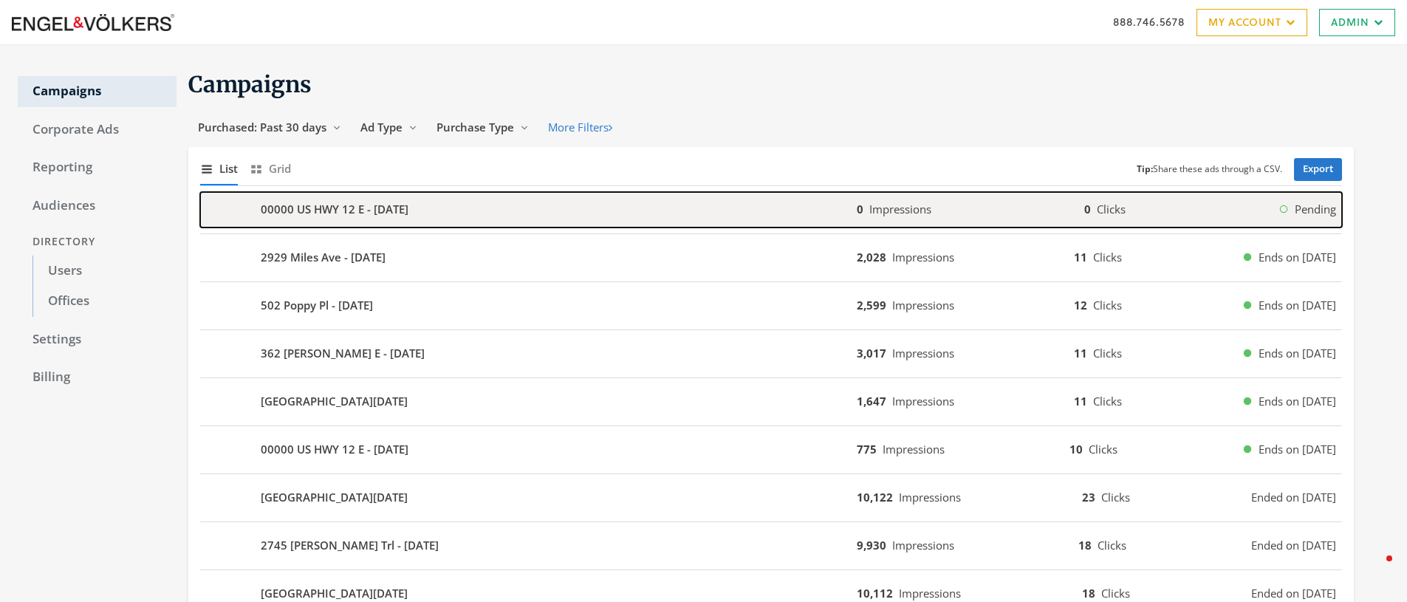
click at [320, 202] on b "00000 US HWY 12 E - [DATE]" at bounding box center [335, 209] width 148 height 17
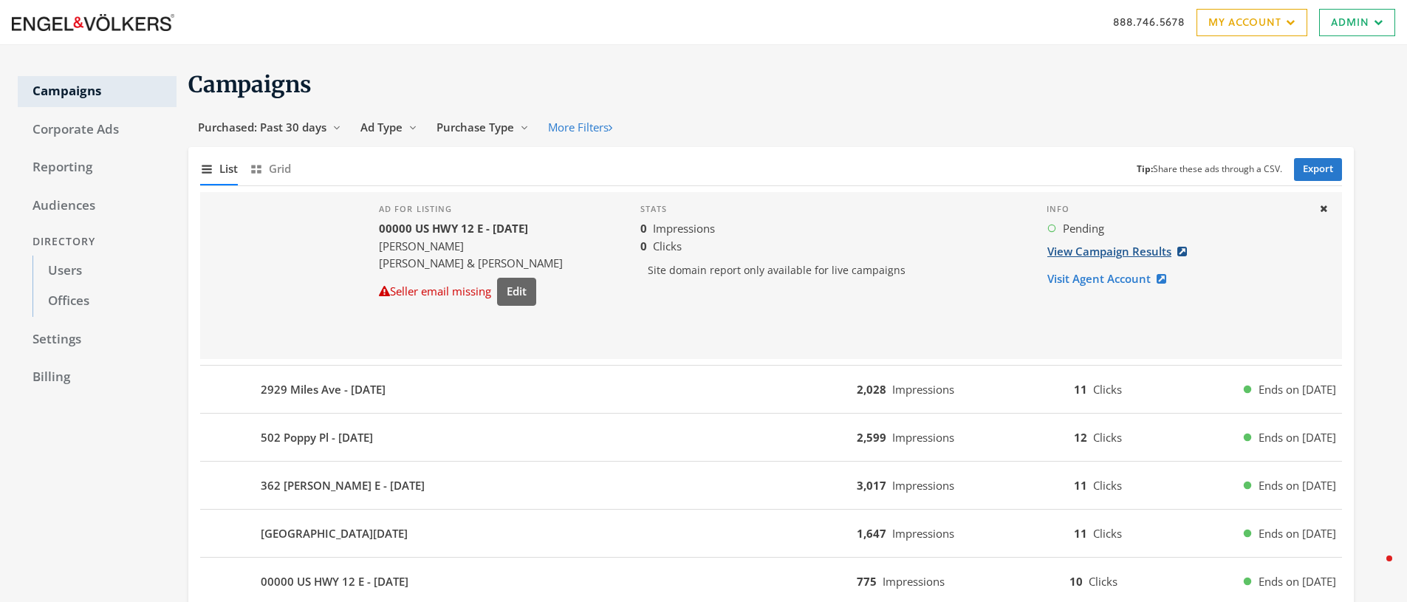
click at [1109, 253] on link "View Campaign Results" at bounding box center [1121, 251] width 150 height 27
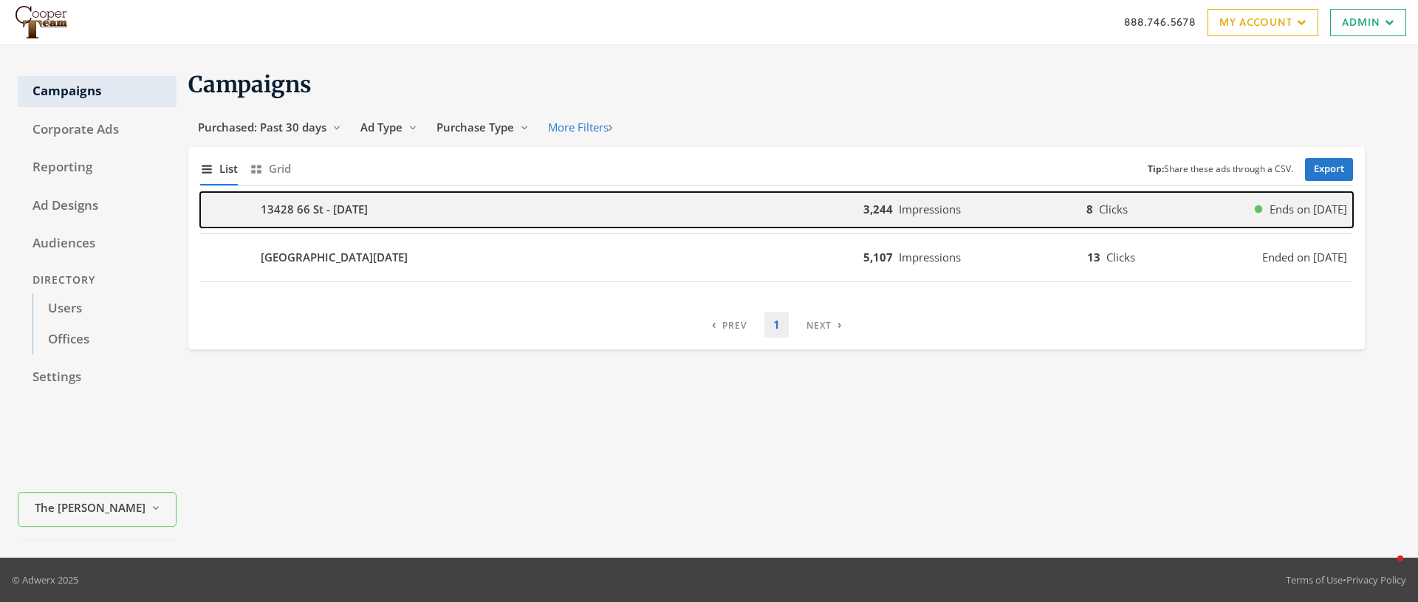
click at [332, 210] on b "13428 66 St - [DATE]" at bounding box center [314, 209] width 107 height 17
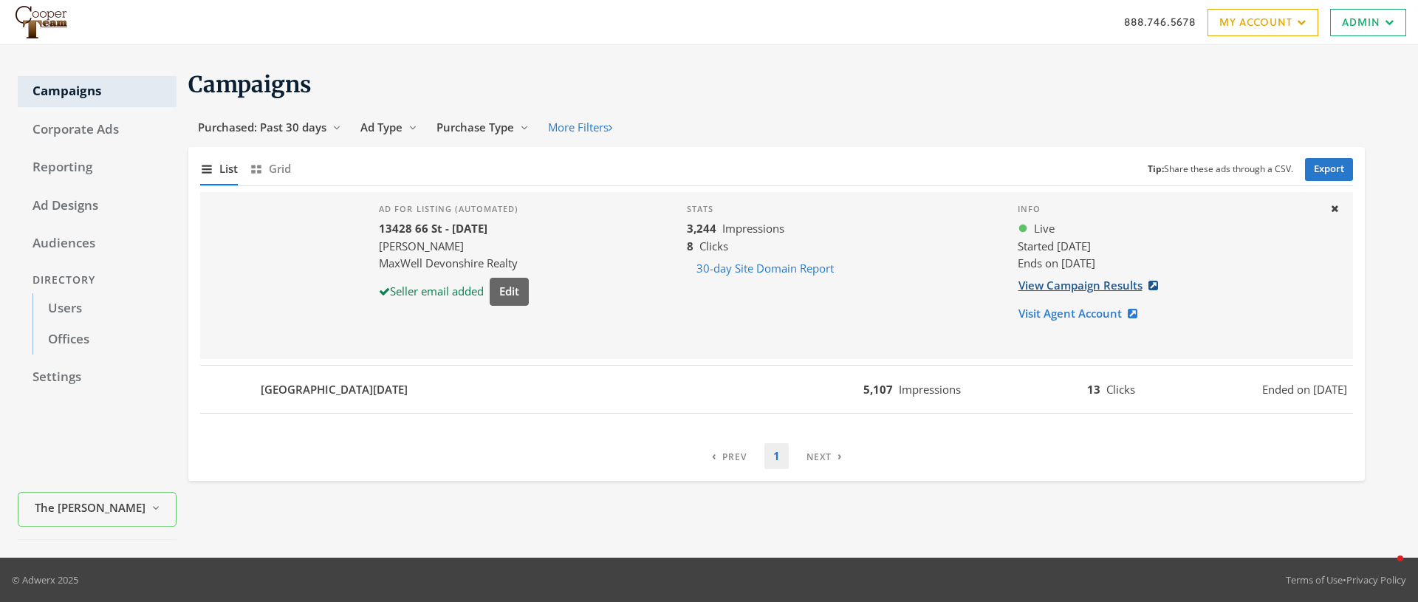
click at [1079, 286] on link "View Campaign Results" at bounding box center [1093, 285] width 150 height 27
click at [1235, 27] on link "My Account" at bounding box center [1262, 22] width 111 height 27
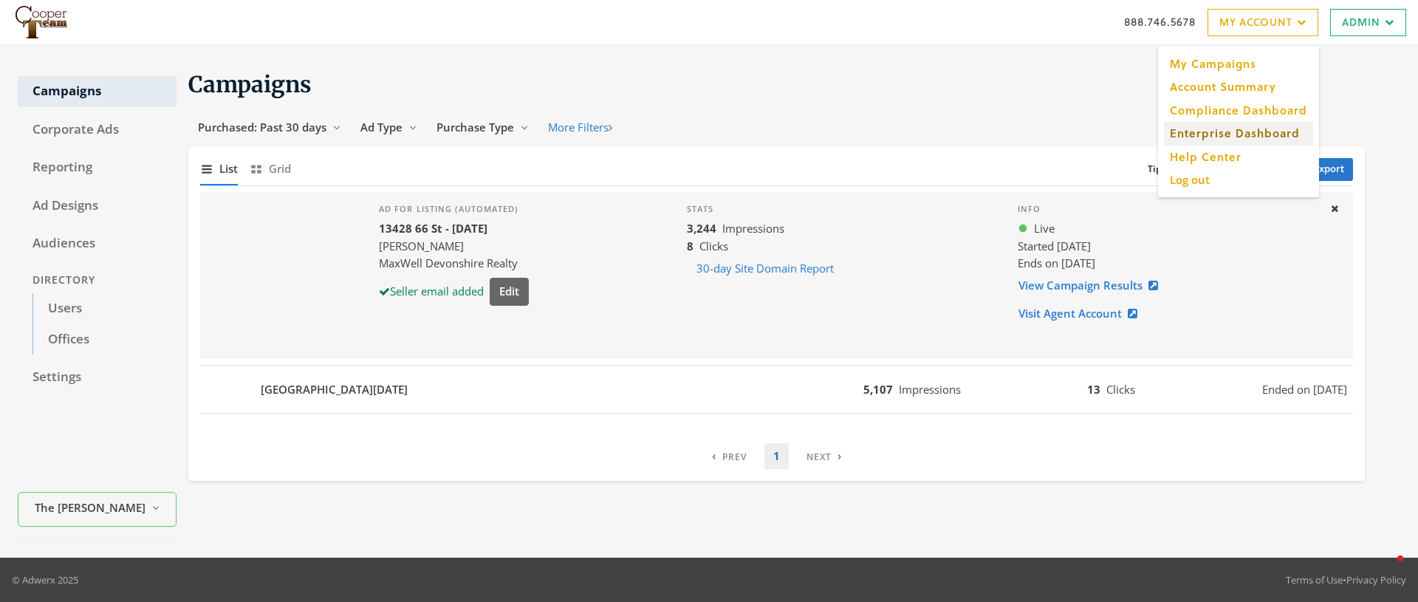
drag, startPoint x: 1213, startPoint y: 131, endPoint x: 1202, endPoint y: 128, distance: 11.3
click at [1213, 131] on link "Enterprise Dashboard" at bounding box center [1238, 133] width 149 height 23
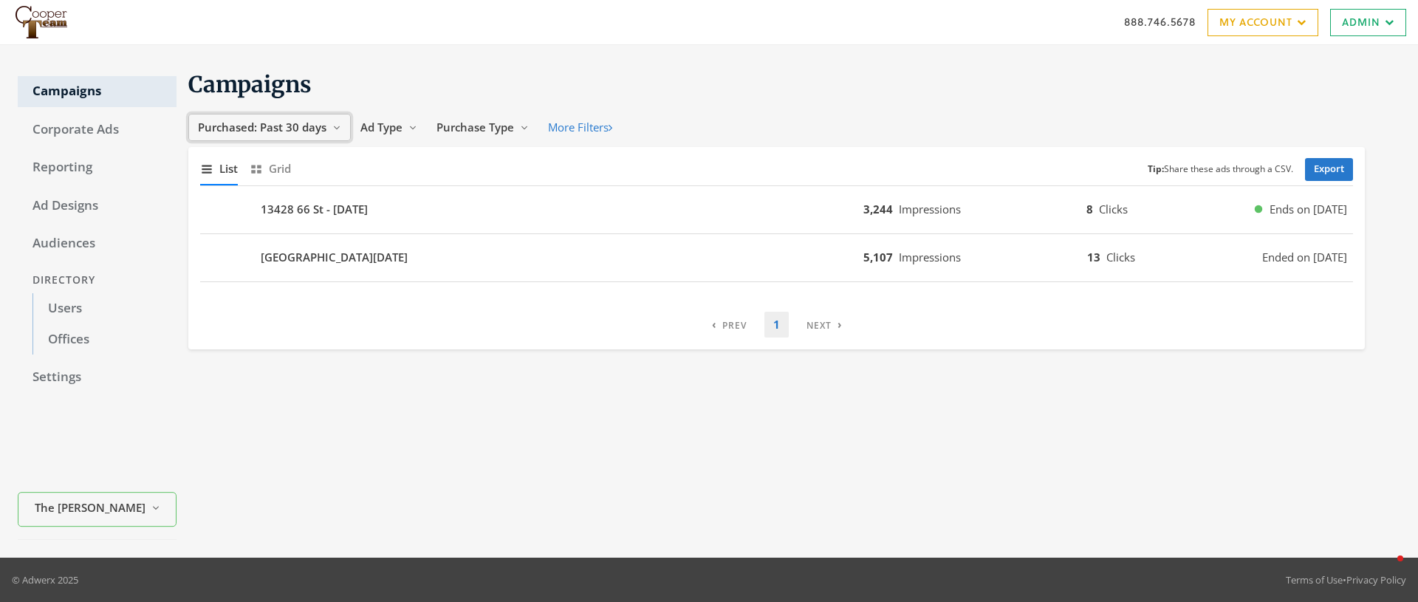
click at [287, 122] on span "Purchased: Past 30 days" at bounding box center [262, 127] width 128 height 15
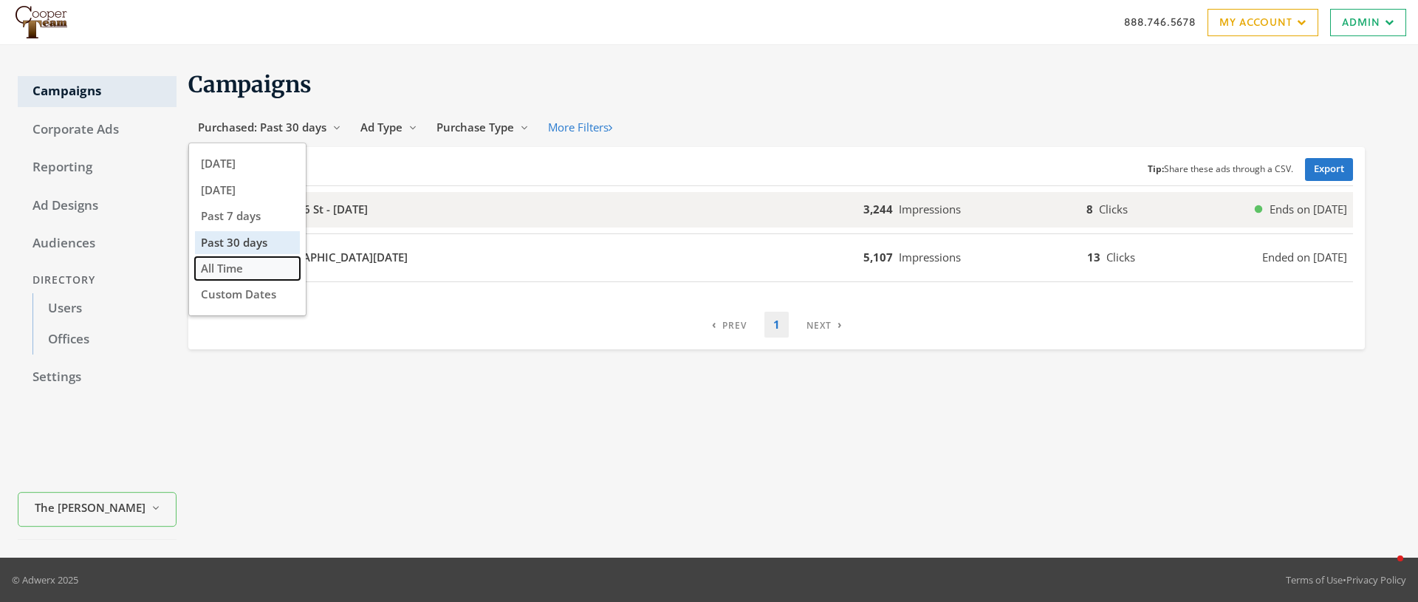
click at [235, 262] on span "All Time" at bounding box center [222, 268] width 42 height 15
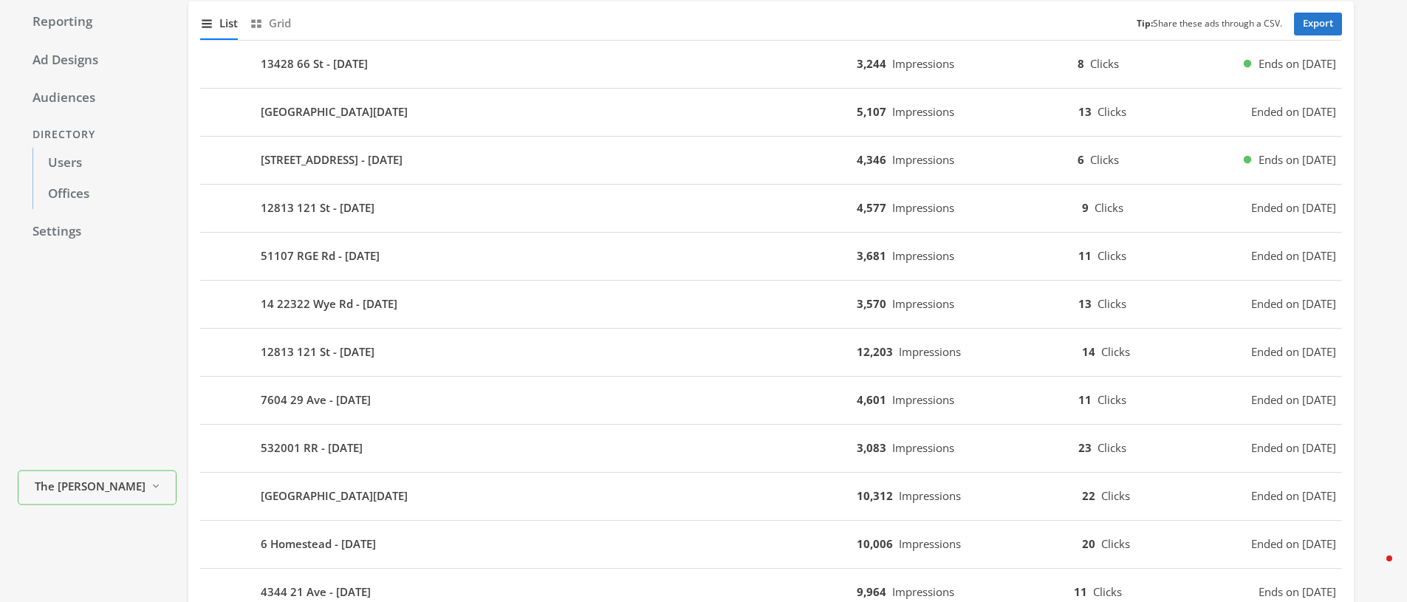
scroll to position [143, 0]
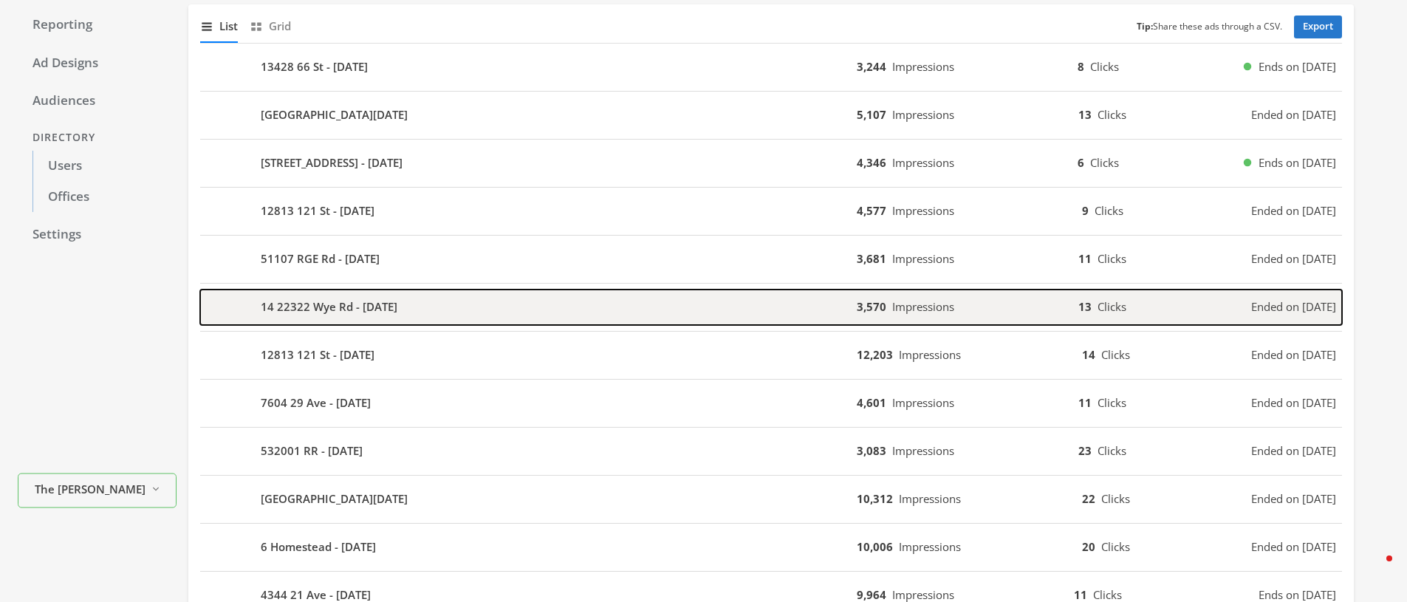
click at [350, 308] on b "14 22322 Wye Rd - [DATE]" at bounding box center [329, 306] width 137 height 17
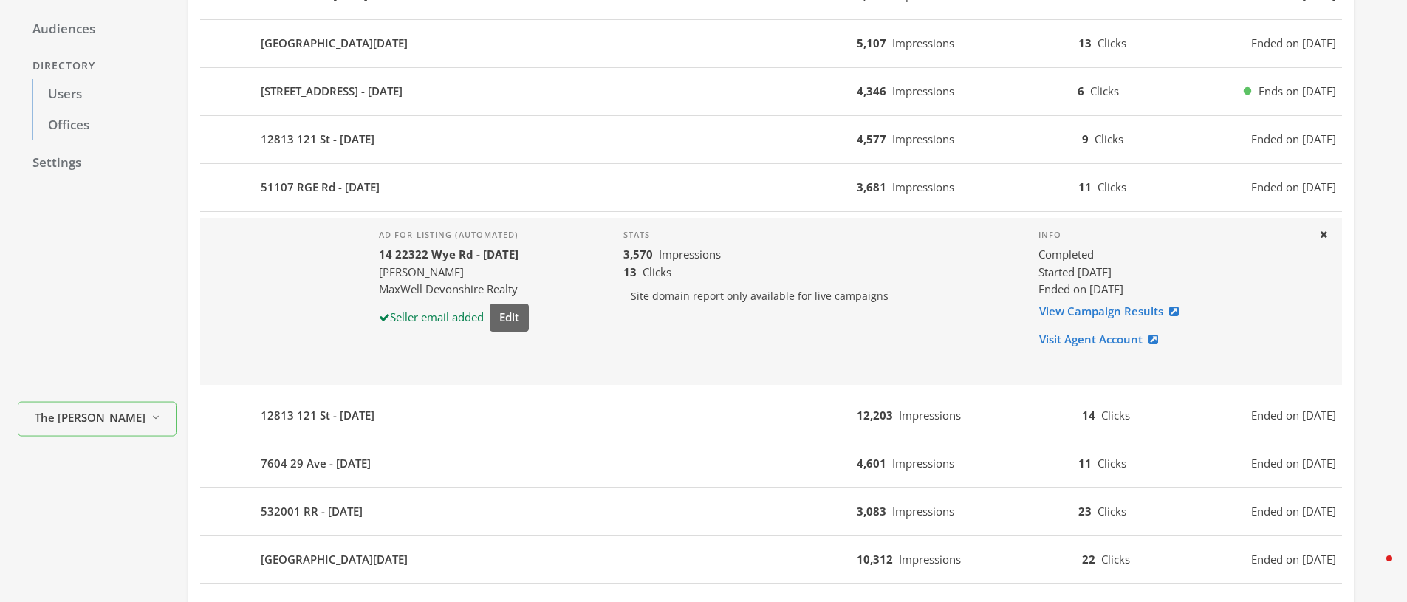
scroll to position [216, 0]
click at [1090, 313] on link "View Campaign Results" at bounding box center [1113, 309] width 150 height 27
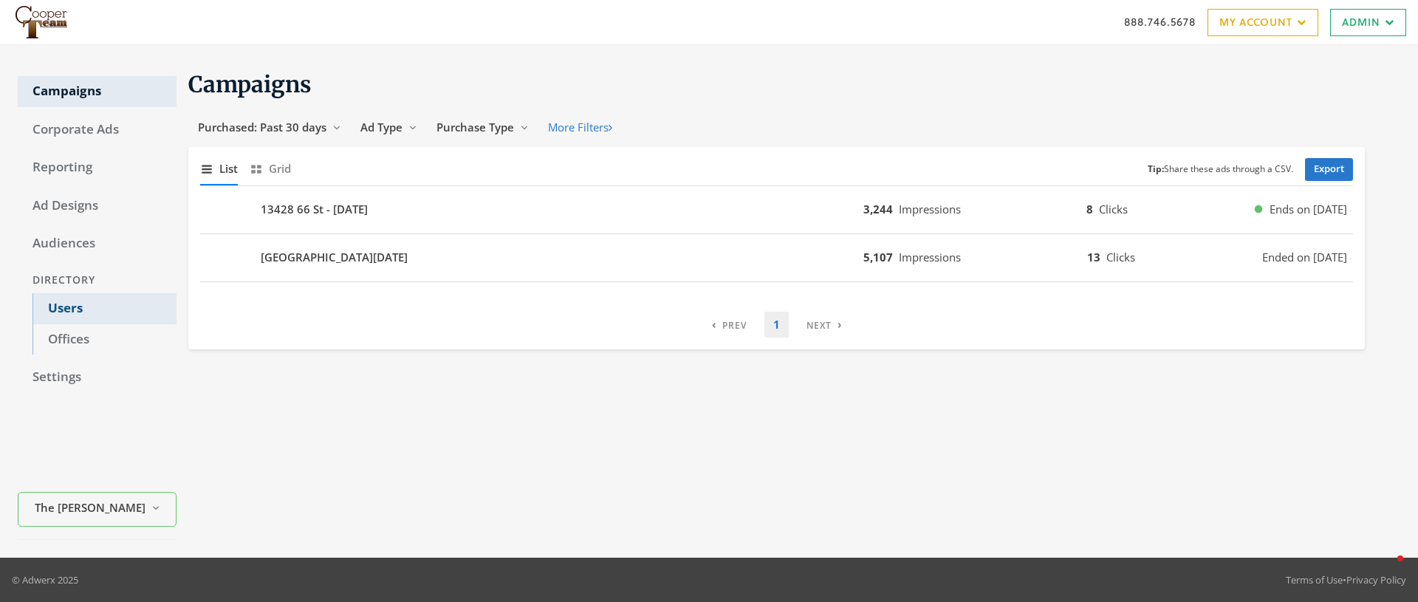
click at [65, 307] on link "Users" at bounding box center [104, 308] width 144 height 31
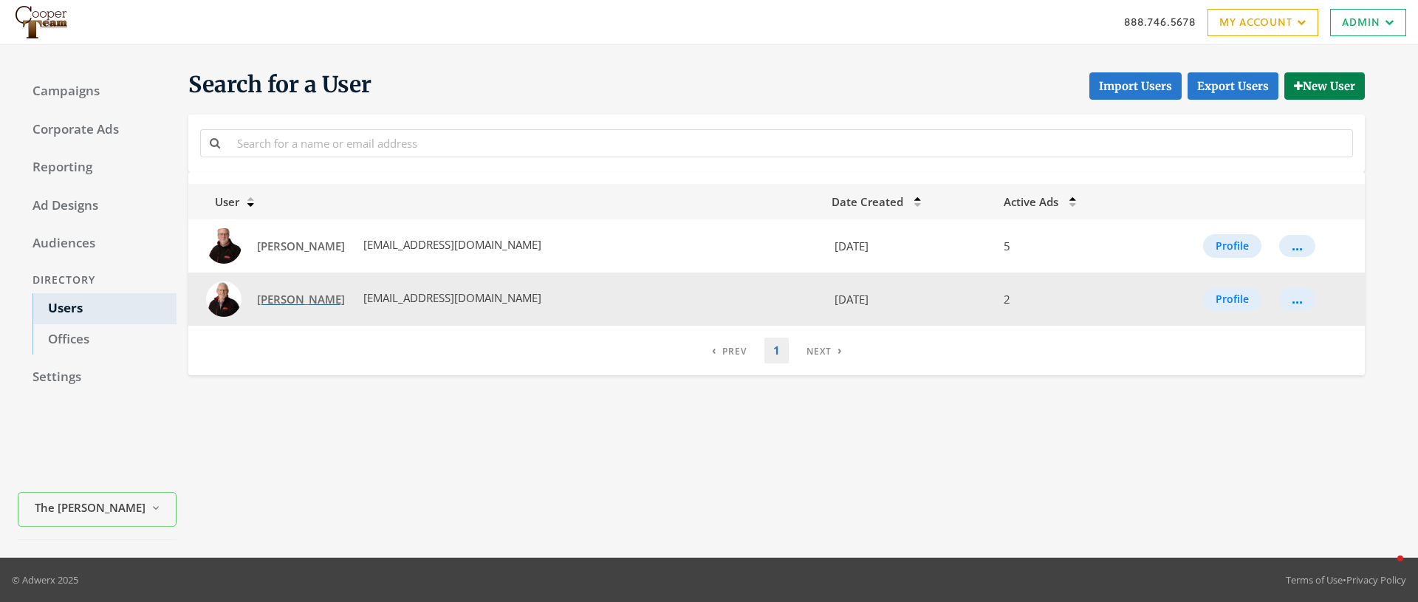
click at [288, 301] on span "[PERSON_NAME]" at bounding box center [301, 299] width 88 height 15
